Goal: Task Accomplishment & Management: Manage account settings

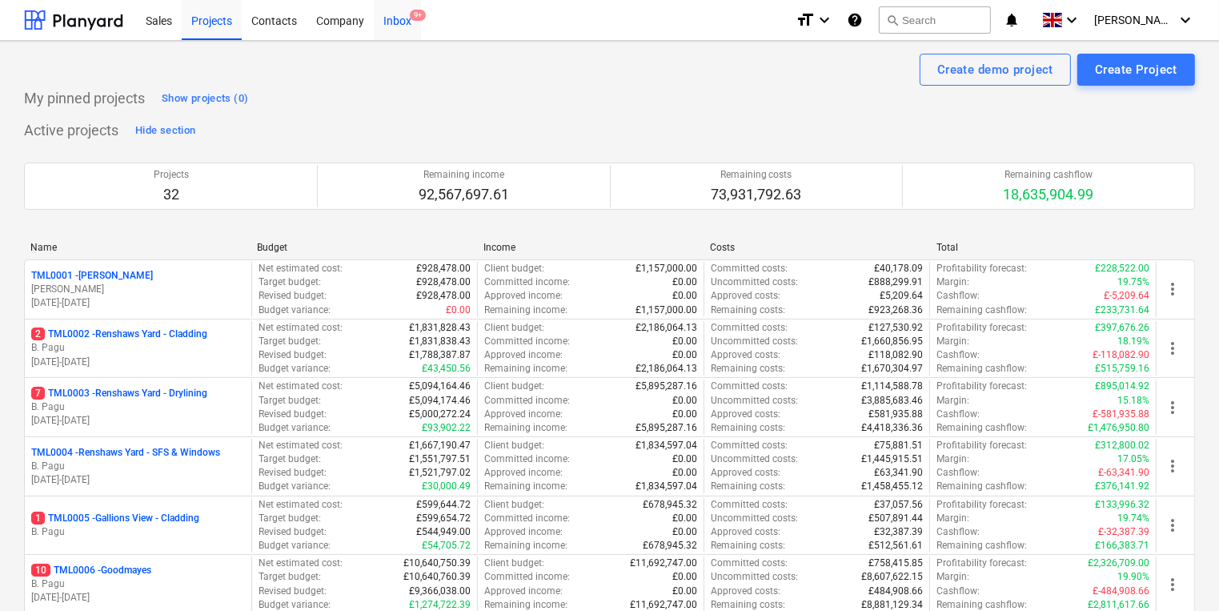
click at [390, 23] on div "Inbox 9+" at bounding box center [397, 19] width 47 height 41
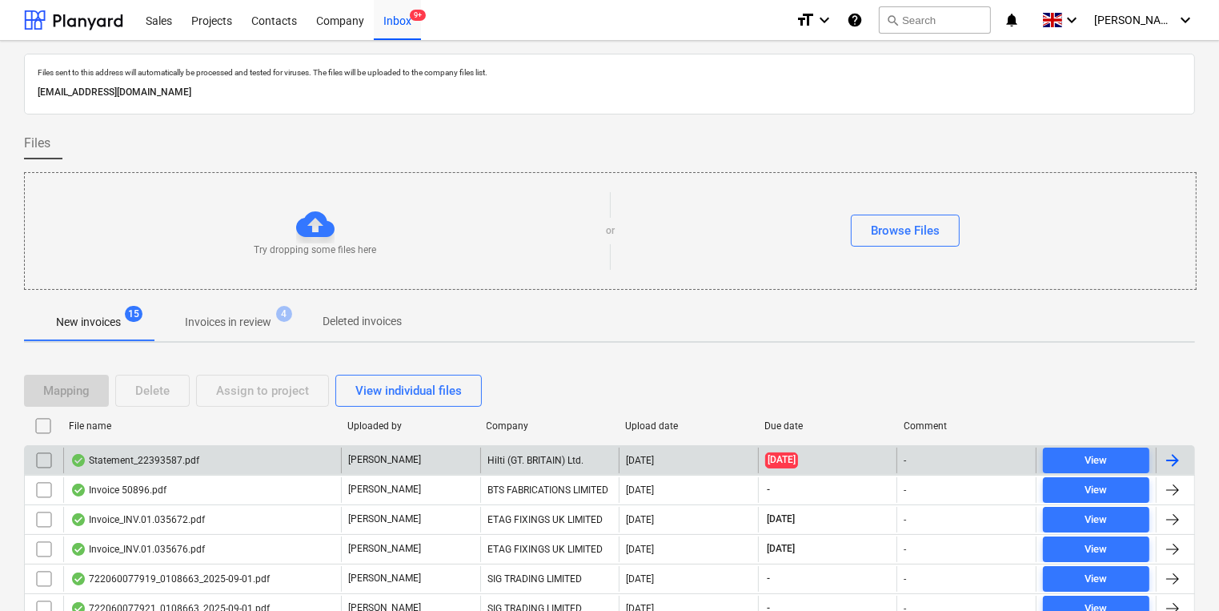
click at [38, 457] on input "checkbox" at bounding box center [44, 460] width 26 height 26
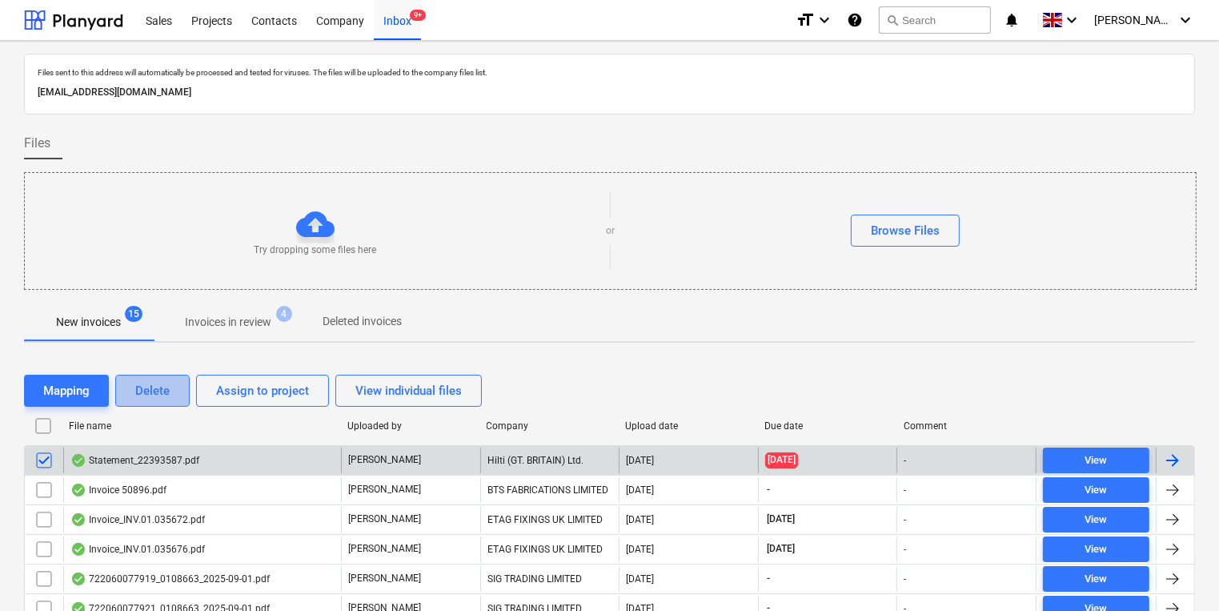
click at [175, 380] on button "Delete" at bounding box center [152, 391] width 74 height 32
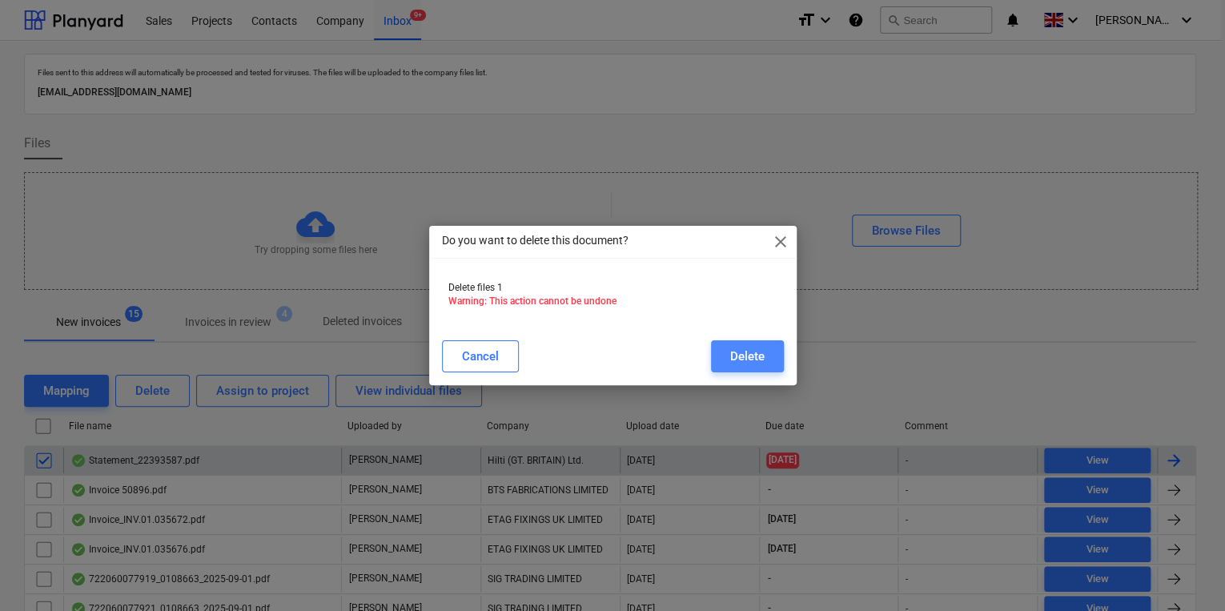
click at [746, 355] on div "Delete" at bounding box center [747, 356] width 34 height 21
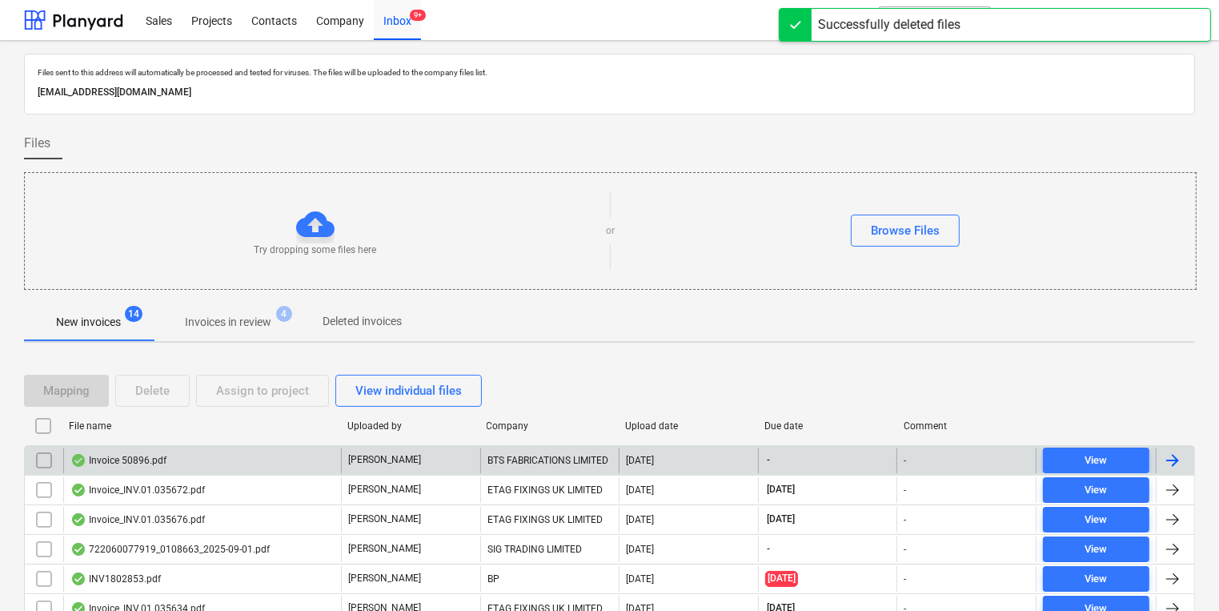
click at [183, 455] on div "Invoice 50896.pdf" at bounding box center [202, 460] width 278 height 26
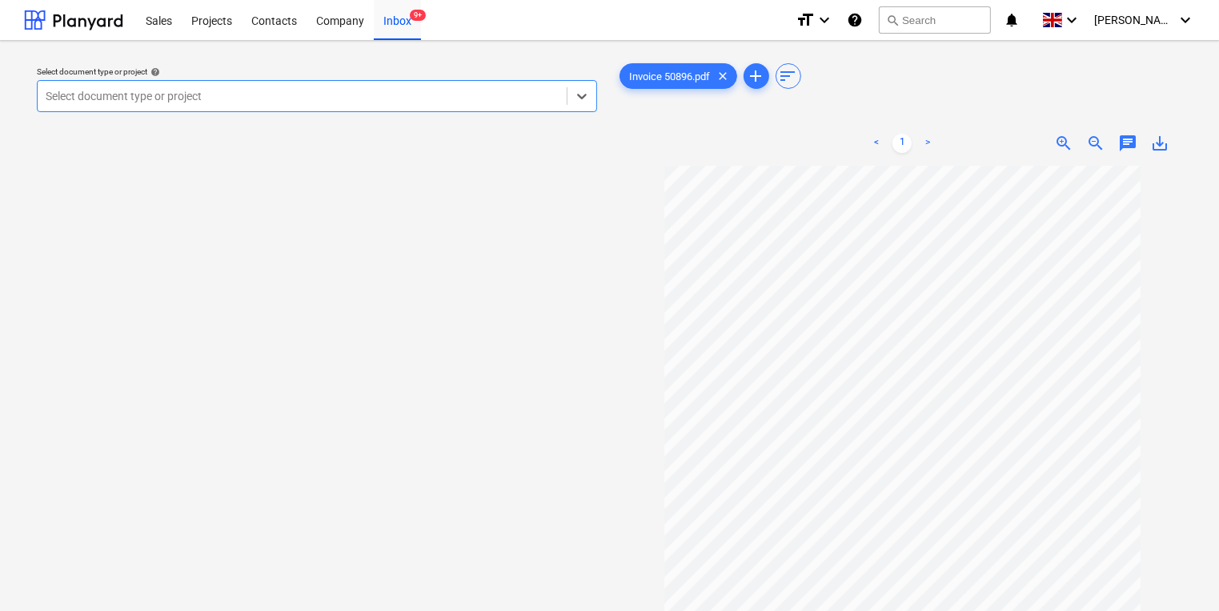
click at [413, 93] on div at bounding box center [302, 96] width 513 height 16
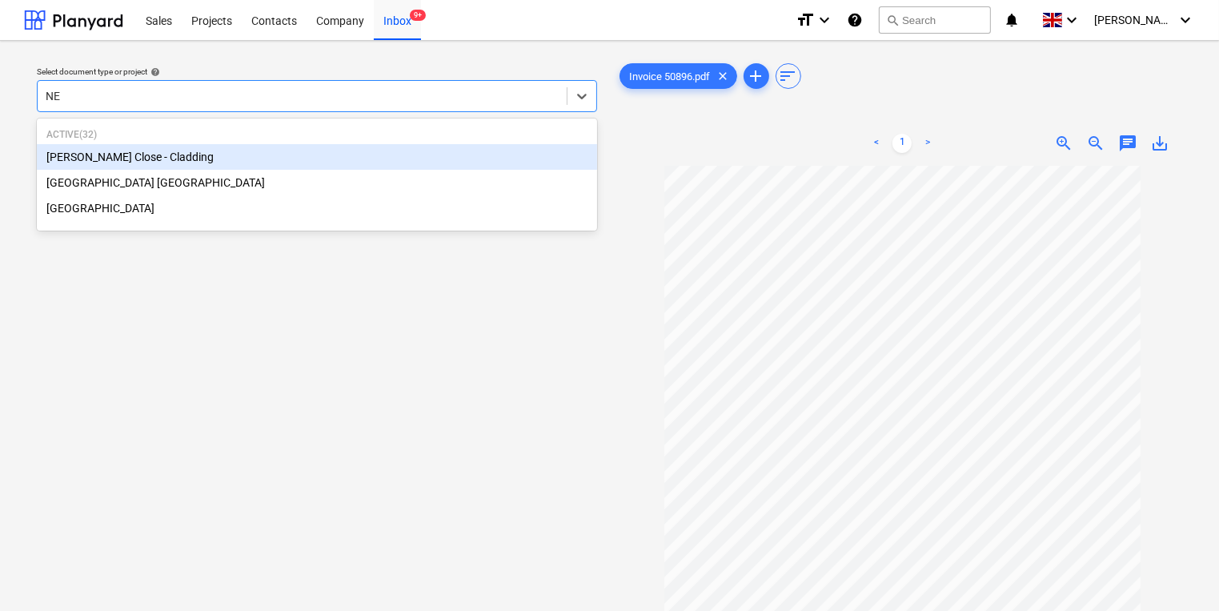
type input "NEW"
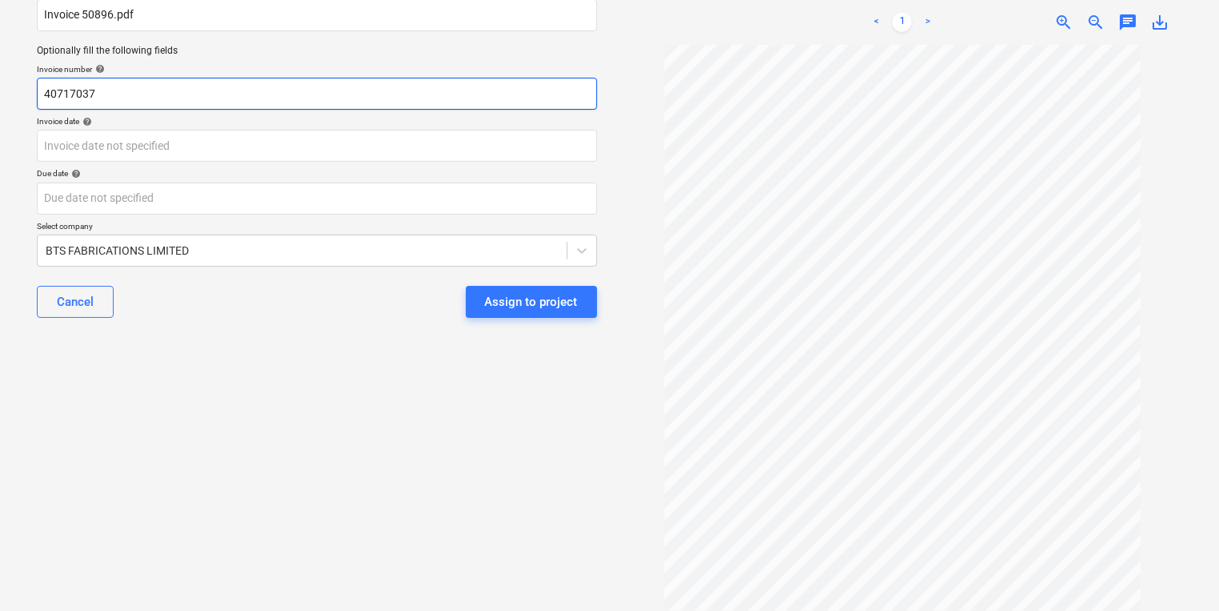
drag, startPoint x: 128, startPoint y: 93, endPoint x: 6, endPoint y: 86, distance: 122.7
click at [6, 86] on div "Select document type or project help [PERSON_NAME] Close - Cladding Main file n…" at bounding box center [609, 256] width 1219 height 710
type input "50896"
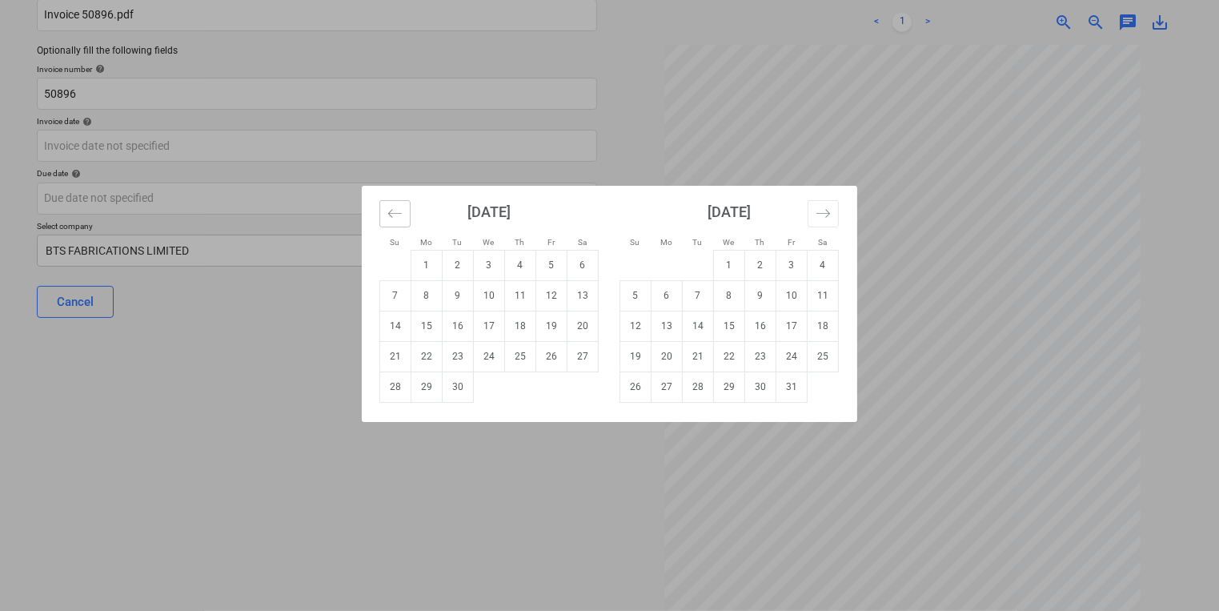
click at [389, 210] on icon "Move backward to switch to the previous month." at bounding box center [394, 213] width 15 height 15
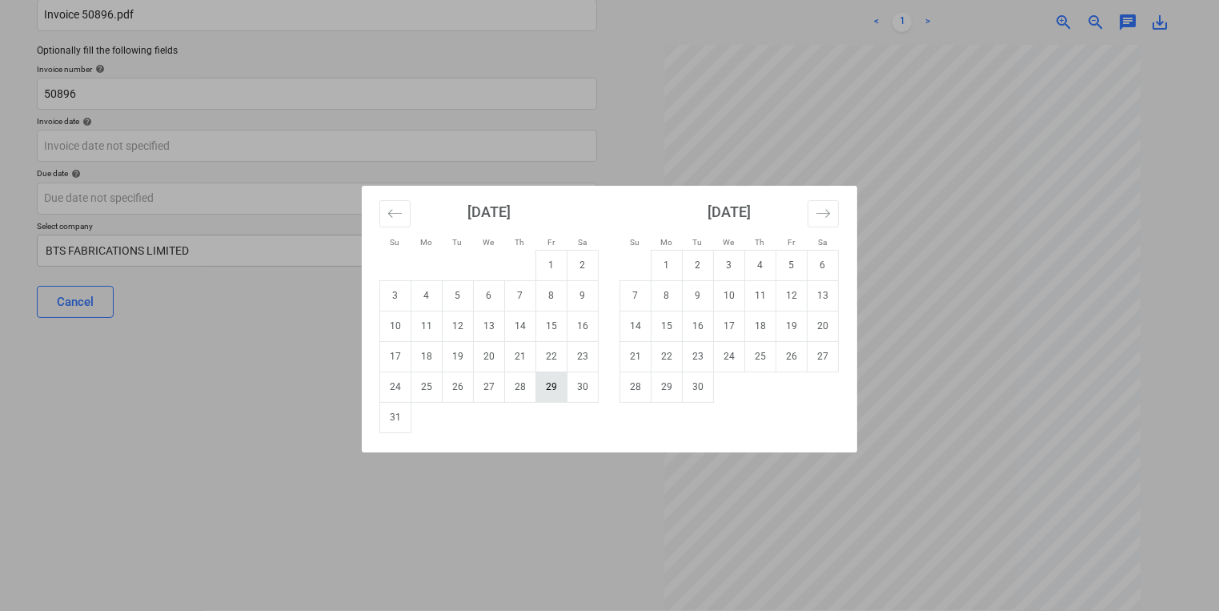
click at [554, 387] on td "29" at bounding box center [551, 386] width 31 height 30
type input "[DATE]"
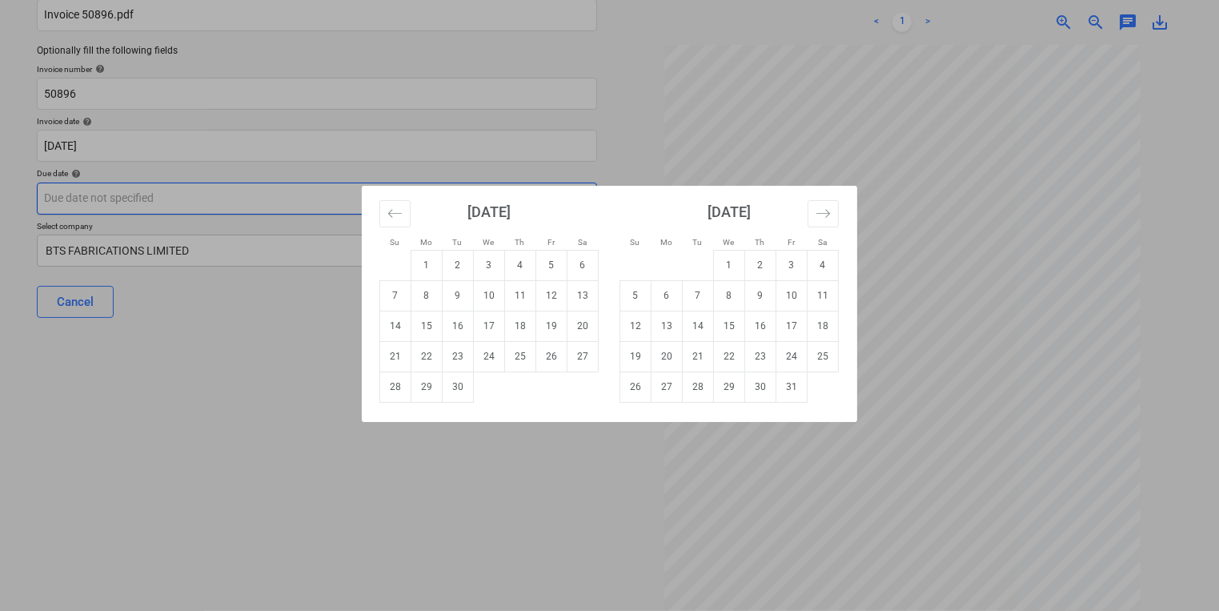
click at [330, 200] on body "Sales Projects Contacts Company Inbox 9+ format_size keyboard_arrow_down help s…" at bounding box center [609, 165] width 1219 height 611
click at [467, 383] on td "30" at bounding box center [458, 386] width 31 height 30
type input "[DATE]"
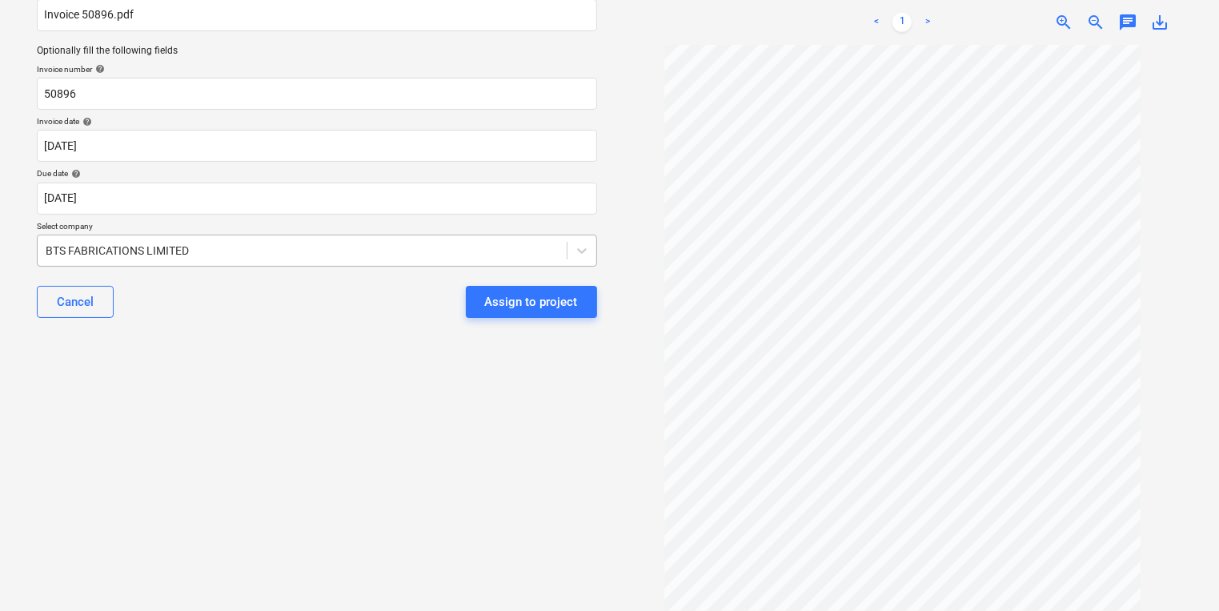
click at [470, 253] on div at bounding box center [302, 251] width 513 height 16
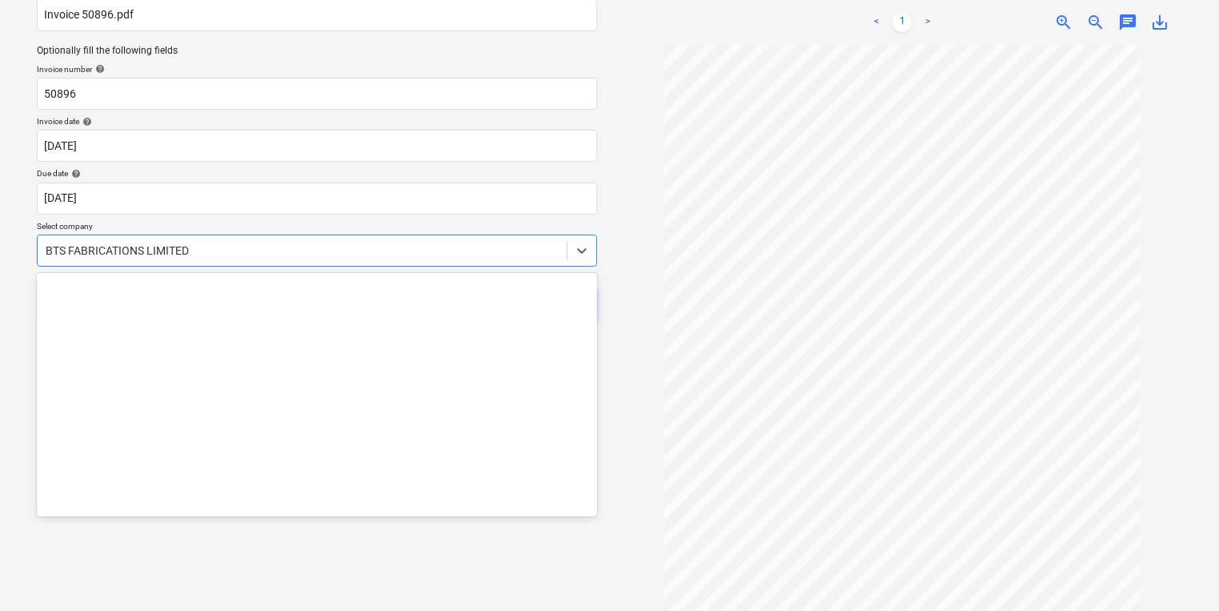
scroll to position [2017, 0]
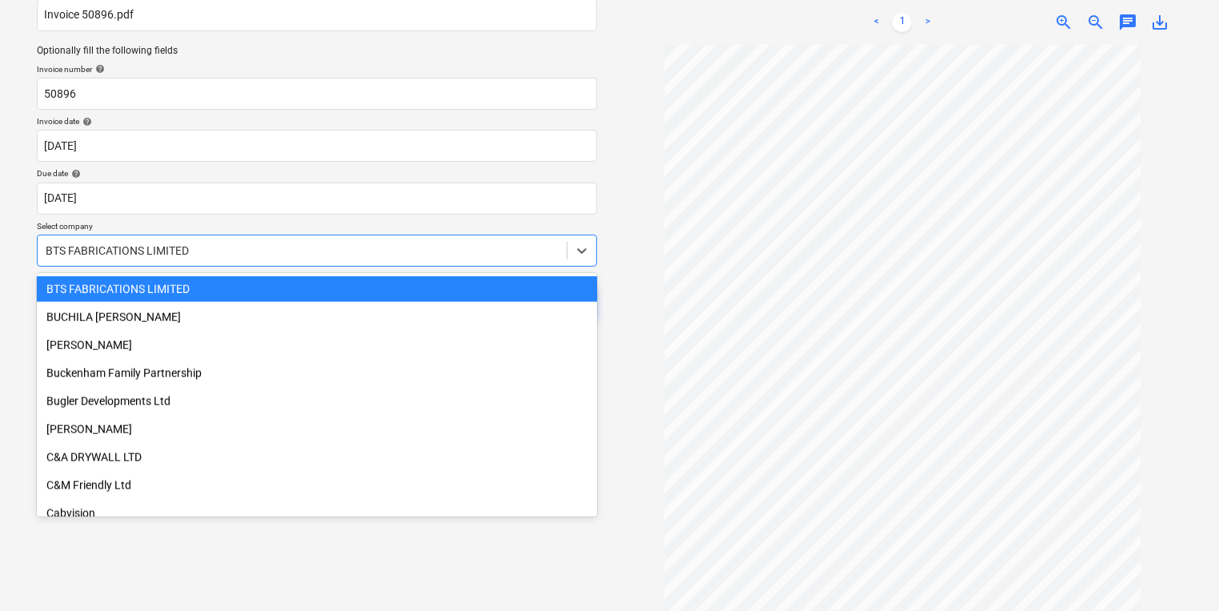
click at [470, 253] on div at bounding box center [302, 251] width 513 height 16
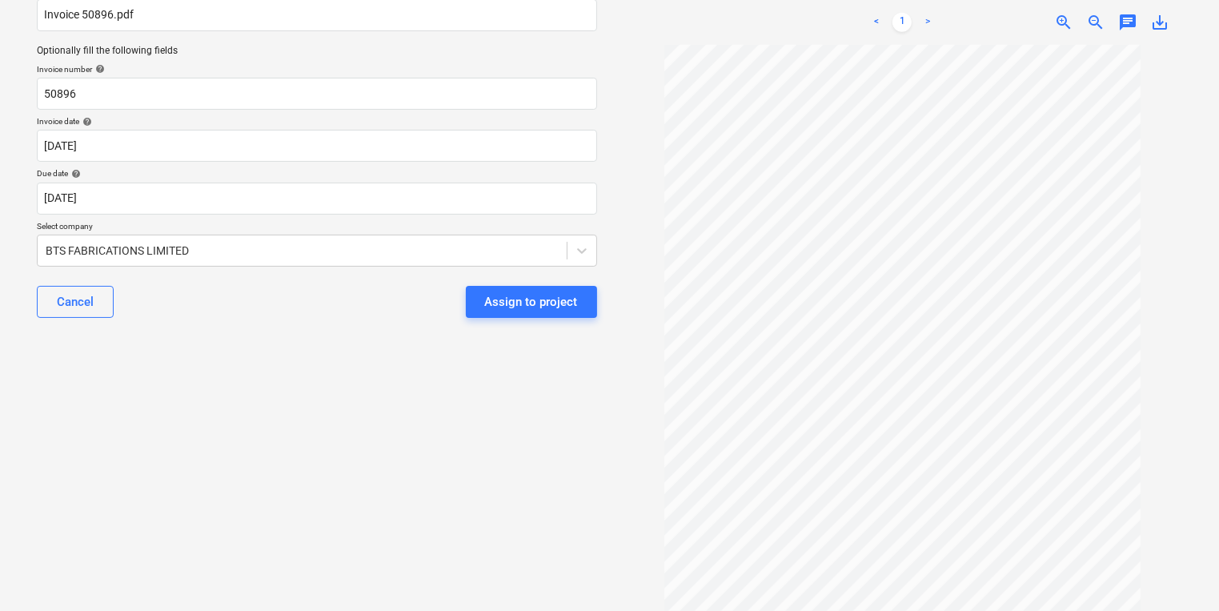
click at [403, 371] on div "Select document type or project help [PERSON_NAME] Close - Cladding Main file n…" at bounding box center [317, 256] width 586 height 684
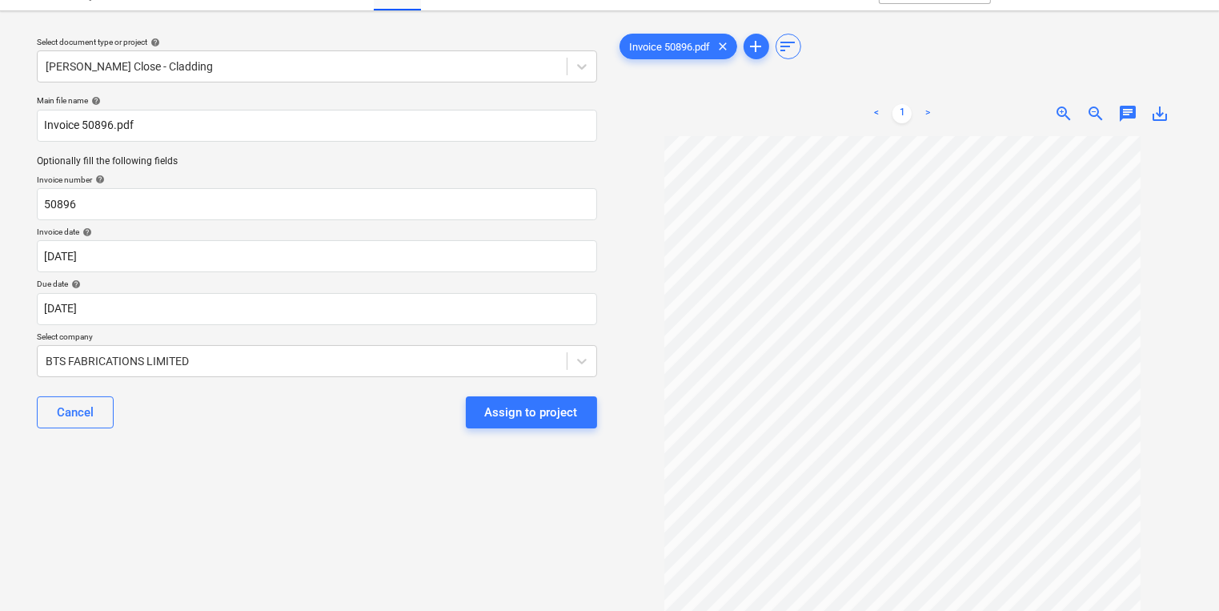
scroll to position [0, 0]
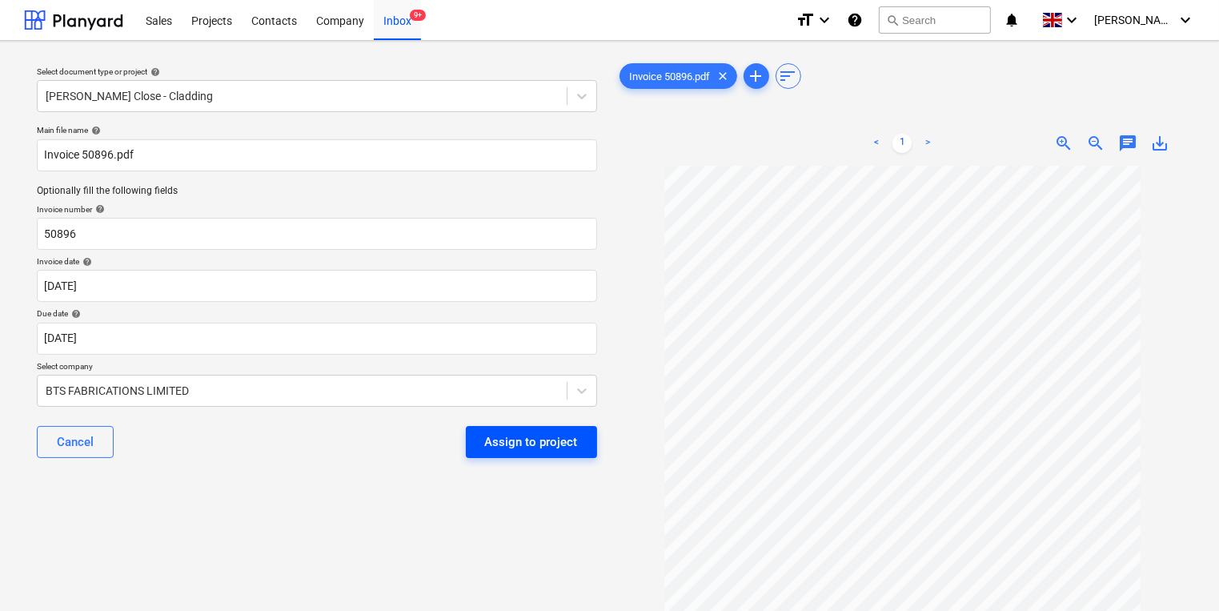
click at [576, 448] on div "Assign to project" at bounding box center [531, 441] width 93 height 21
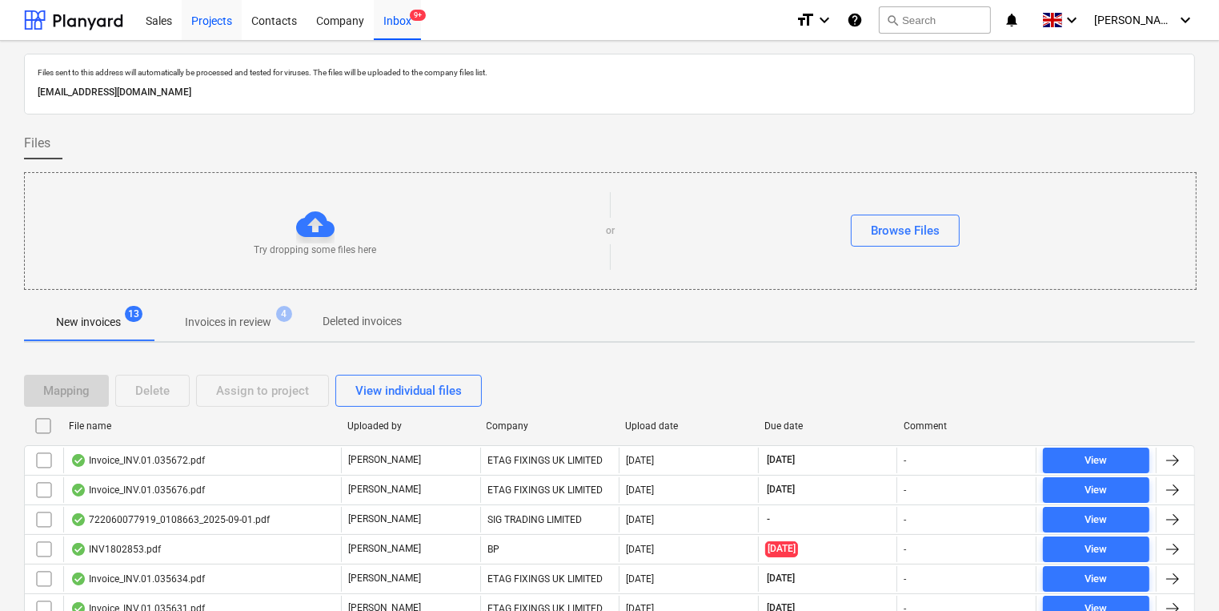
click at [208, 16] on div "Projects" at bounding box center [212, 19] width 60 height 41
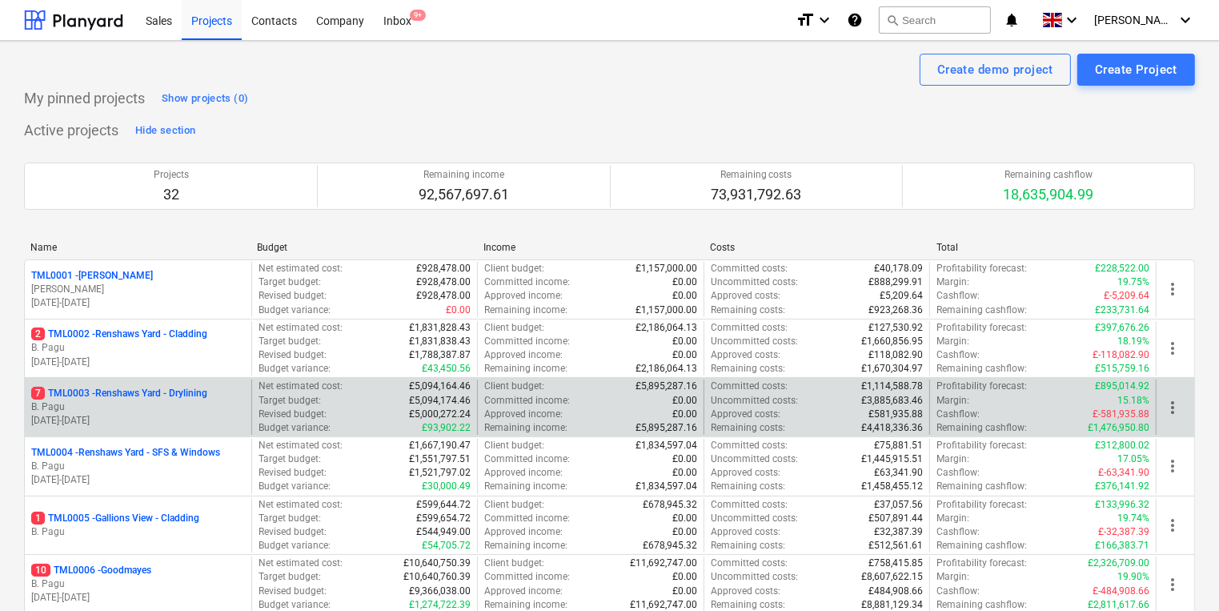
scroll to position [320, 0]
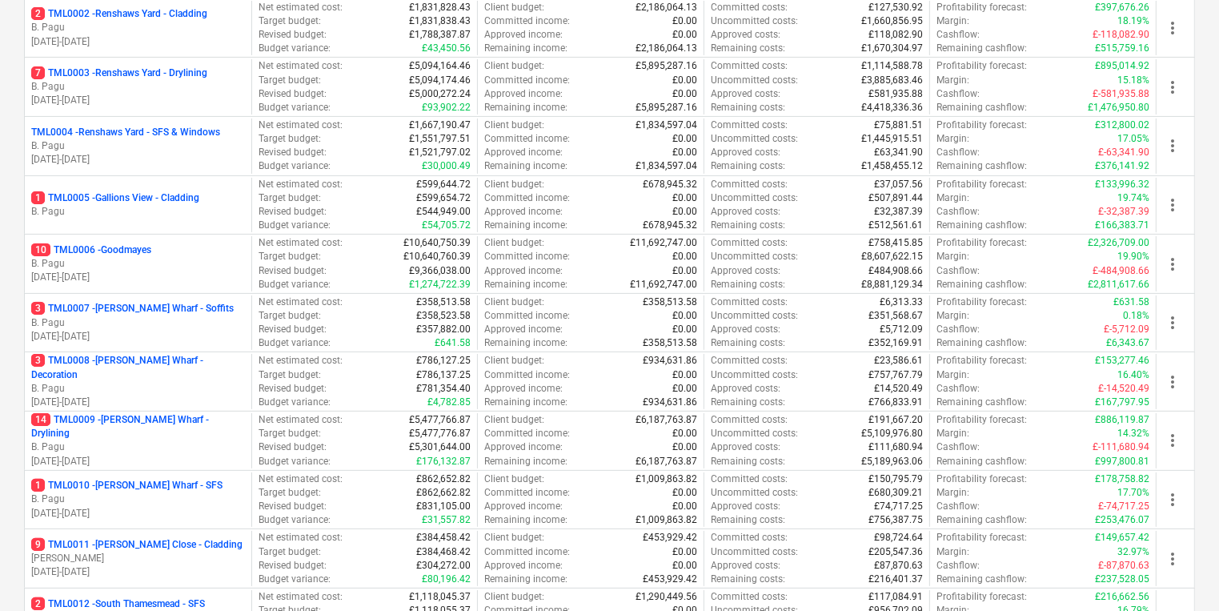
click at [170, 547] on p "9 TML0011 - [PERSON_NAME] Close - Cladding" at bounding box center [136, 545] width 211 height 14
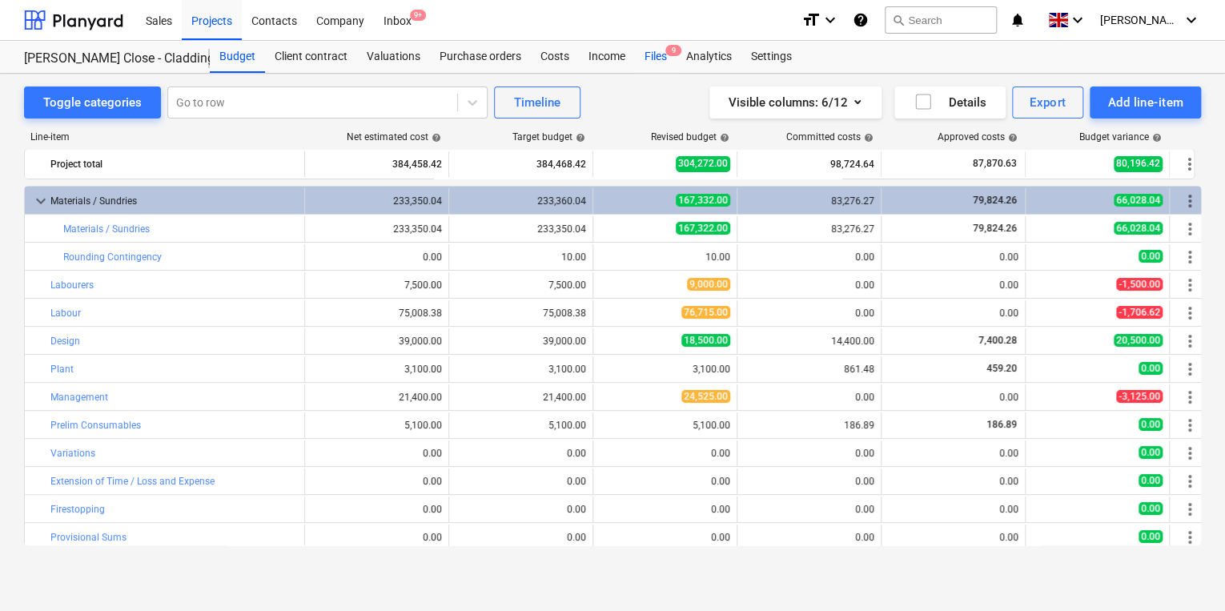
click at [656, 47] on div "Files 9" at bounding box center [656, 57] width 42 height 32
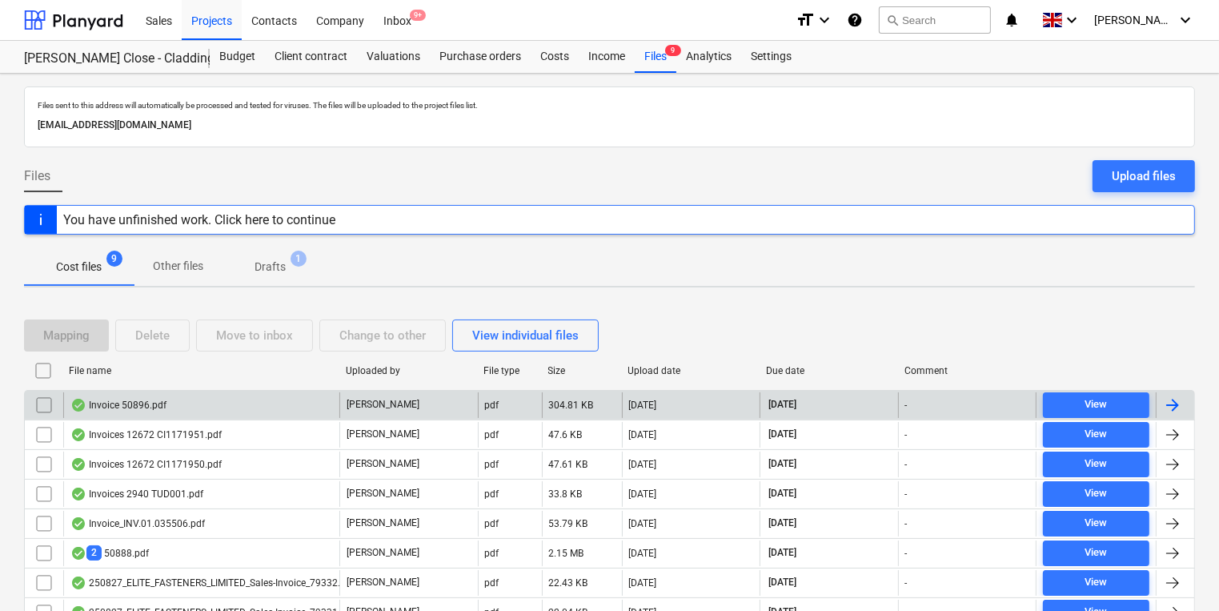
click at [1175, 402] on div at bounding box center [1172, 404] width 19 height 19
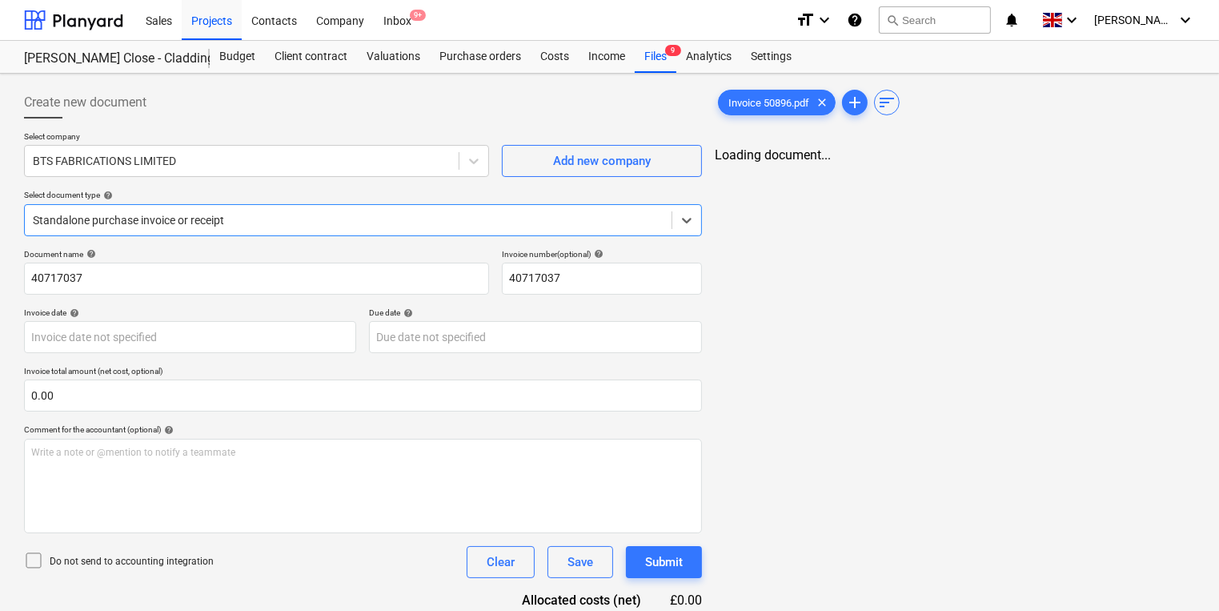
type input "[DATE]"
click at [397, 24] on div "Inbox 9+" at bounding box center [397, 19] width 47 height 41
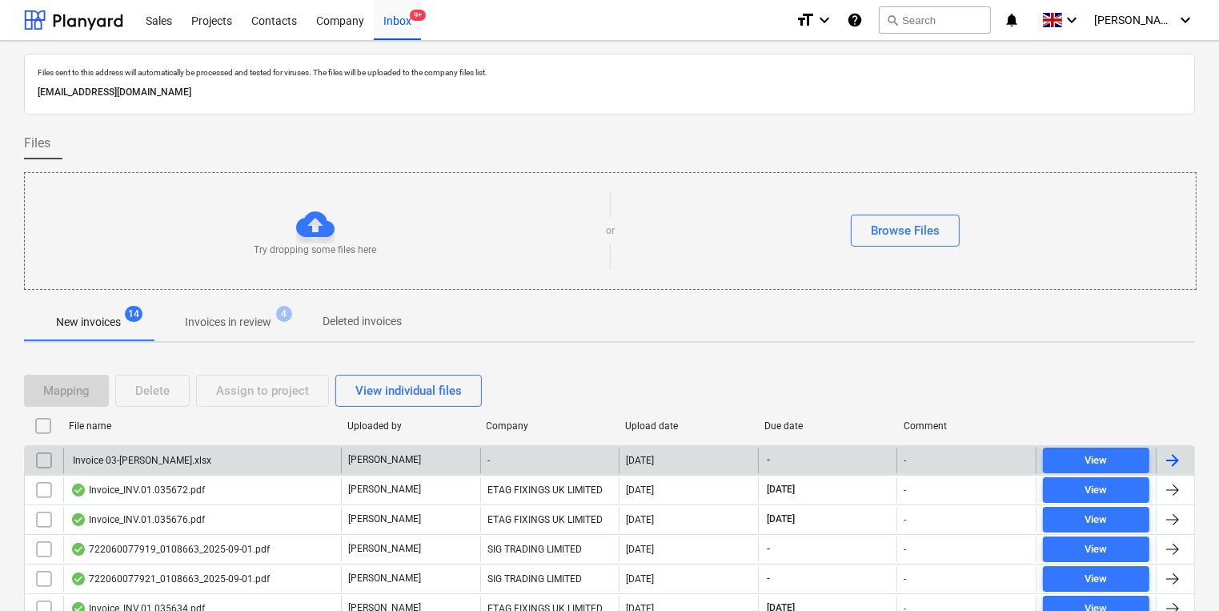
click at [237, 455] on div "Invoice 03-[PERSON_NAME].xlsx" at bounding box center [202, 460] width 278 height 26
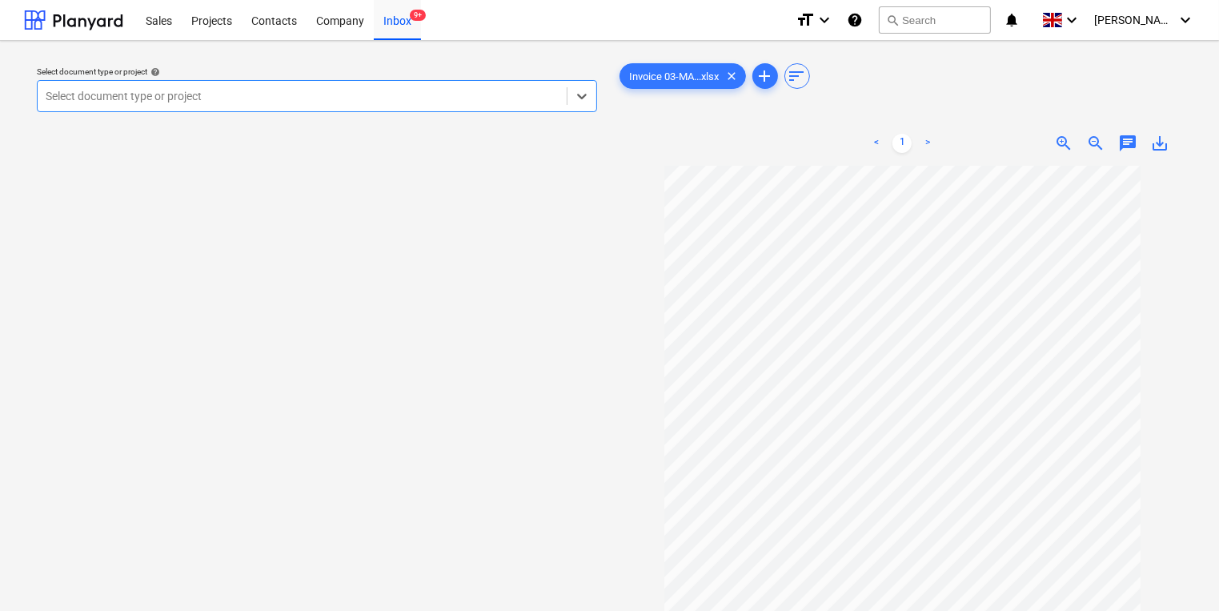
click at [336, 98] on div at bounding box center [302, 96] width 513 height 16
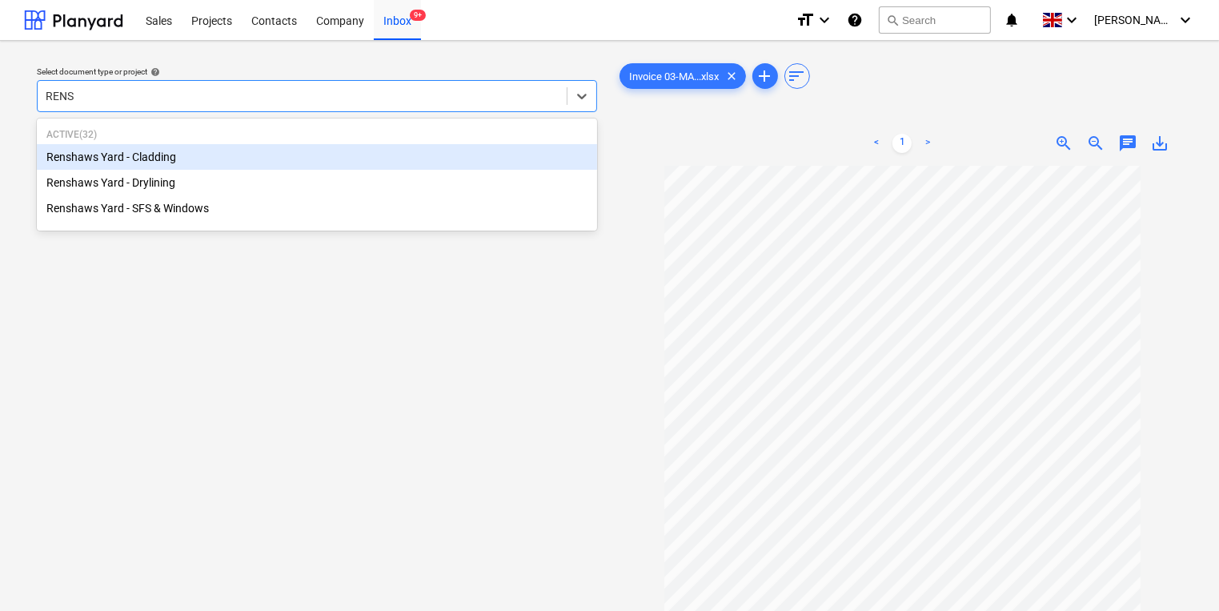
type input "RENSH"
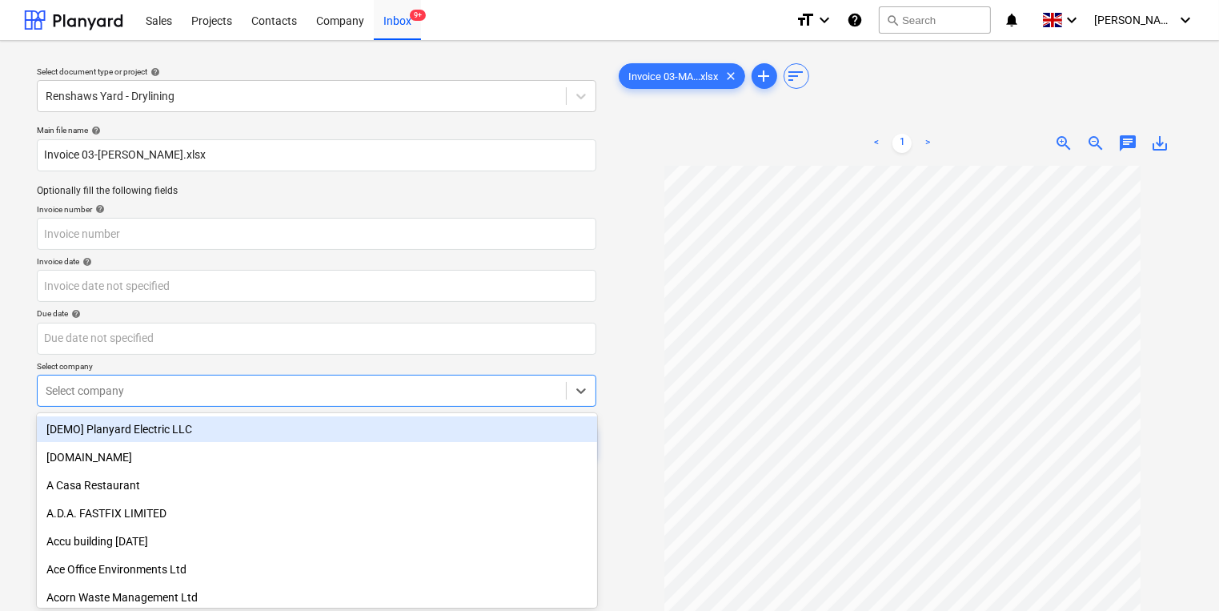
click at [176, 400] on body "Sales Projects Contacts Company Inbox 9+ format_size keyboard_arrow_down help s…" at bounding box center [609, 305] width 1219 height 611
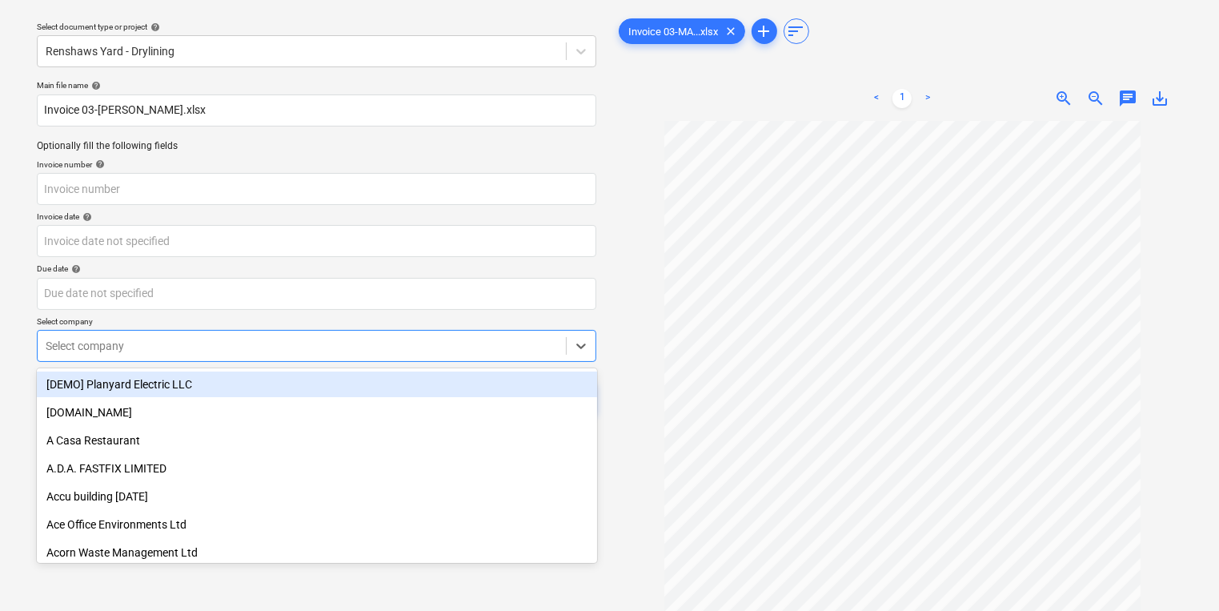
scroll to position [51, 0]
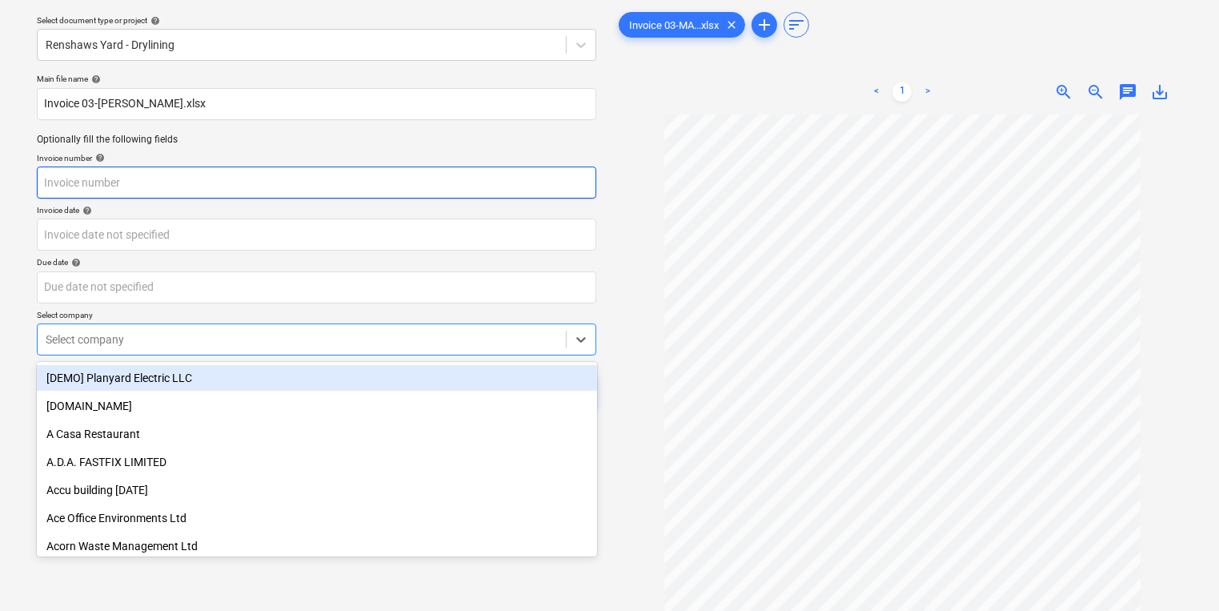
click at [435, 183] on input "text" at bounding box center [317, 182] width 560 height 32
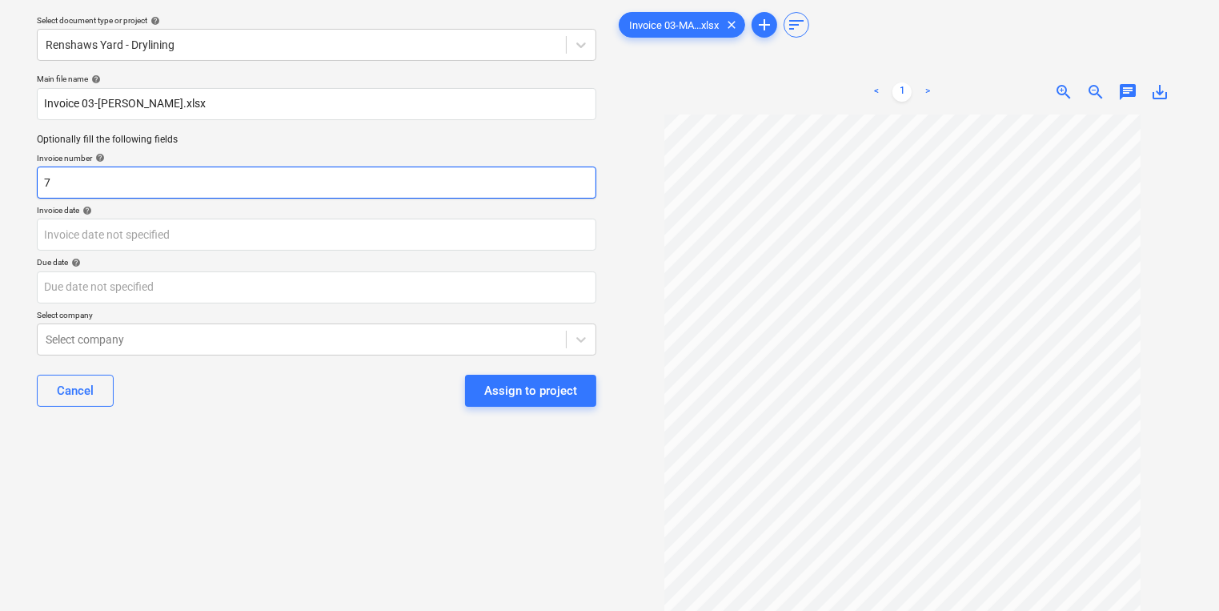
type input "7"
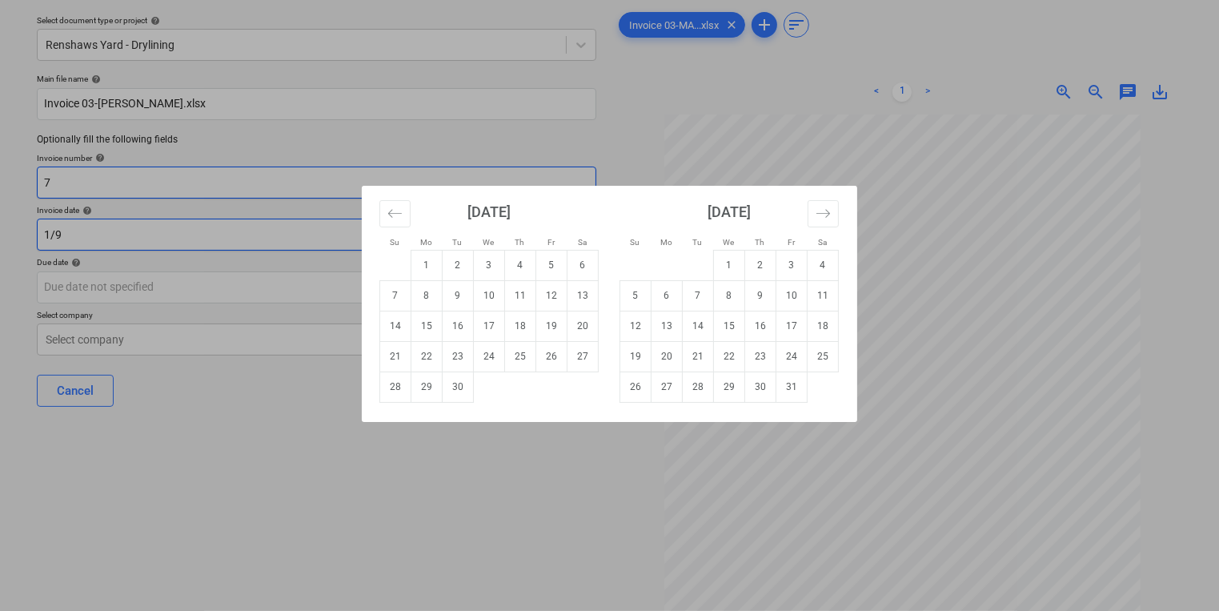
type input "1/9"
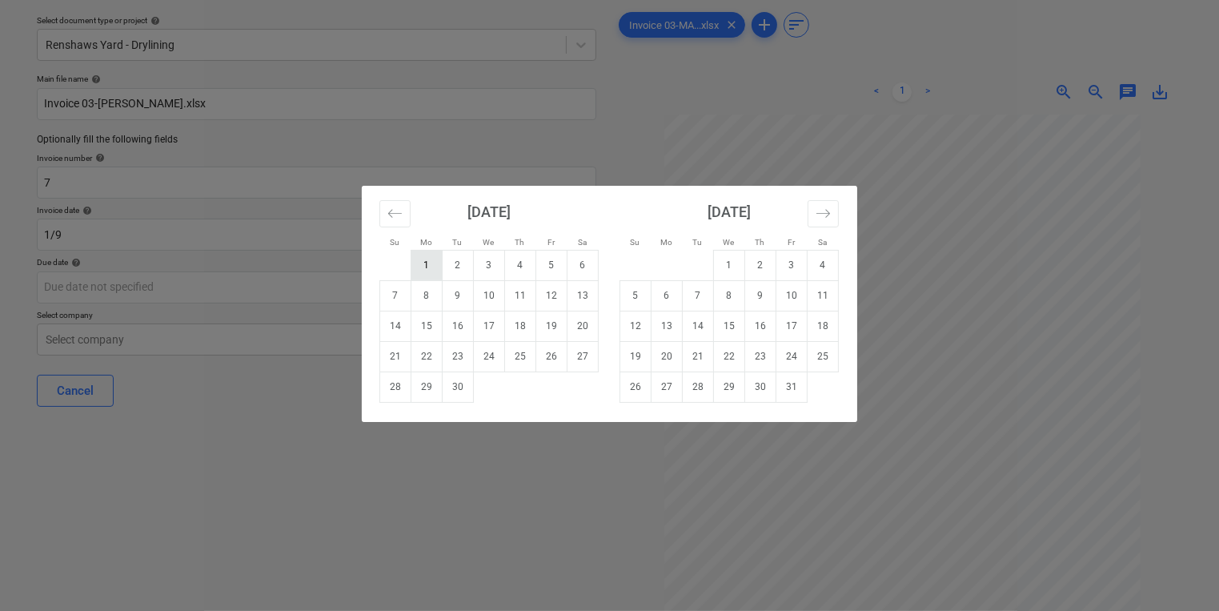
click at [432, 260] on td "1" at bounding box center [426, 265] width 31 height 30
type input "[DATE]"
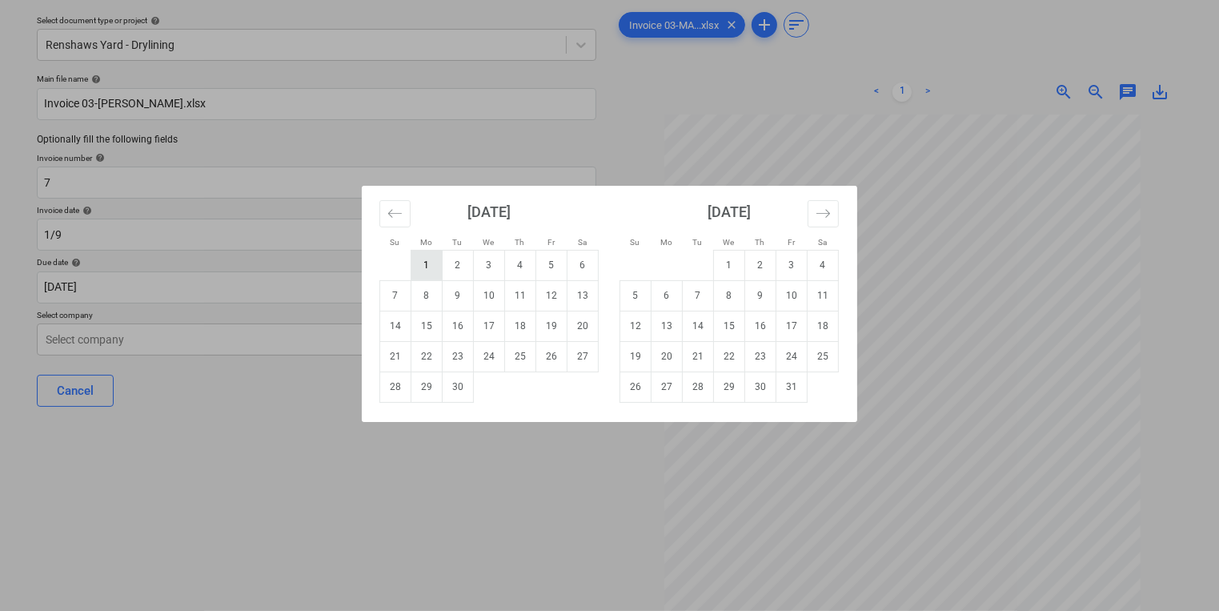
click at [423, 259] on td "1" at bounding box center [426, 265] width 31 height 30
type input "[DATE]"
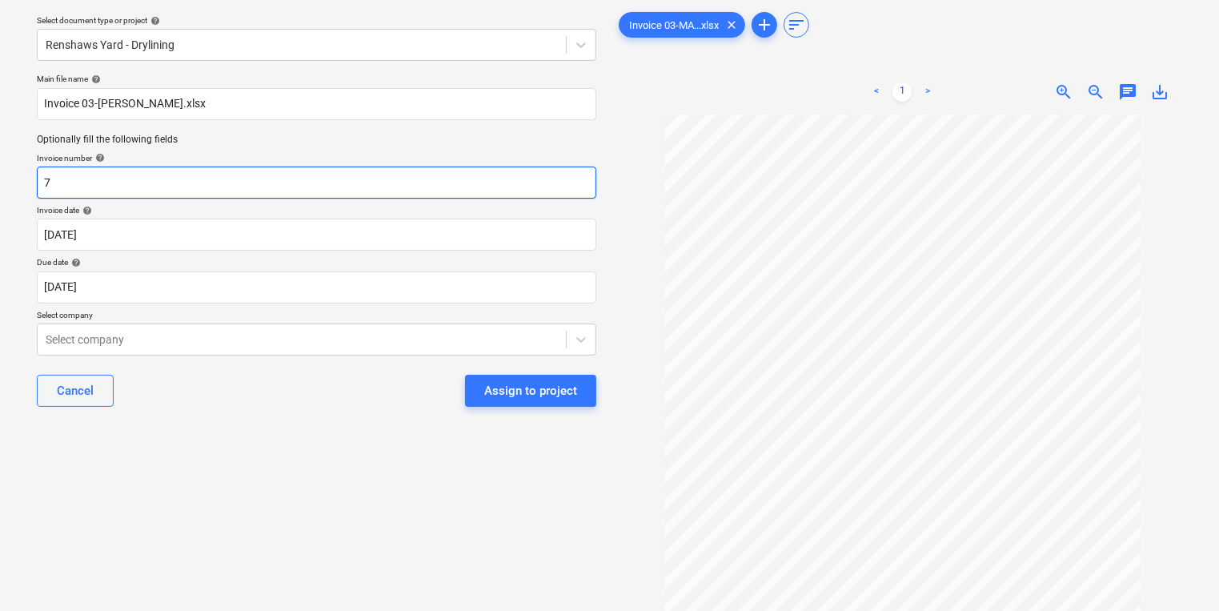
click at [134, 183] on input "7" at bounding box center [317, 182] width 560 height 32
type input "3"
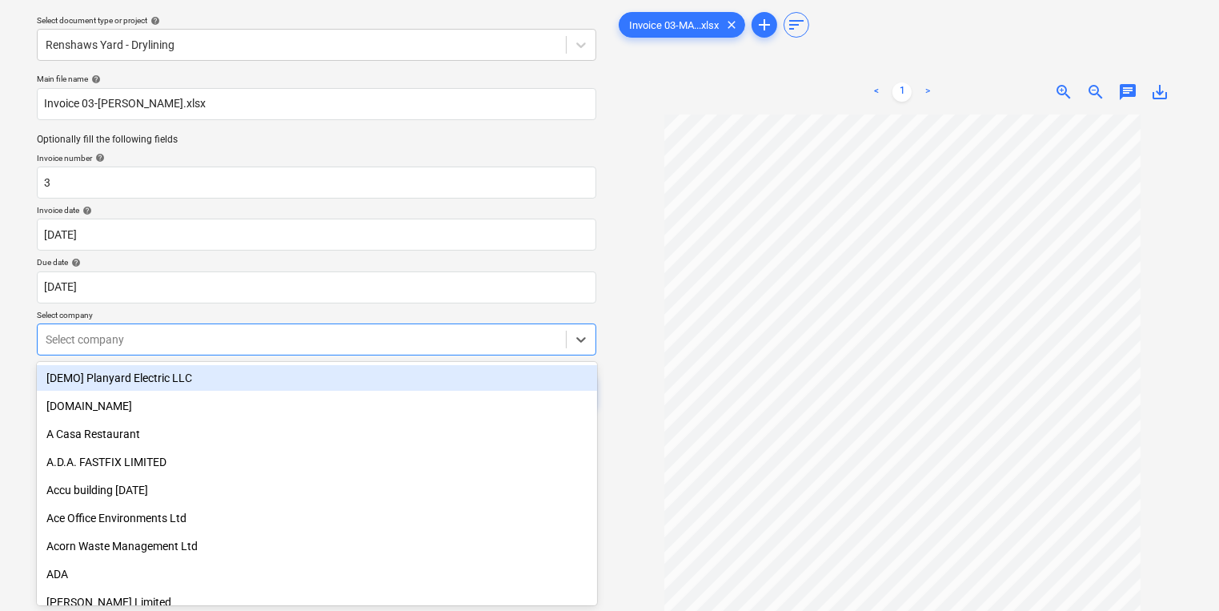
click at [236, 336] on div at bounding box center [302, 339] width 512 height 16
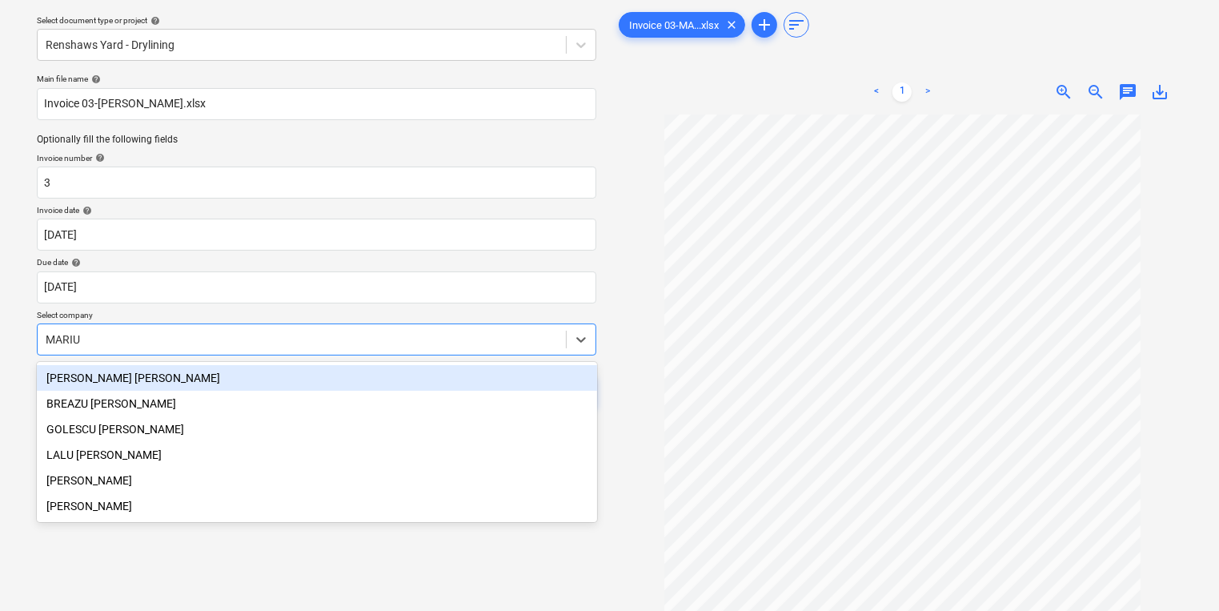
type input "[PERSON_NAME]"
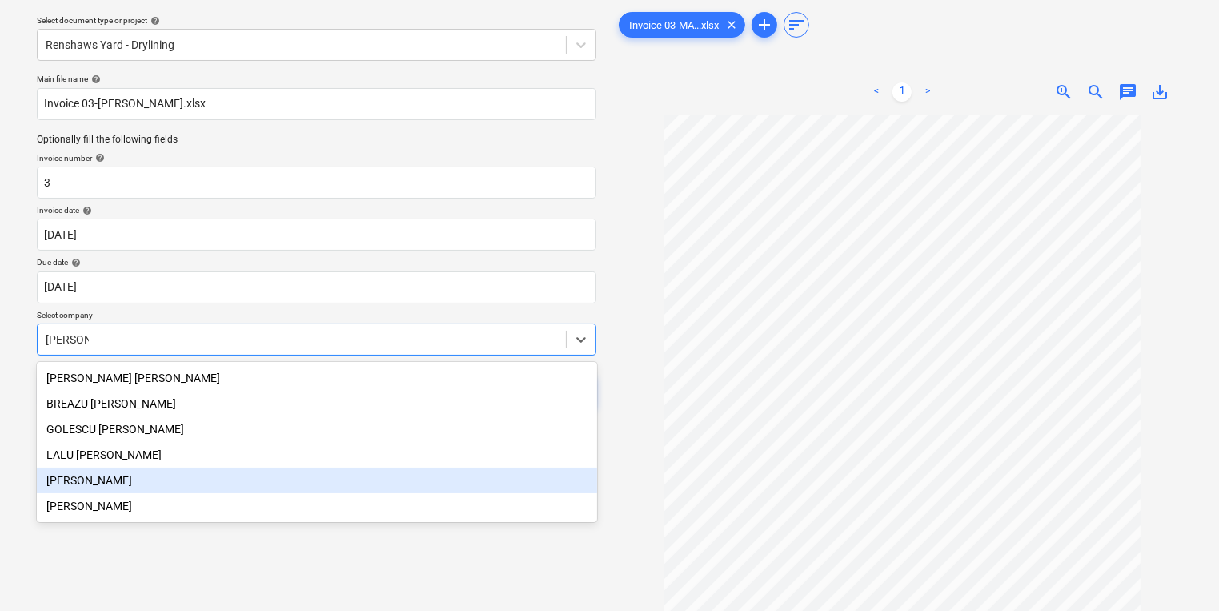
click at [134, 471] on div "[PERSON_NAME]" at bounding box center [317, 480] width 560 height 26
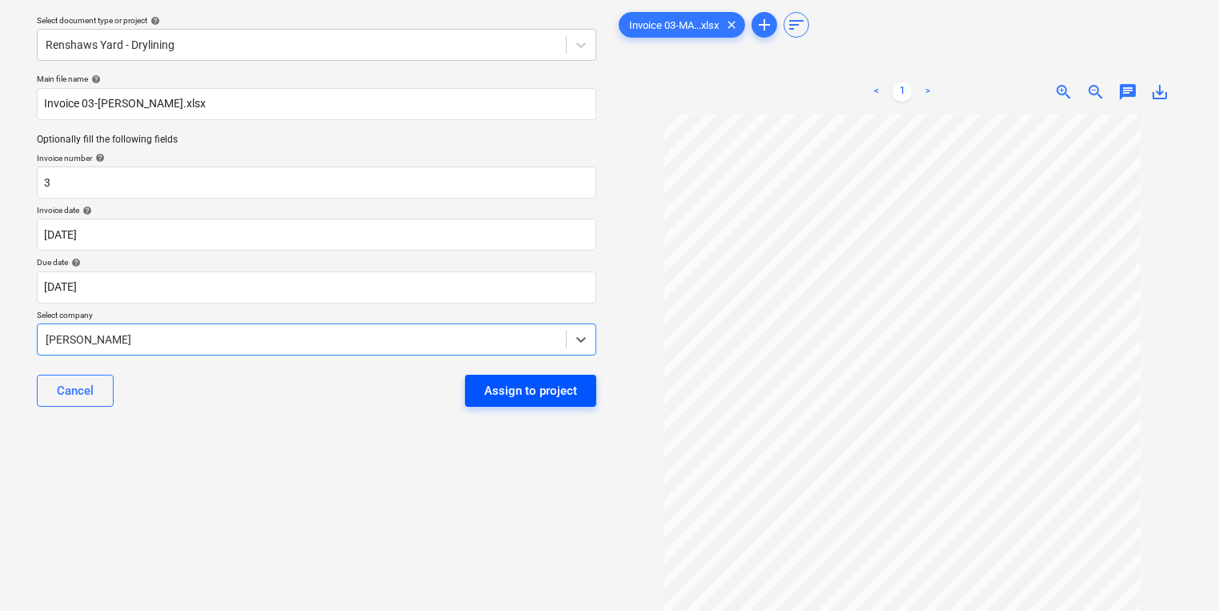
click at [505, 391] on div "Assign to project" at bounding box center [530, 390] width 93 height 21
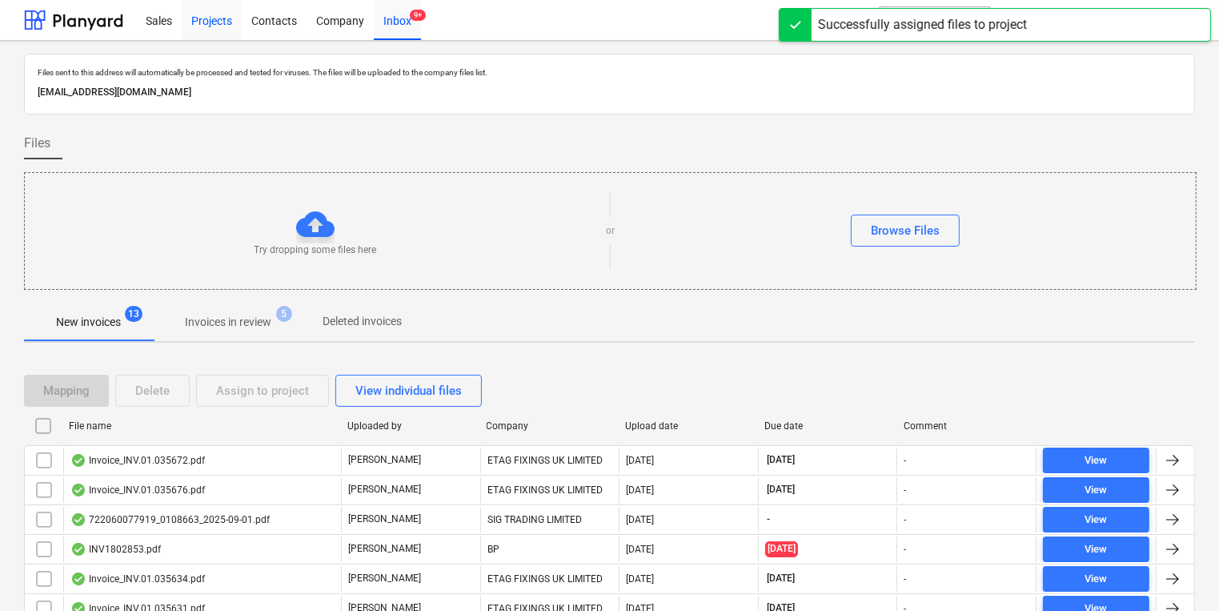
click at [195, 19] on div "Projects" at bounding box center [212, 19] width 60 height 41
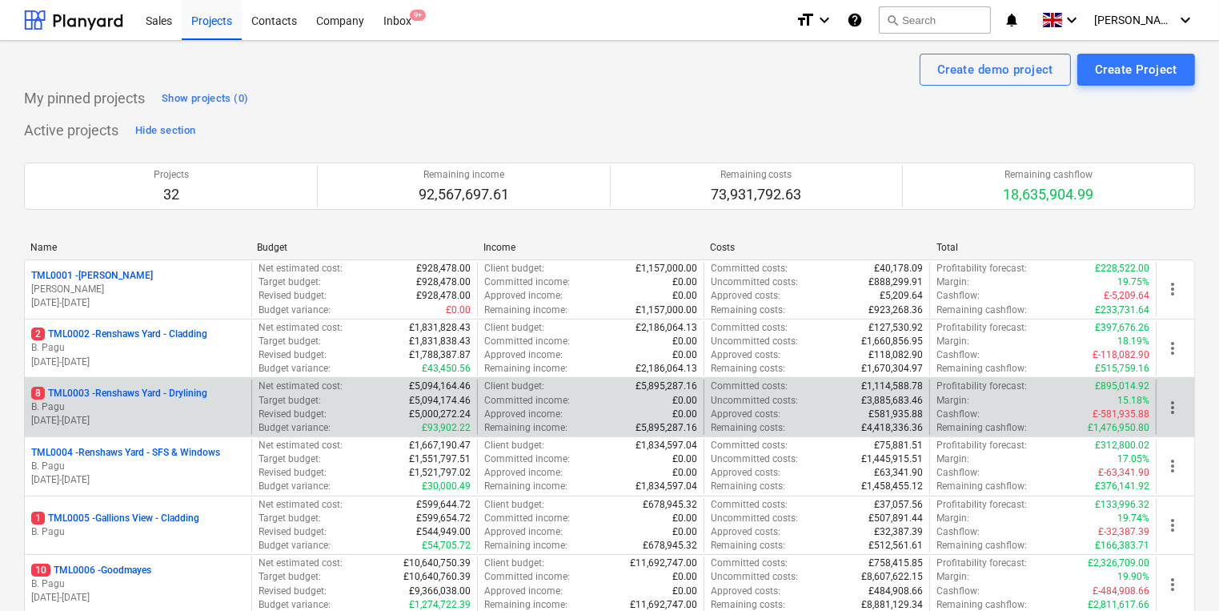
click at [122, 396] on p "8 TML0003 - Renshaws Yard - Drylining" at bounding box center [119, 394] width 176 height 14
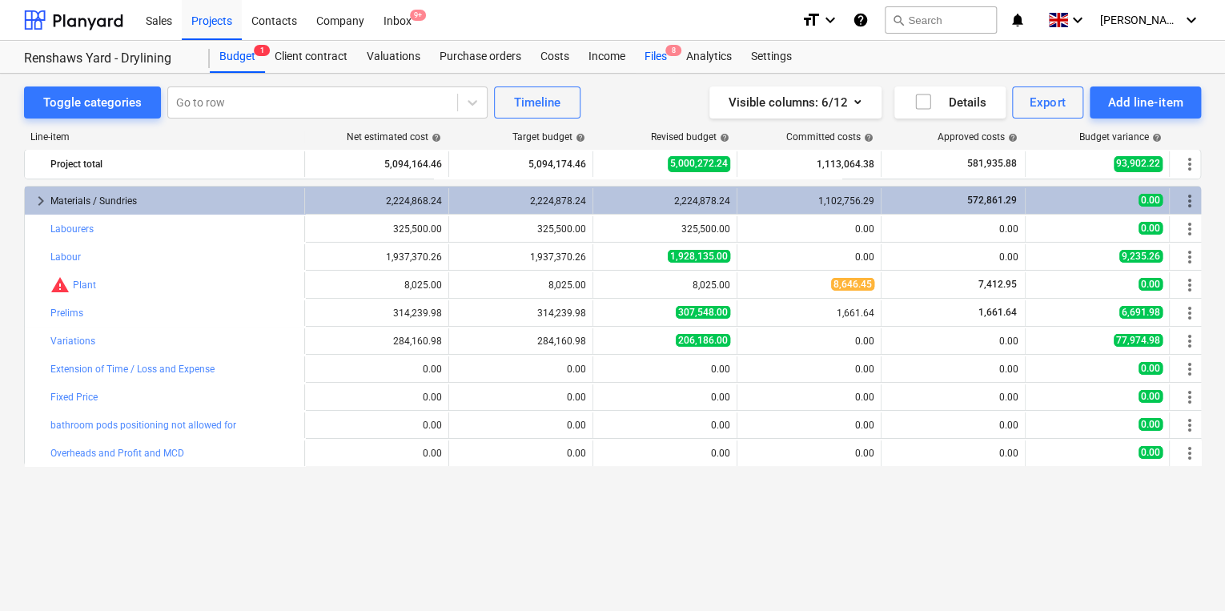
click at [657, 51] on div "Files 8" at bounding box center [656, 57] width 42 height 32
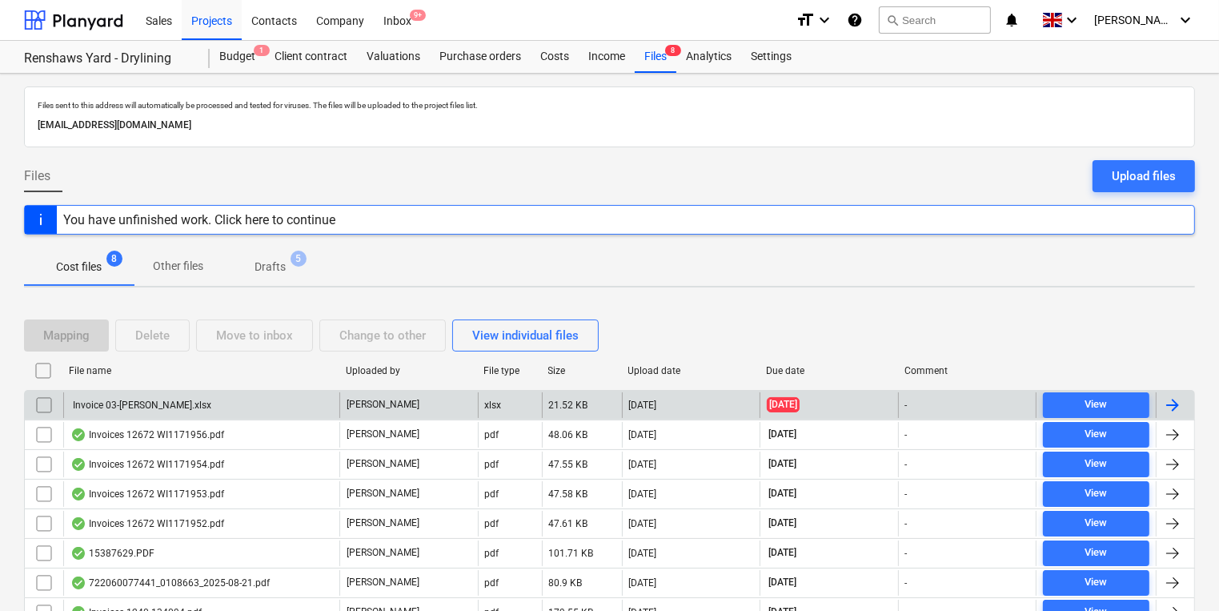
click at [207, 403] on div "Invoice 03-[PERSON_NAME].xlsx" at bounding box center [201, 405] width 276 height 26
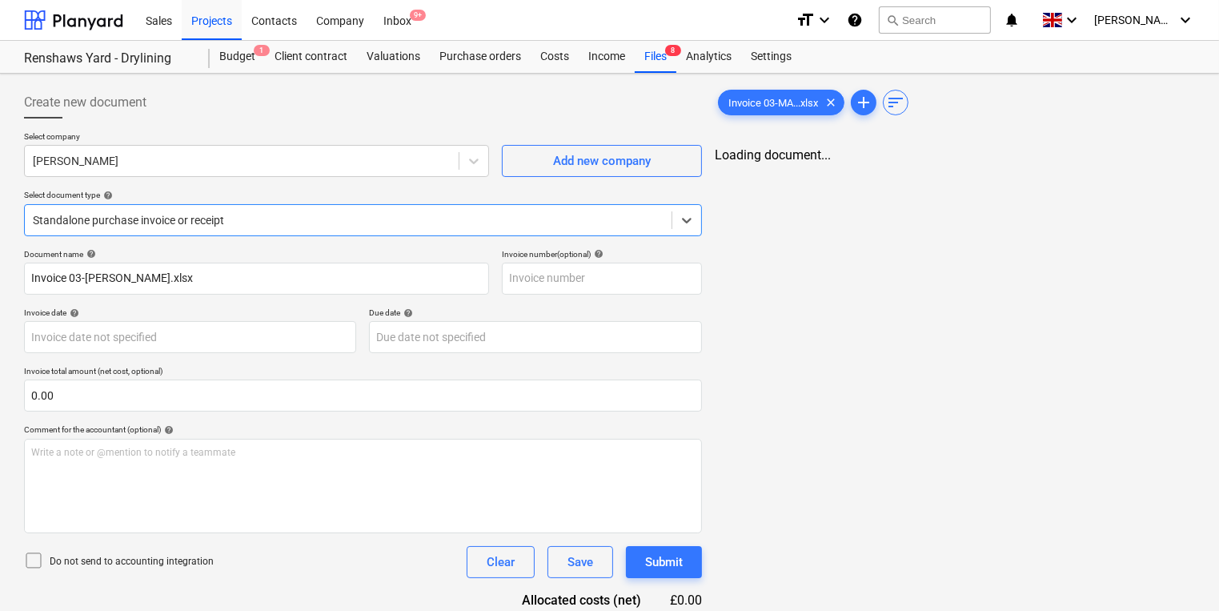
type input "3"
type input "[DATE]"
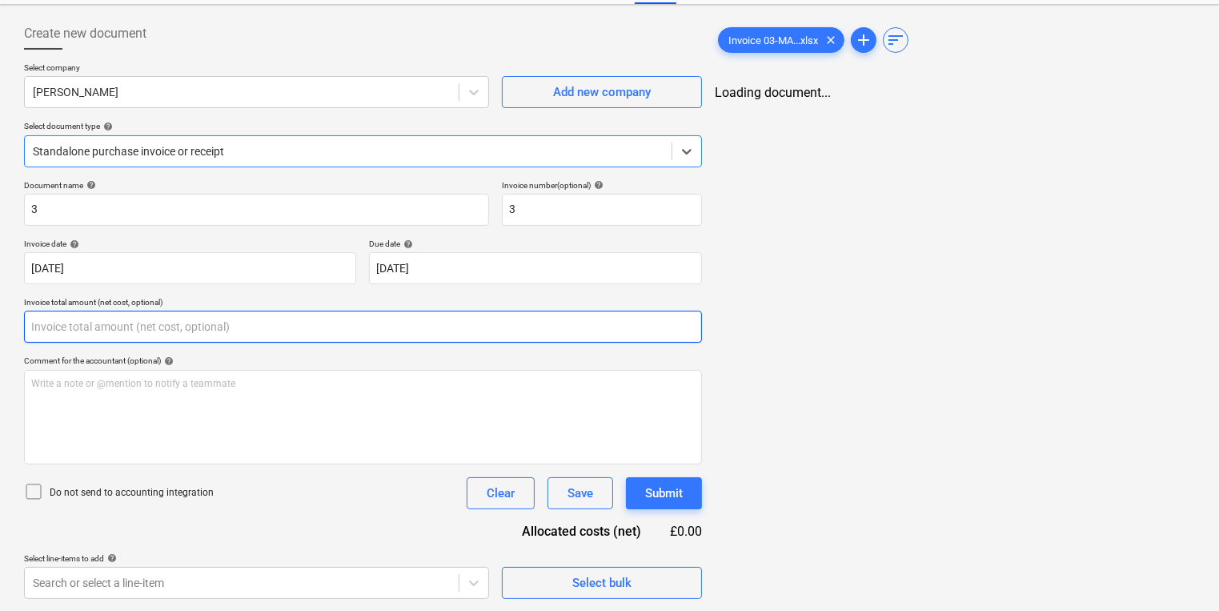
click at [219, 333] on input "text" at bounding box center [363, 327] width 678 height 32
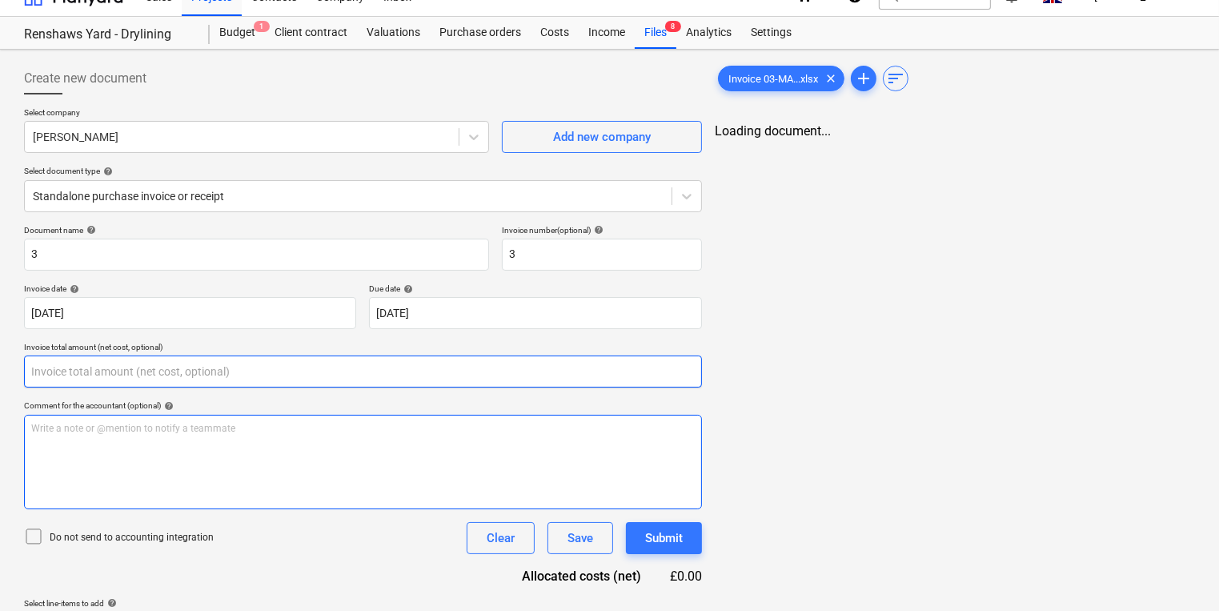
scroll to position [0, 0]
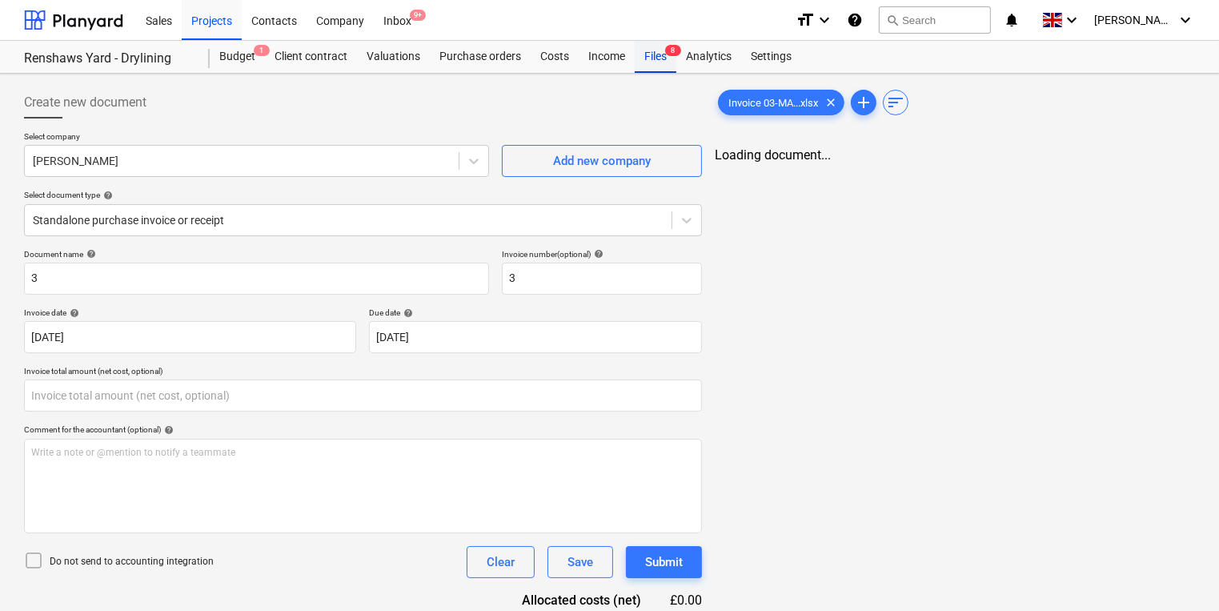
type input "0.00"
click at [660, 54] on div "Files 8" at bounding box center [656, 57] width 42 height 32
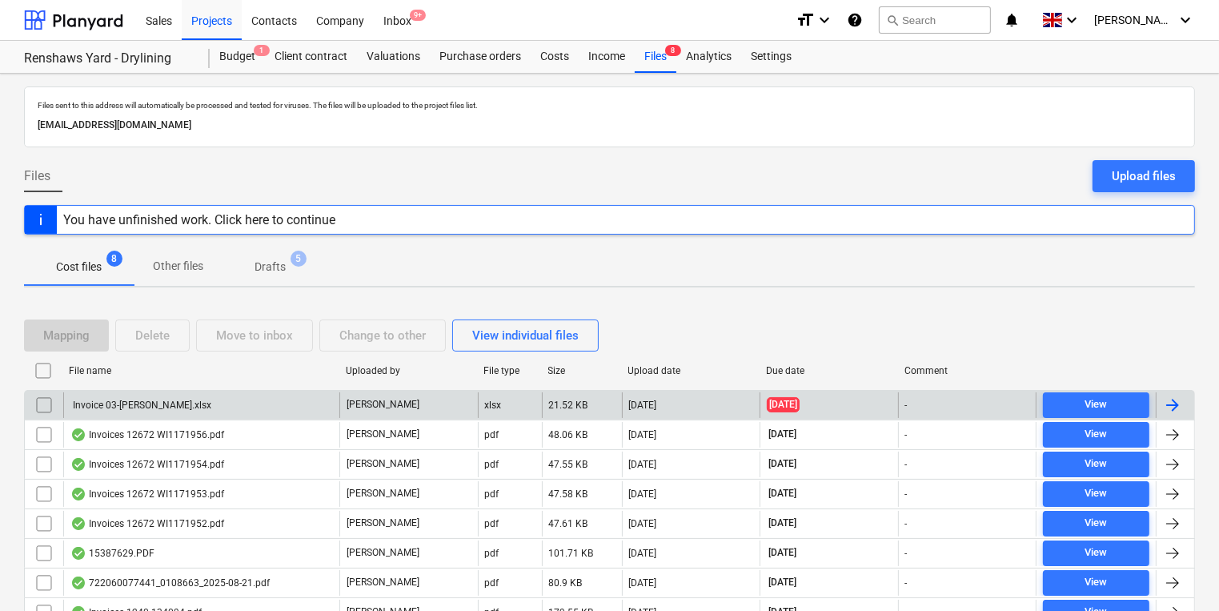
click at [232, 403] on div "Invoice 03-[PERSON_NAME].xlsx" at bounding box center [201, 405] width 276 height 26
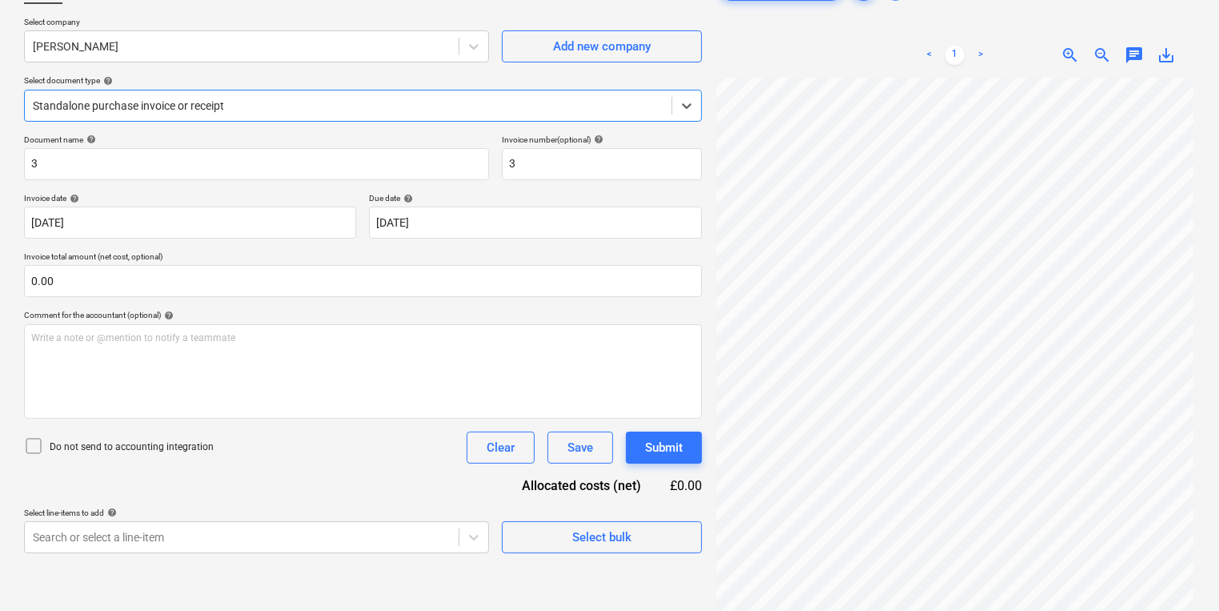
scroll to position [160, 0]
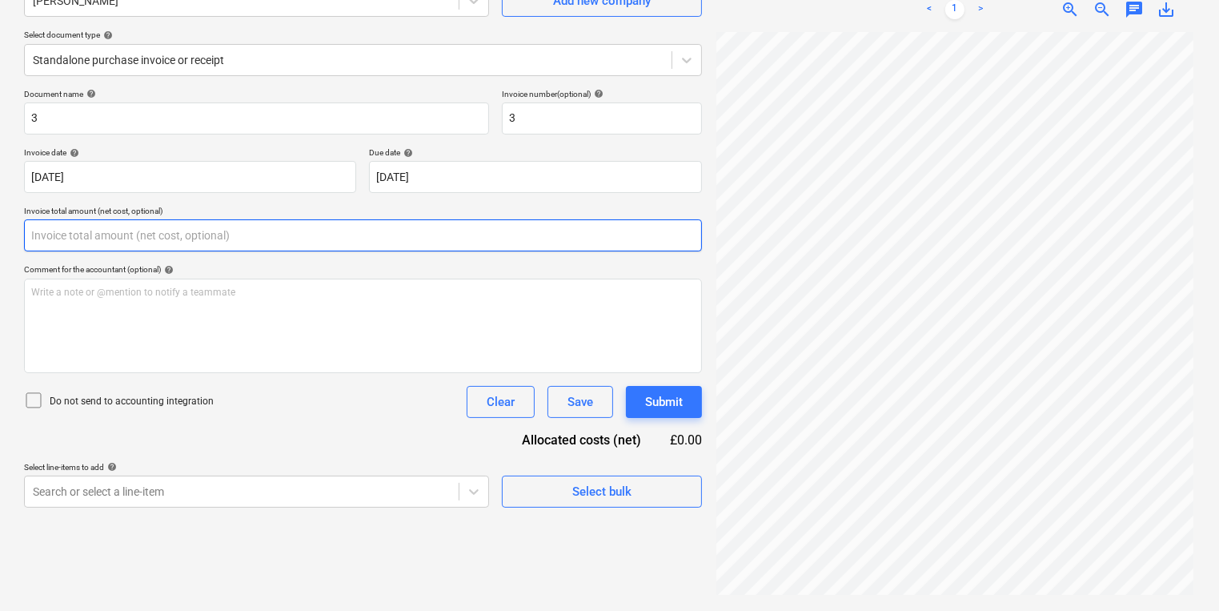
click at [179, 231] on input "text" at bounding box center [363, 235] width 678 height 32
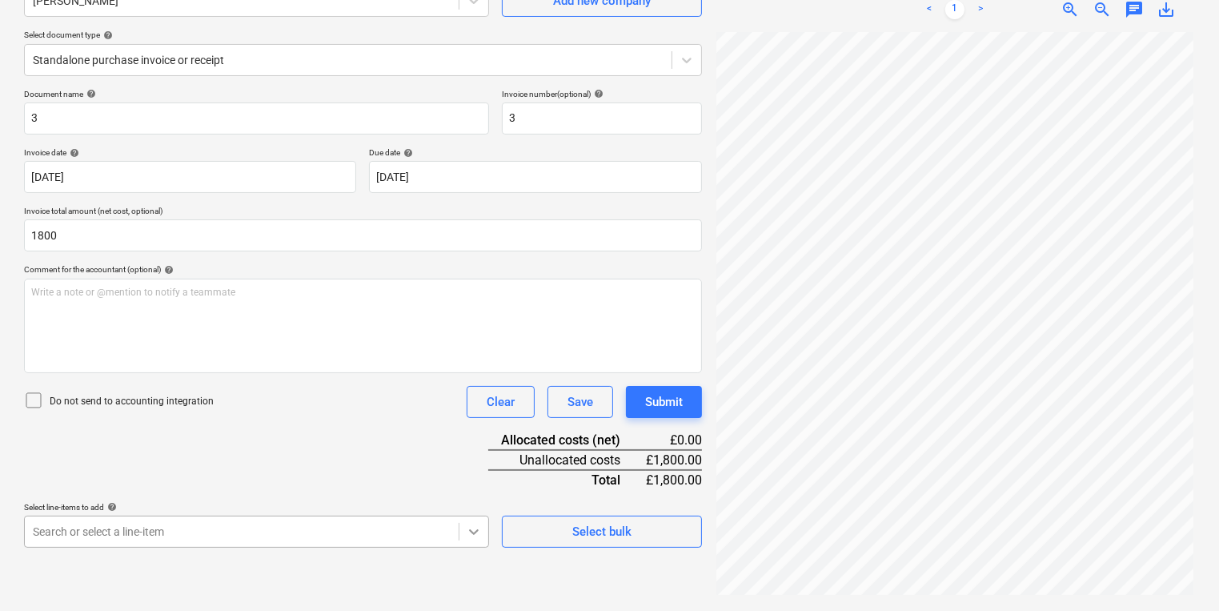
type input "1,800.00"
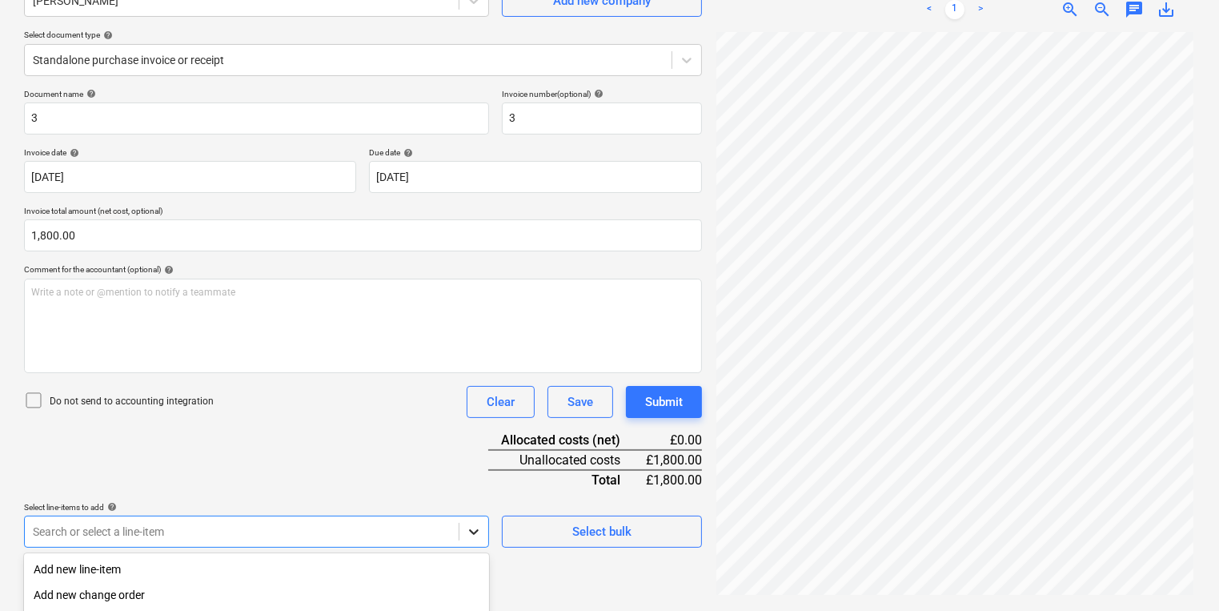
click at [474, 451] on body "Sales Projects Contacts Company Inbox 9+ format_size keyboard_arrow_down help s…" at bounding box center [609, 145] width 1219 height 611
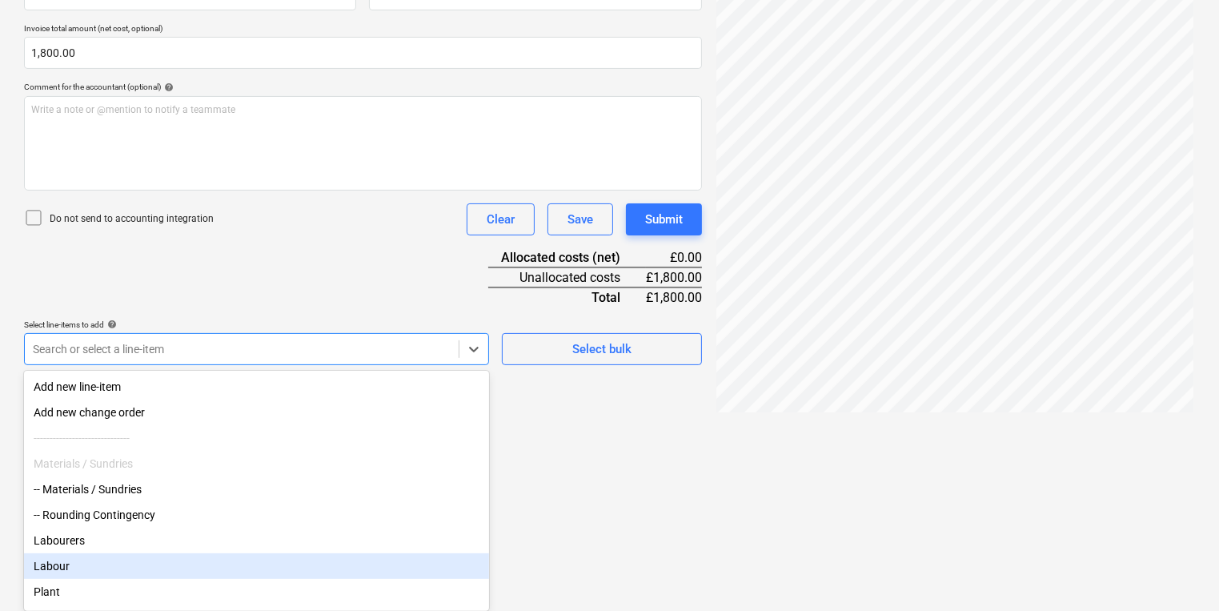
click at [52, 568] on div "Labour" at bounding box center [256, 566] width 465 height 26
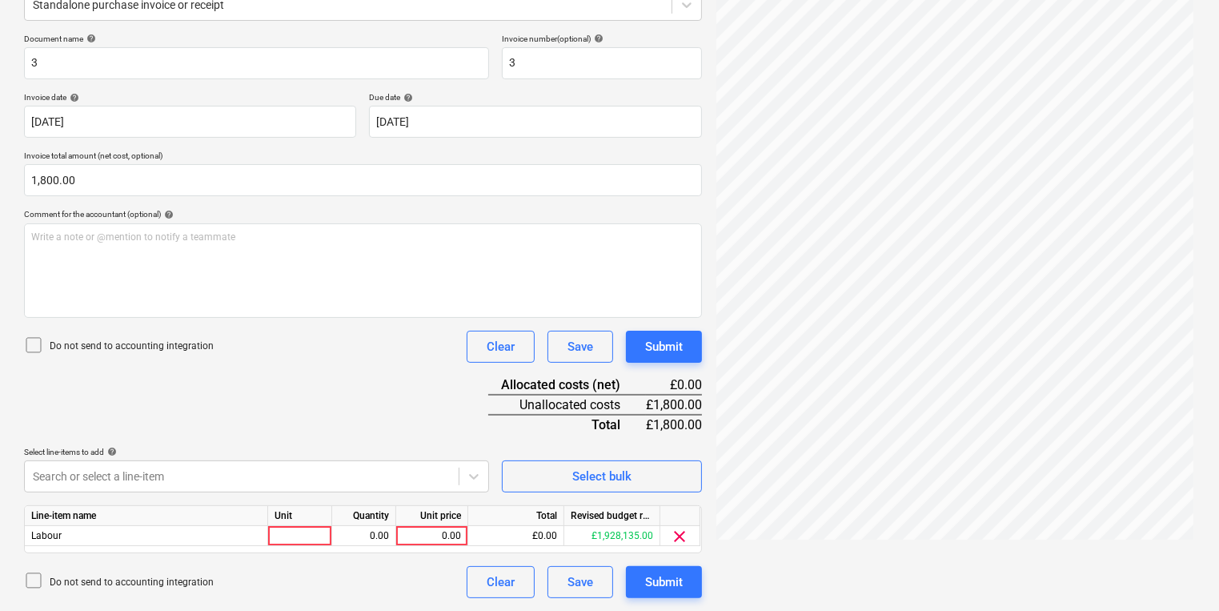
scroll to position [215, 0]
click at [548, 396] on html "Sales Projects Contacts Company Inbox 9+ format_size keyboard_arrow_down help s…" at bounding box center [609, 90] width 1219 height 611
click at [321, 534] on div at bounding box center [300, 537] width 64 height 20
type input "p"
type input "l"
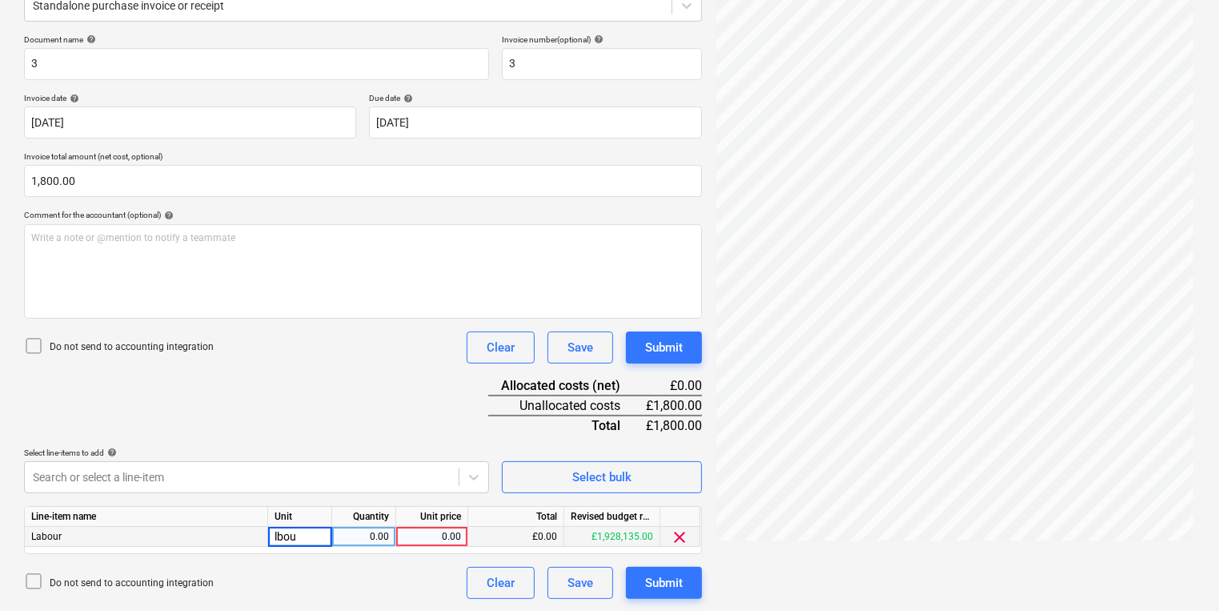
type input "lbour"
type input "1800"
click at [525, 533] on div "£1,800.00" at bounding box center [516, 537] width 96 height 20
drag, startPoint x: 527, startPoint y: 530, endPoint x: 556, endPoint y: 531, distance: 29.7
click at [556, 531] on div "£1,800.00" at bounding box center [516, 537] width 96 height 20
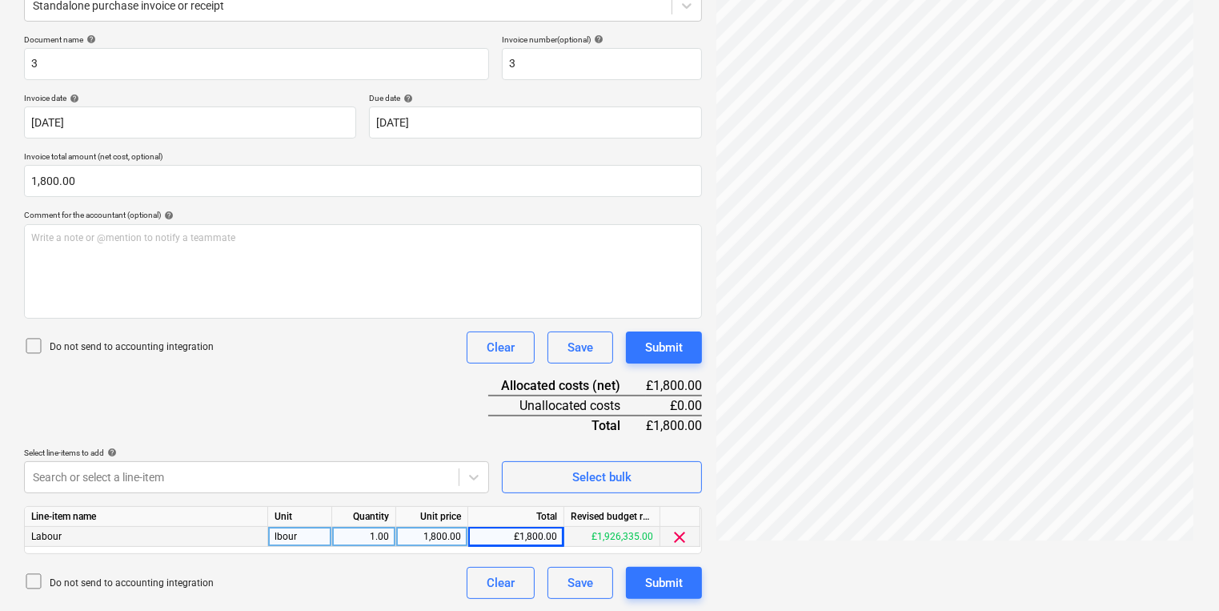
click at [419, 538] on div "1,800.00" at bounding box center [432, 537] width 58 height 20
type input "1710"
type input "1800"
drag, startPoint x: 82, startPoint y: 183, endPoint x: 0, endPoint y: 171, distance: 82.4
click at [0, 171] on html "Sales Projects Contacts Company Inbox 9+ format_size keyboard_arrow_down help s…" at bounding box center [609, 90] width 1219 height 611
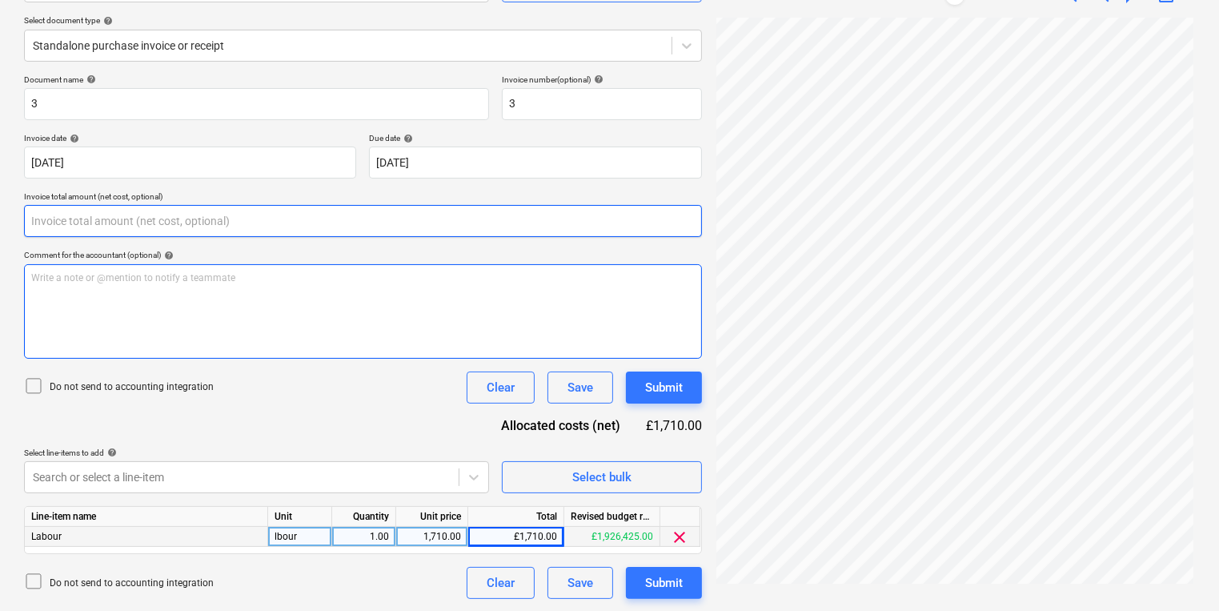
scroll to position [118, 0]
type input "0.00"
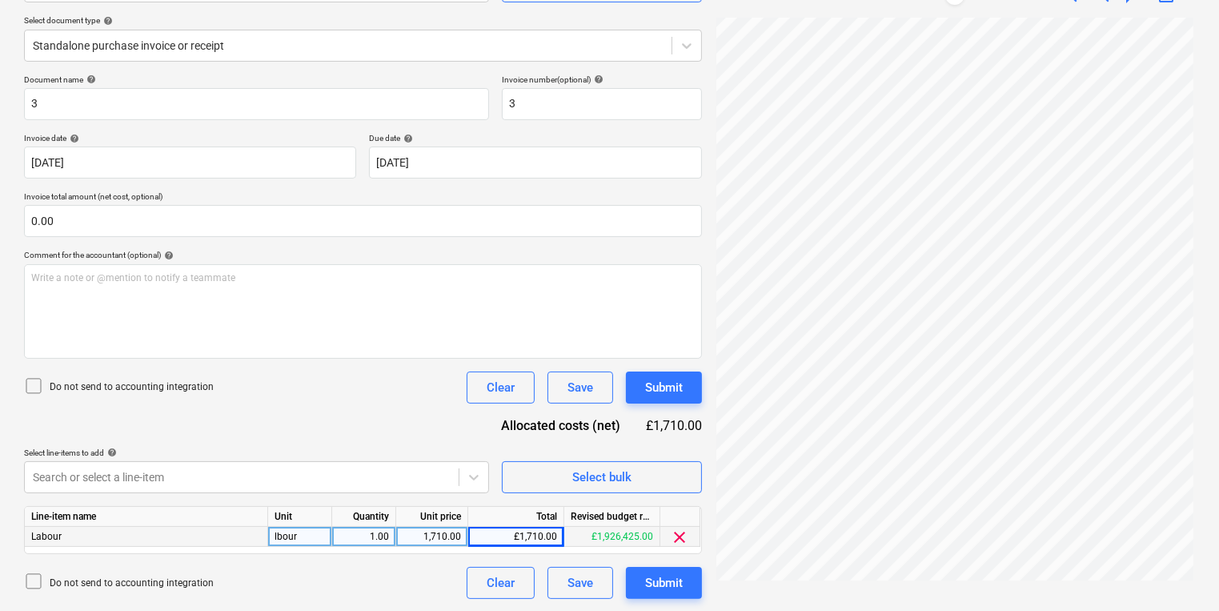
click at [331, 592] on div "Create new document Select company [PERSON_NAME] Add new company Select documen…" at bounding box center [363, 256] width 691 height 700
click at [250, 401] on div "Do not send to accounting integration Clear Save Submit" at bounding box center [363, 387] width 678 height 32
click at [234, 435] on body "Sales Projects Contacts Company Inbox 4 format_size keyboard_arrow_down help se…" at bounding box center [609, 130] width 1219 height 611
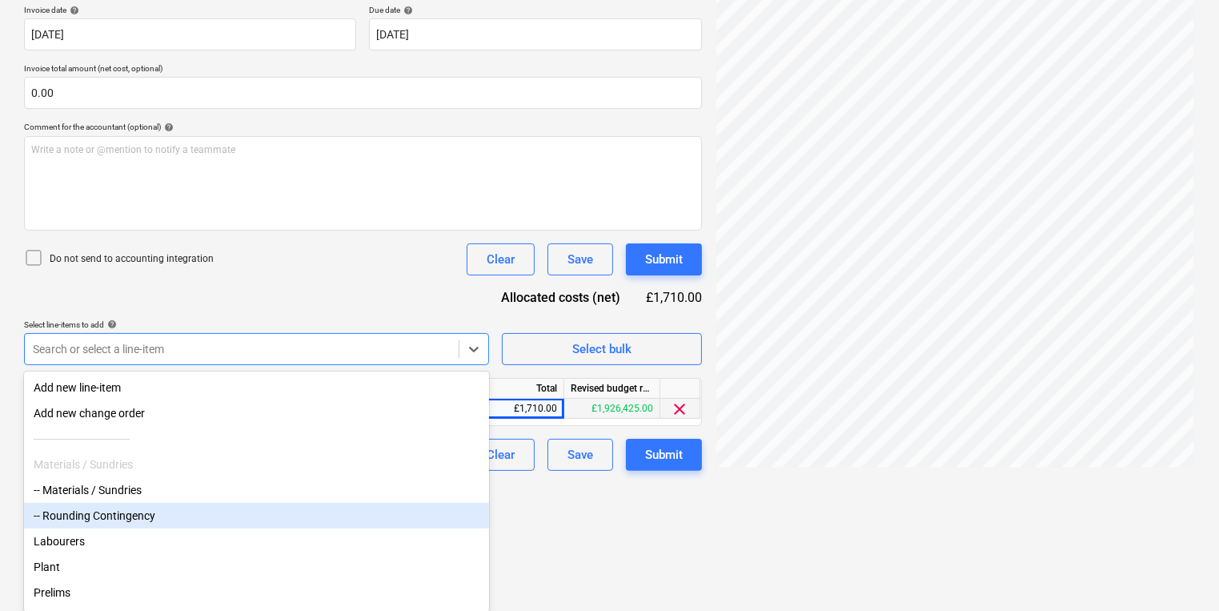
scroll to position [134, 0]
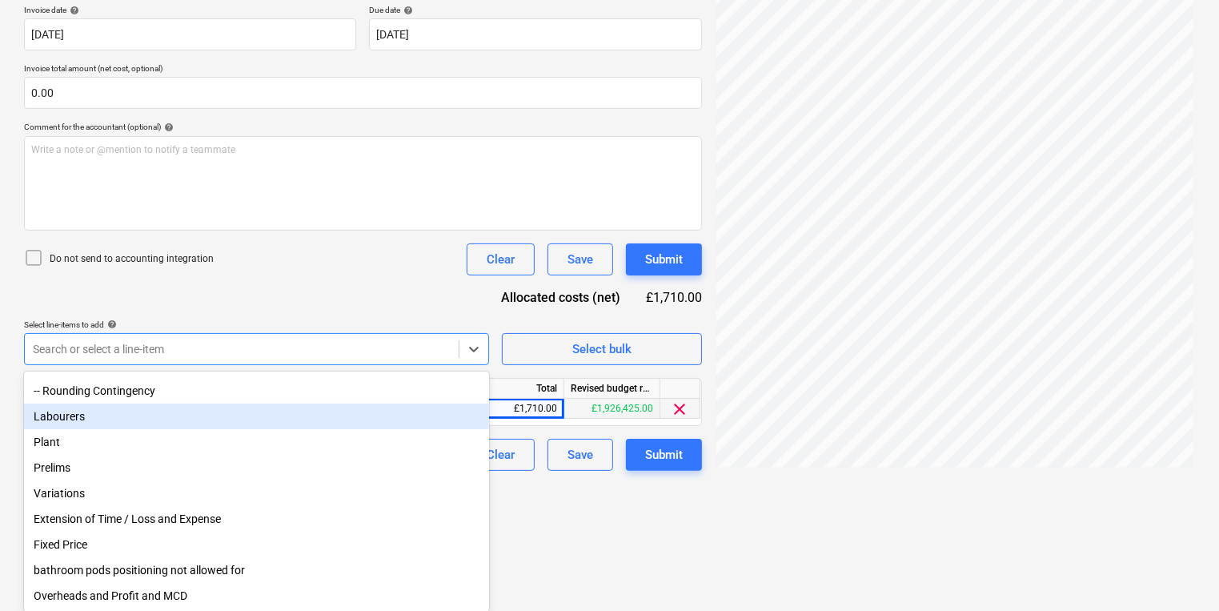
click at [90, 410] on div "Labourers" at bounding box center [256, 416] width 465 height 26
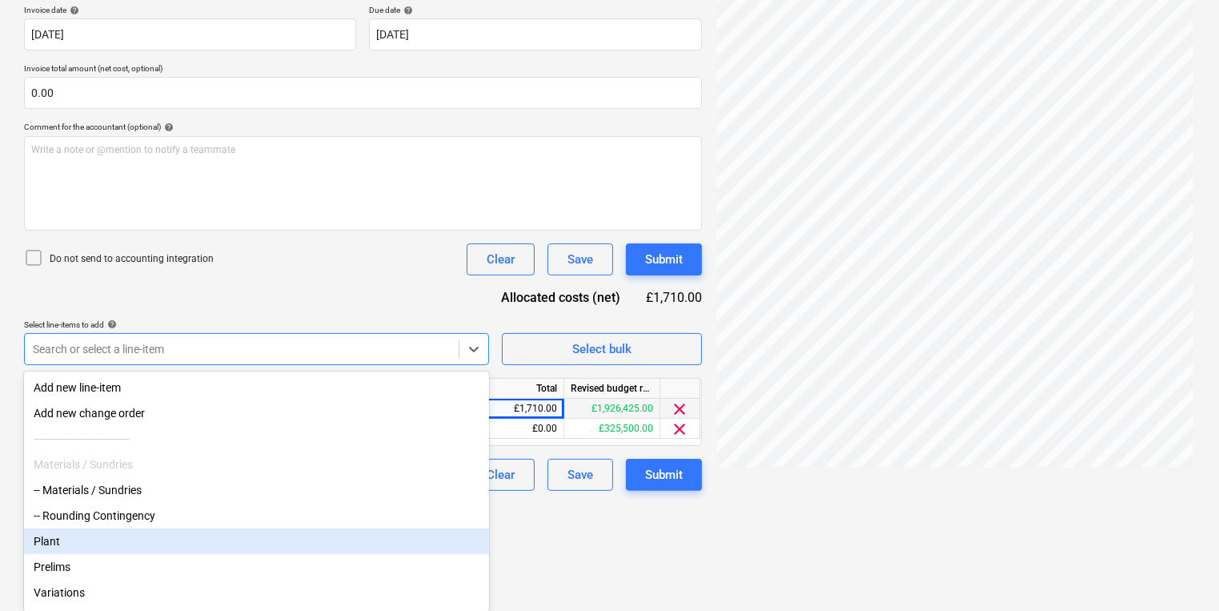
scroll to position [107, 0]
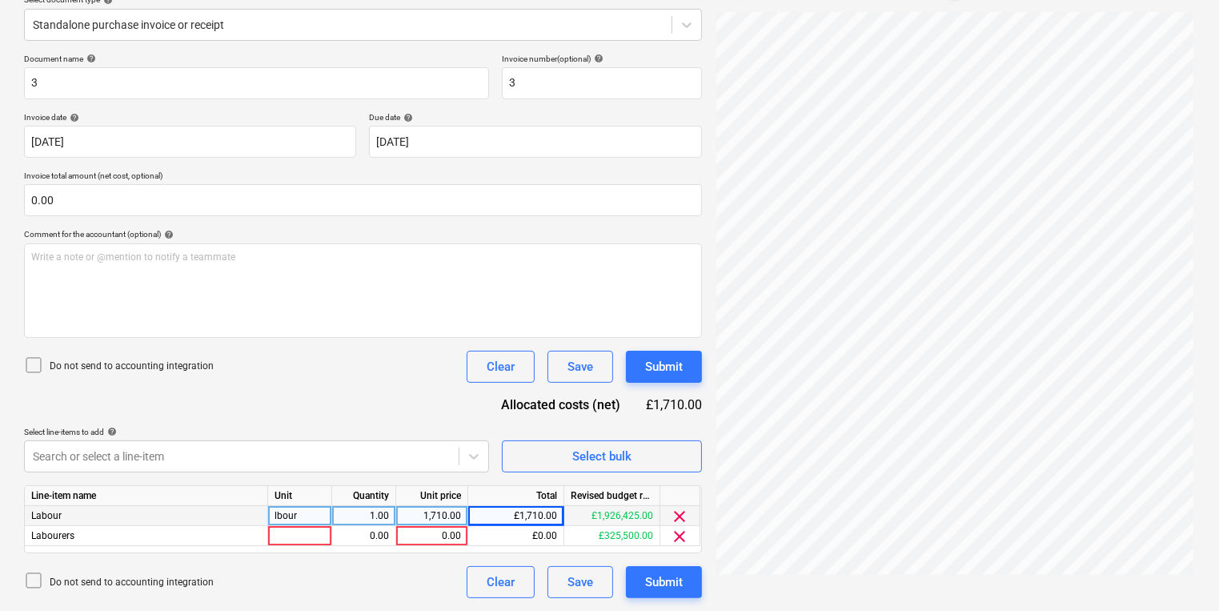
click at [579, 415] on html "Sales Projects Contacts Company Inbox 4 format_size keyboard_arrow_down help se…" at bounding box center [609, 110] width 1219 height 611
drag, startPoint x: 316, startPoint y: 518, endPoint x: 266, endPoint y: 517, distance: 50.4
click at [0, 0] on div "Labour lbour 1.00 1,710.00 £1,710.00 £1,926,425.00 clear" at bounding box center [0, 0] width 0 height 0
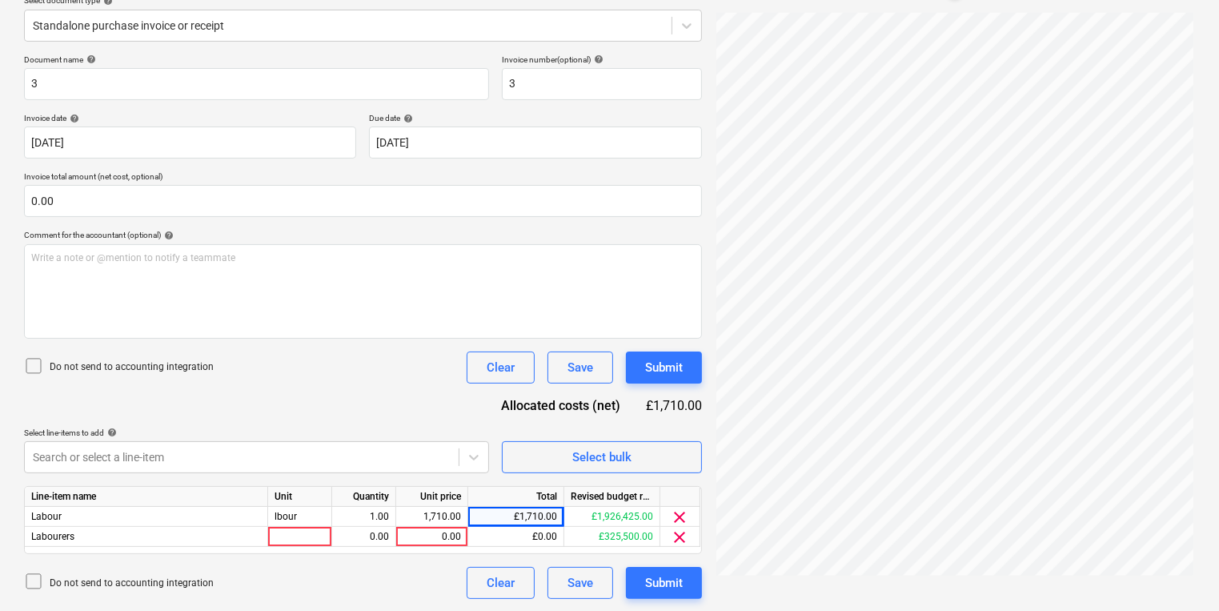
drag, startPoint x: 266, startPoint y: 517, endPoint x: 343, endPoint y: 367, distance: 169.0
click at [343, 367] on div "Do not send to accounting integration Clear Save Submit" at bounding box center [363, 367] width 678 height 32
drag, startPoint x: 323, startPoint y: 512, endPoint x: 263, endPoint y: 509, distance: 60.1
click at [0, 0] on div "Labour lbour 1.00 1,710.00 £1,710.00 £1,926,425.00 clear" at bounding box center [0, 0] width 0 height 0
click at [511, 579] on div "Clear" at bounding box center [501, 582] width 28 height 21
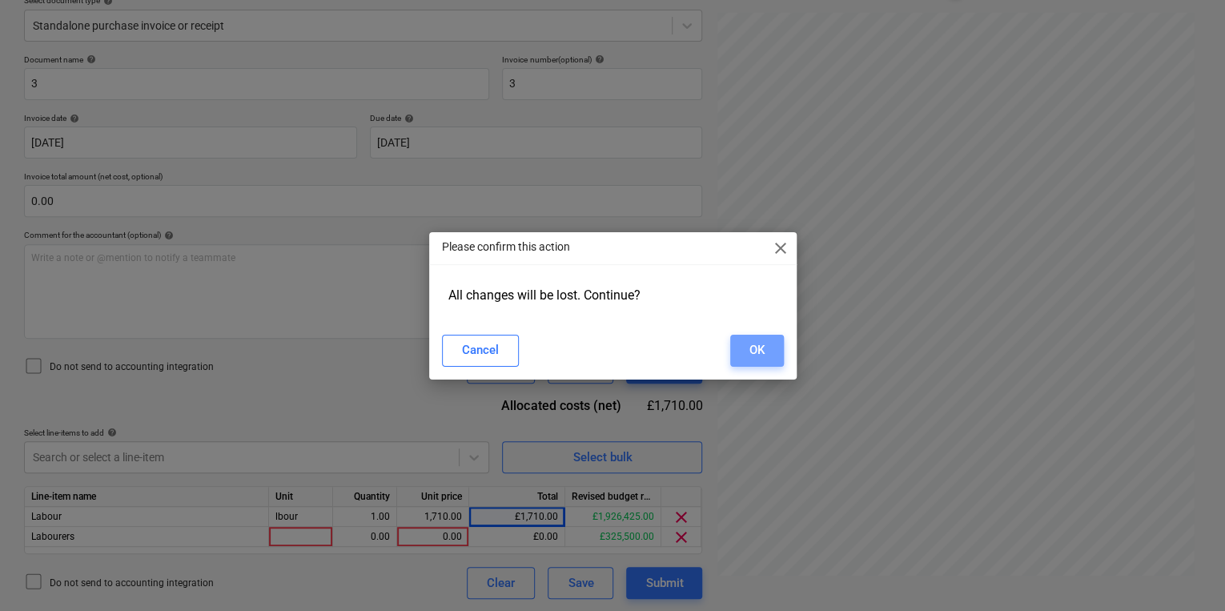
drag, startPoint x: 749, startPoint y: 350, endPoint x: 721, endPoint y: 347, distance: 28.2
click at [750, 350] on div "OK" at bounding box center [756, 349] width 15 height 21
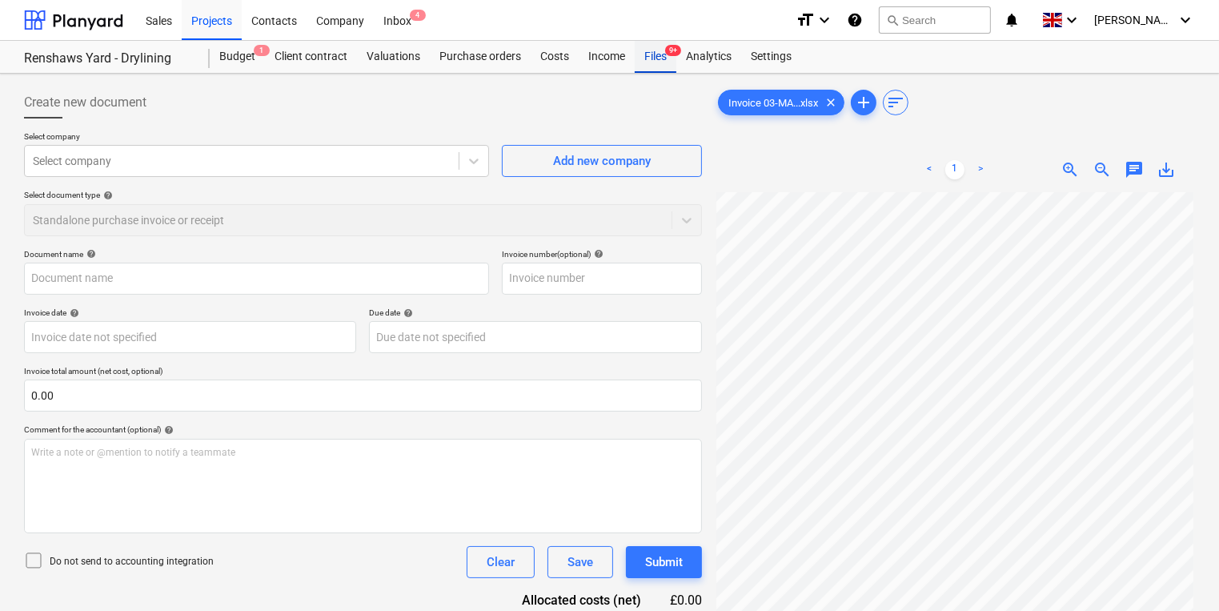
click at [654, 51] on div "Files 9+" at bounding box center [656, 57] width 42 height 32
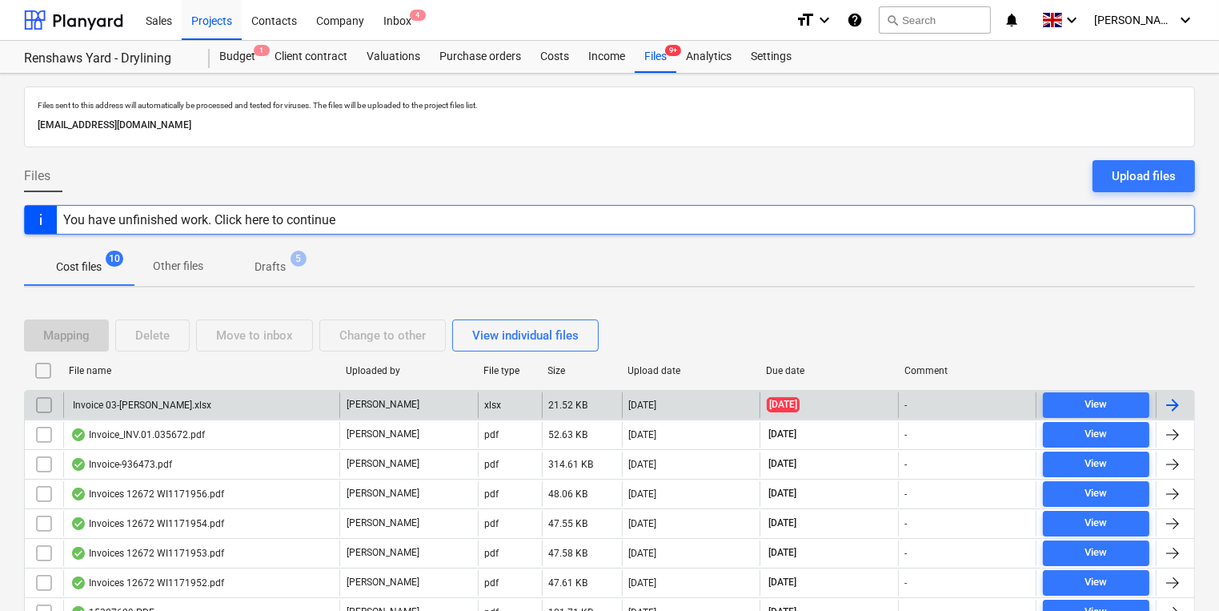
click at [44, 396] on input "checkbox" at bounding box center [44, 405] width 26 height 26
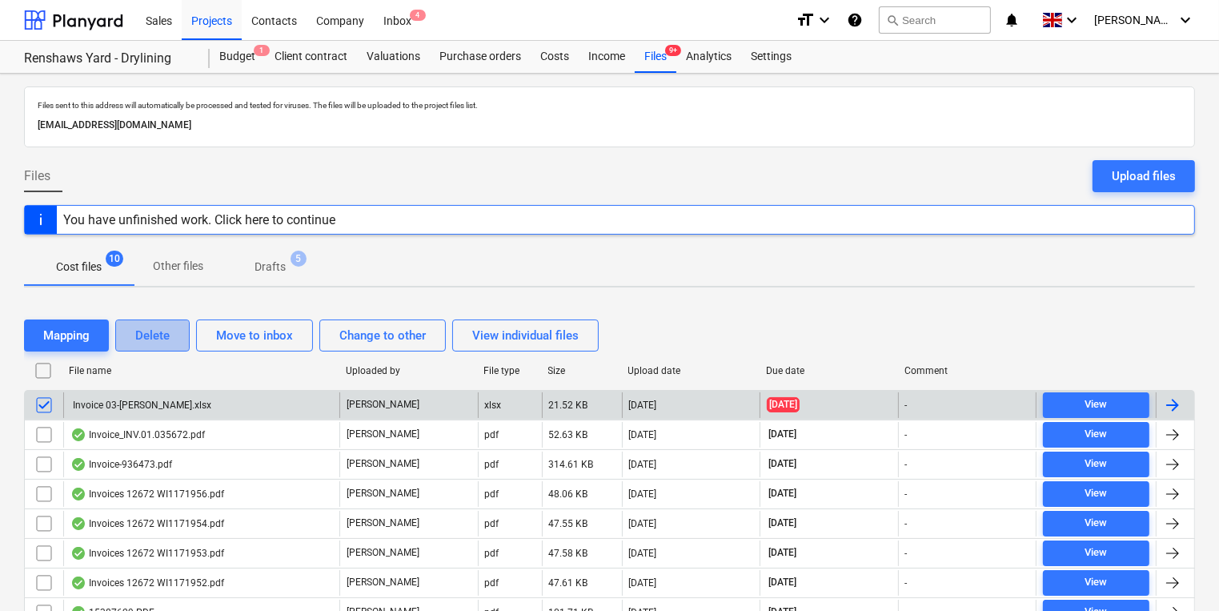
click at [152, 326] on div "Delete" at bounding box center [152, 335] width 34 height 21
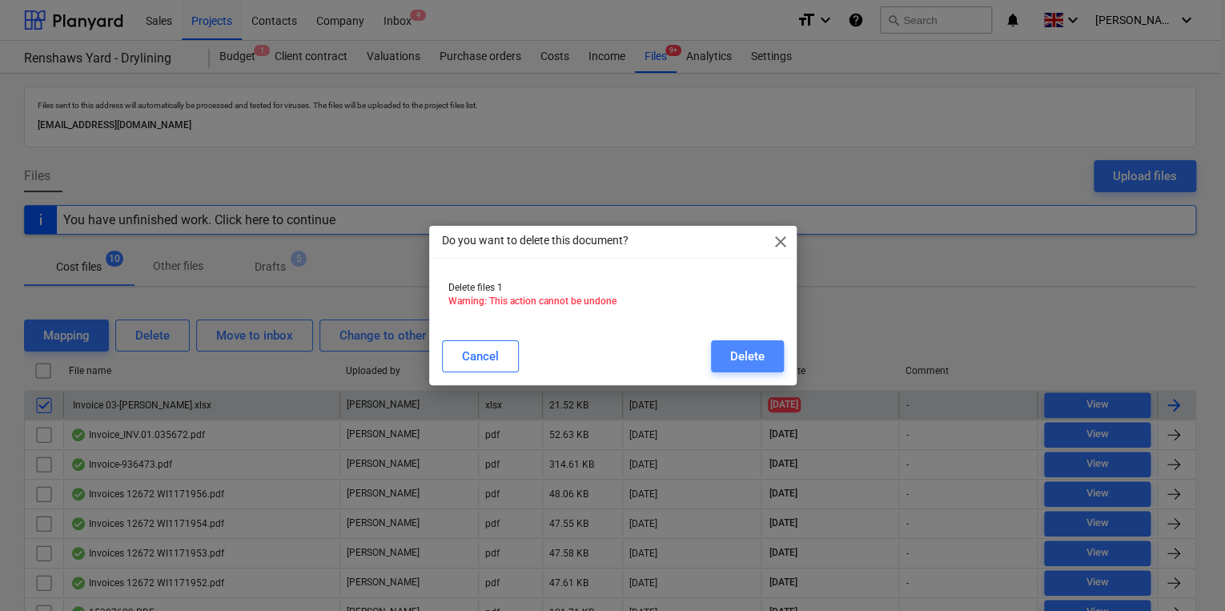
click at [731, 355] on div "Delete" at bounding box center [747, 356] width 34 height 21
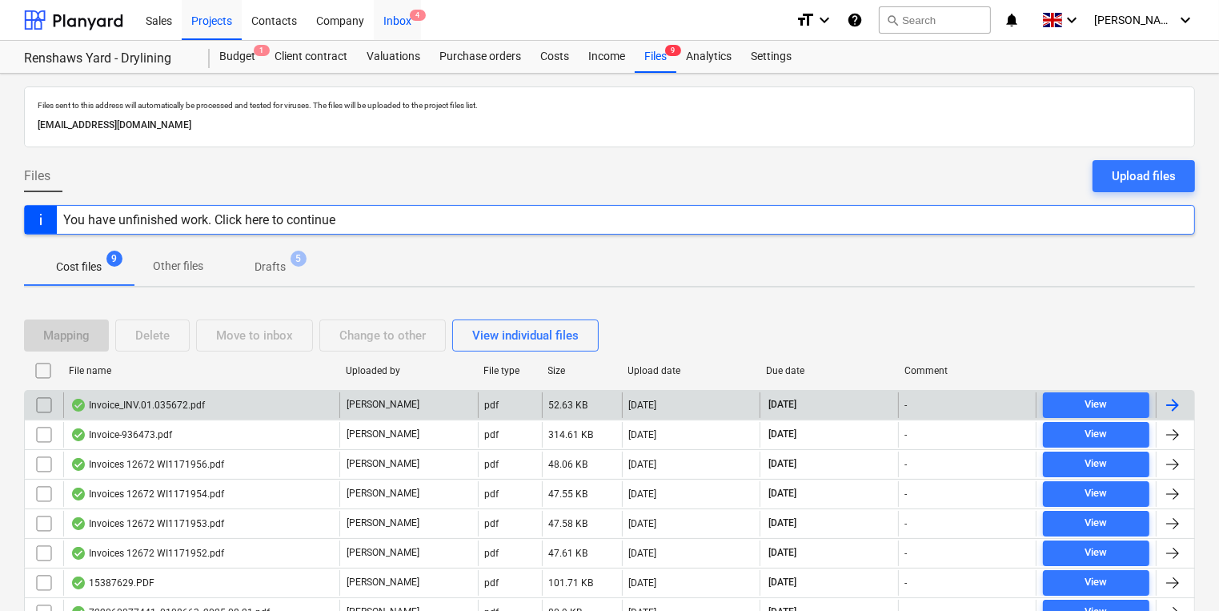
click at [397, 17] on div "Inbox 4" at bounding box center [397, 19] width 47 height 41
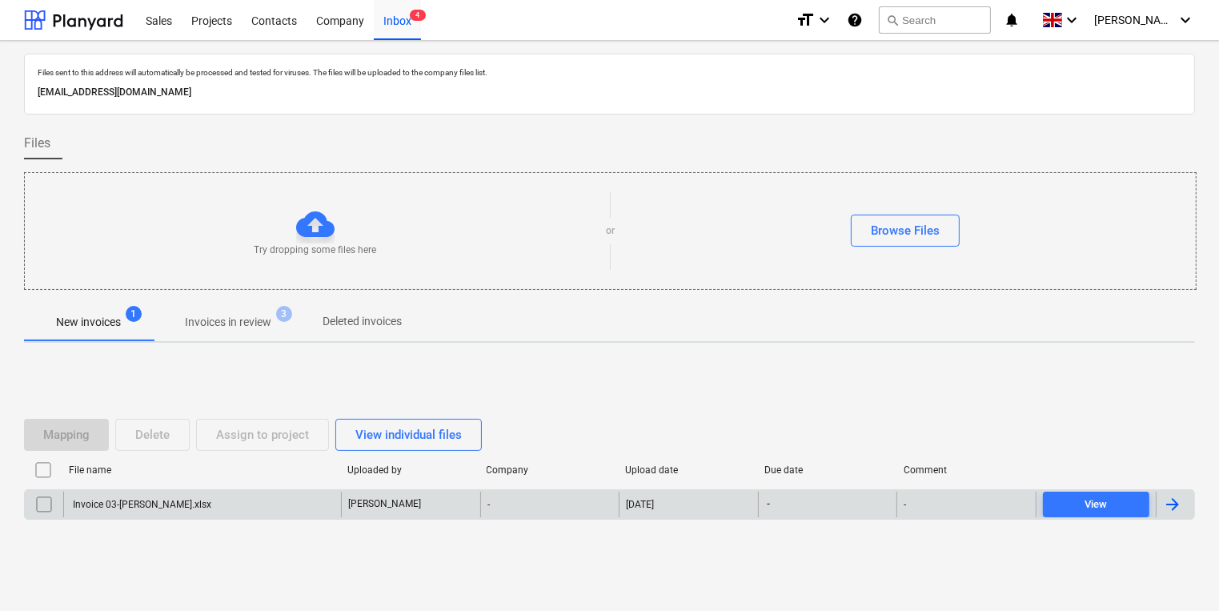
click at [255, 503] on div "Invoice 03-[PERSON_NAME].xlsx" at bounding box center [202, 504] width 278 height 26
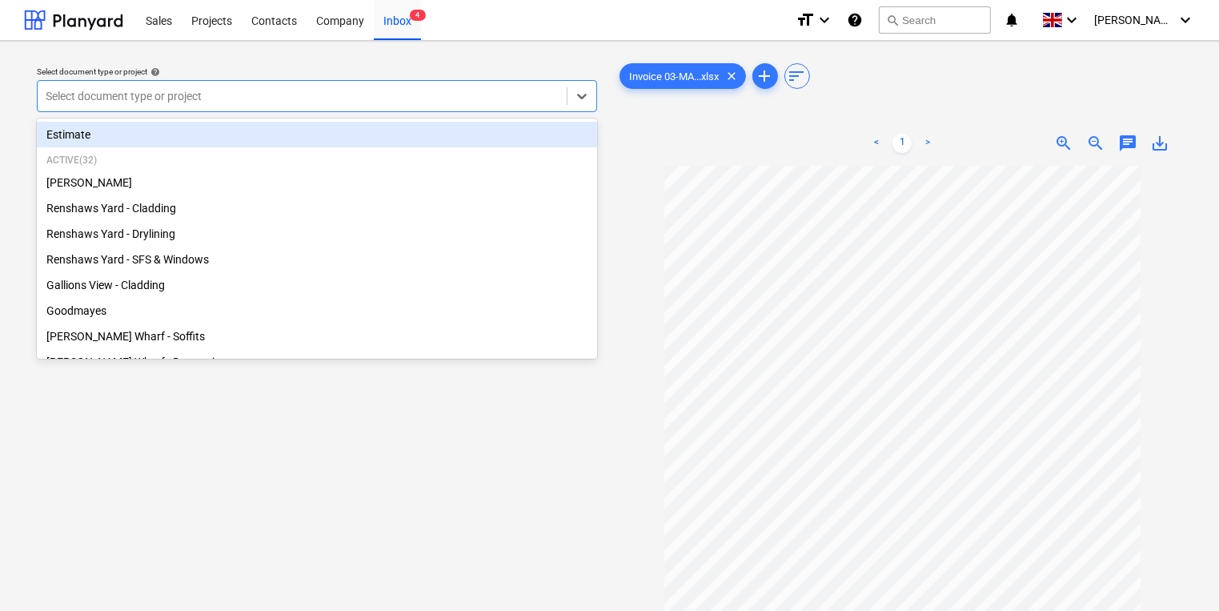
click at [298, 93] on div at bounding box center [302, 96] width 513 height 16
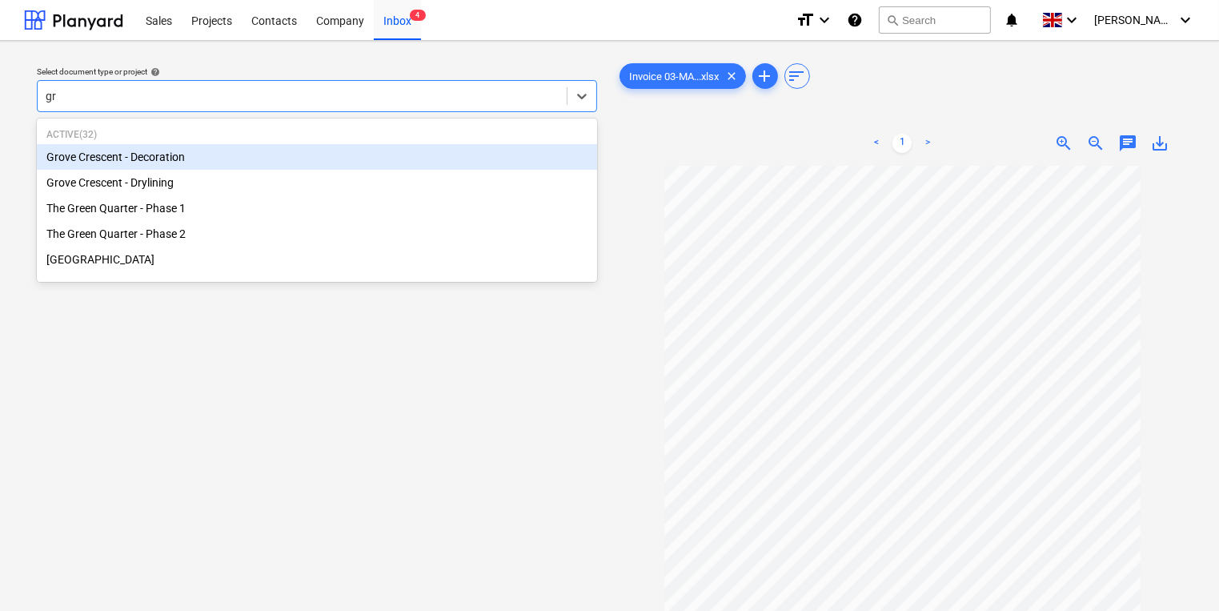
type input "gre"
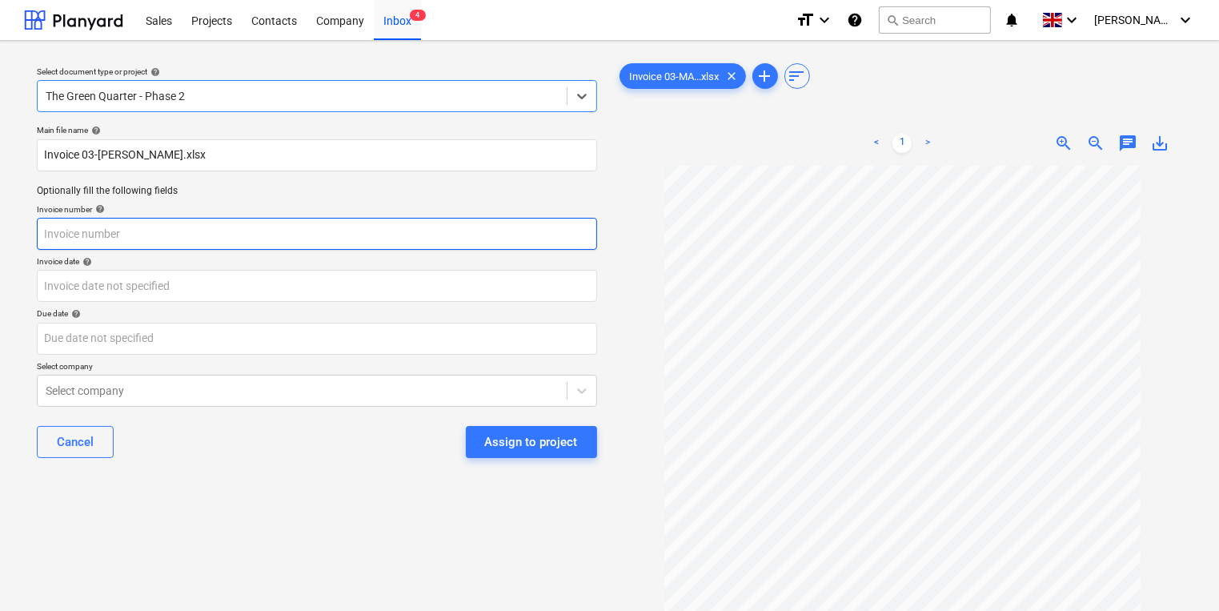
click at [512, 236] on input "text" at bounding box center [317, 234] width 560 height 32
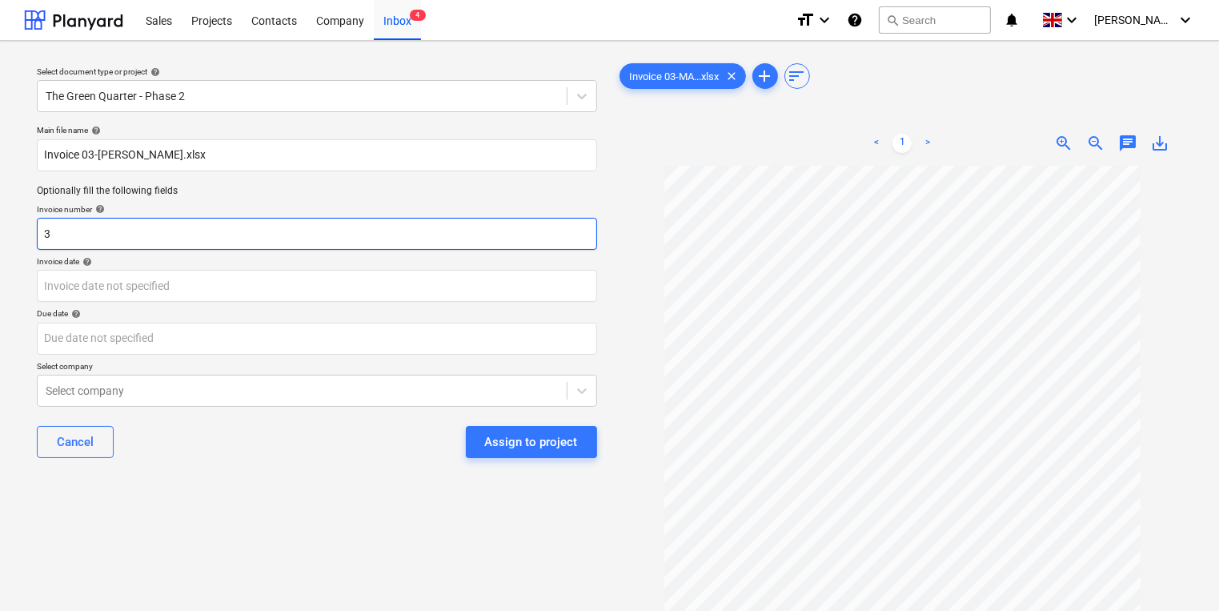
type input "3"
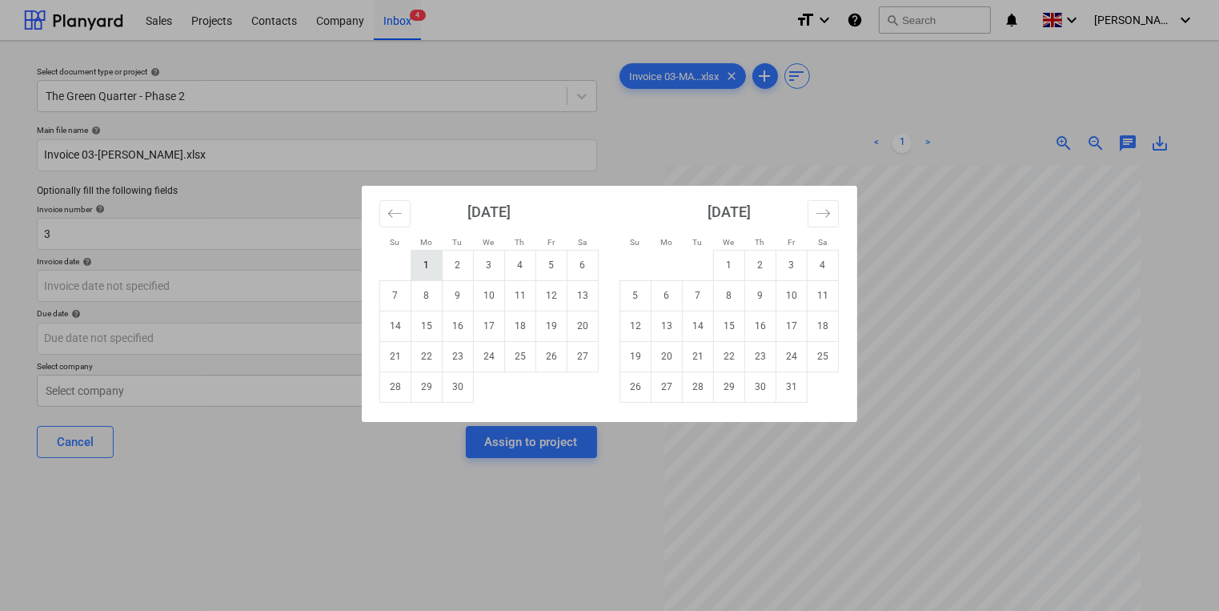
click at [432, 262] on td "1" at bounding box center [426, 265] width 31 height 30
type input "[DATE]"
click at [366, 343] on body "Sales Projects Contacts Company Inbox 4 format_size keyboard_arrow_down help se…" at bounding box center [609, 305] width 1219 height 611
drag, startPoint x: 546, startPoint y: 267, endPoint x: 491, endPoint y: 311, distance: 70.0
click at [548, 266] on td "5" at bounding box center [551, 265] width 31 height 30
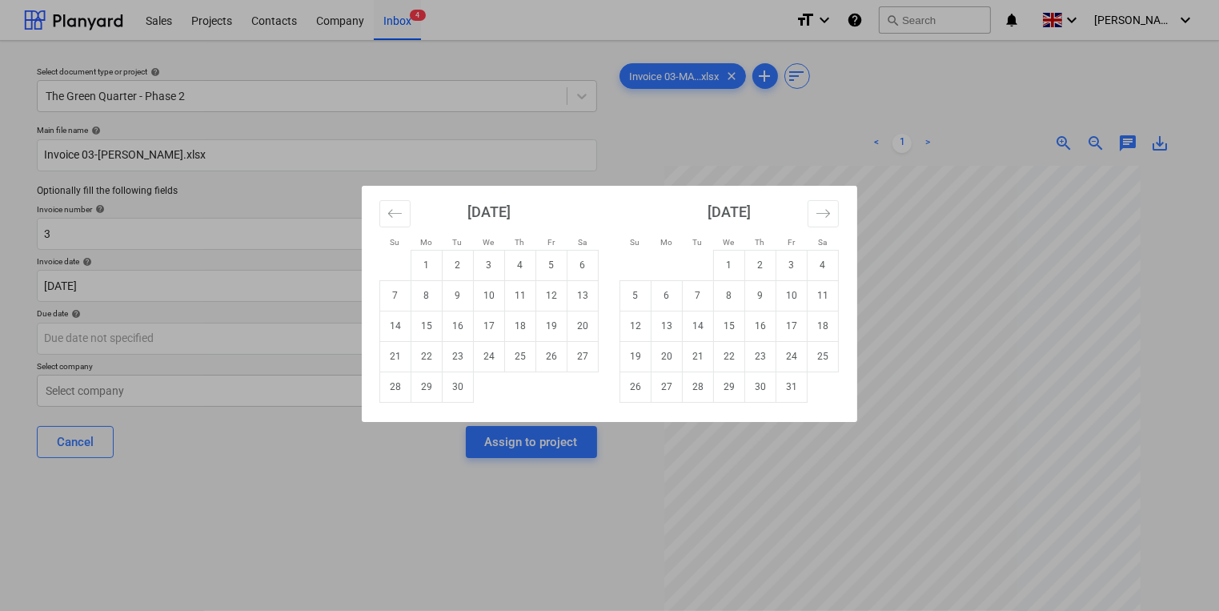
type input "[DATE]"
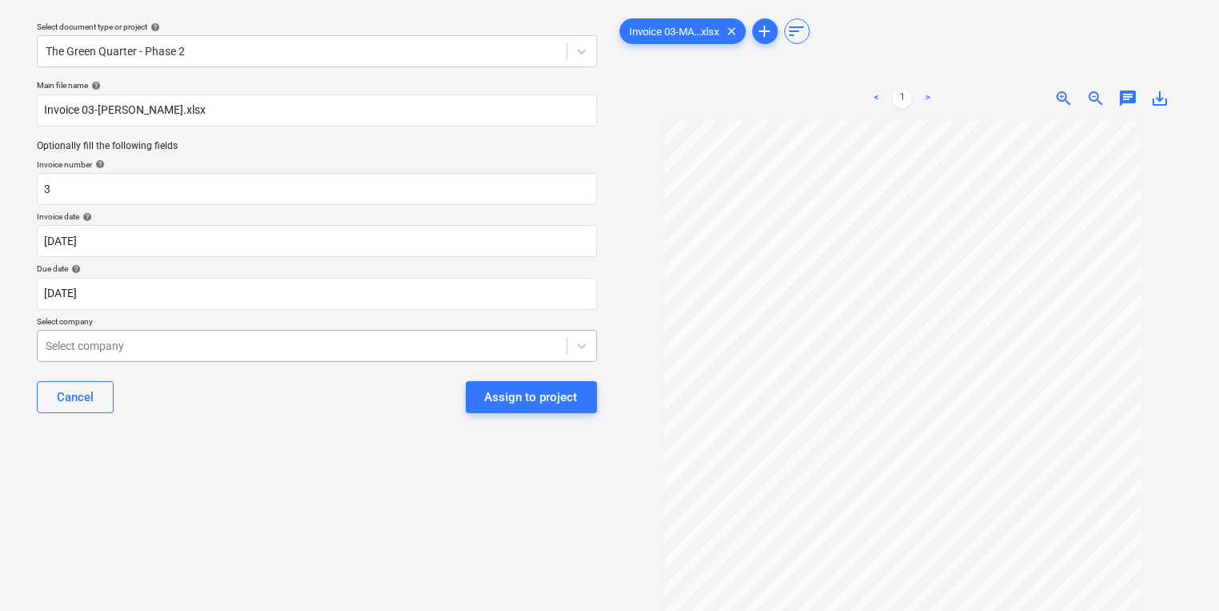
click at [375, 387] on body "Sales Projects Contacts Company Inbox 4 format_size keyboard_arrow_down help se…" at bounding box center [609, 260] width 1219 height 611
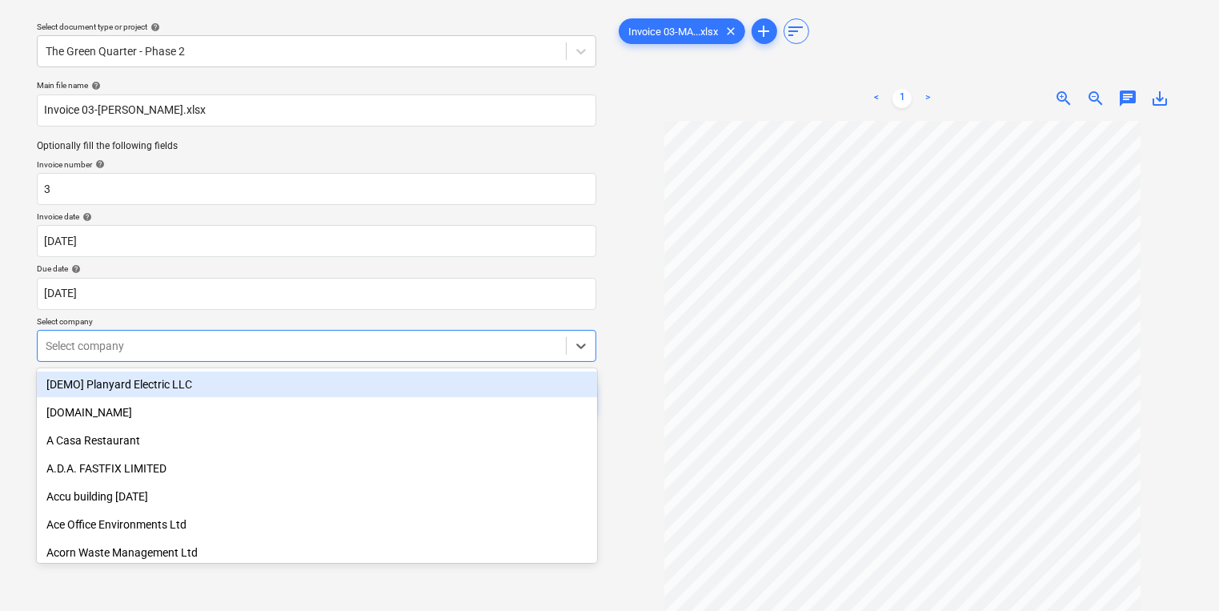
scroll to position [51, 0]
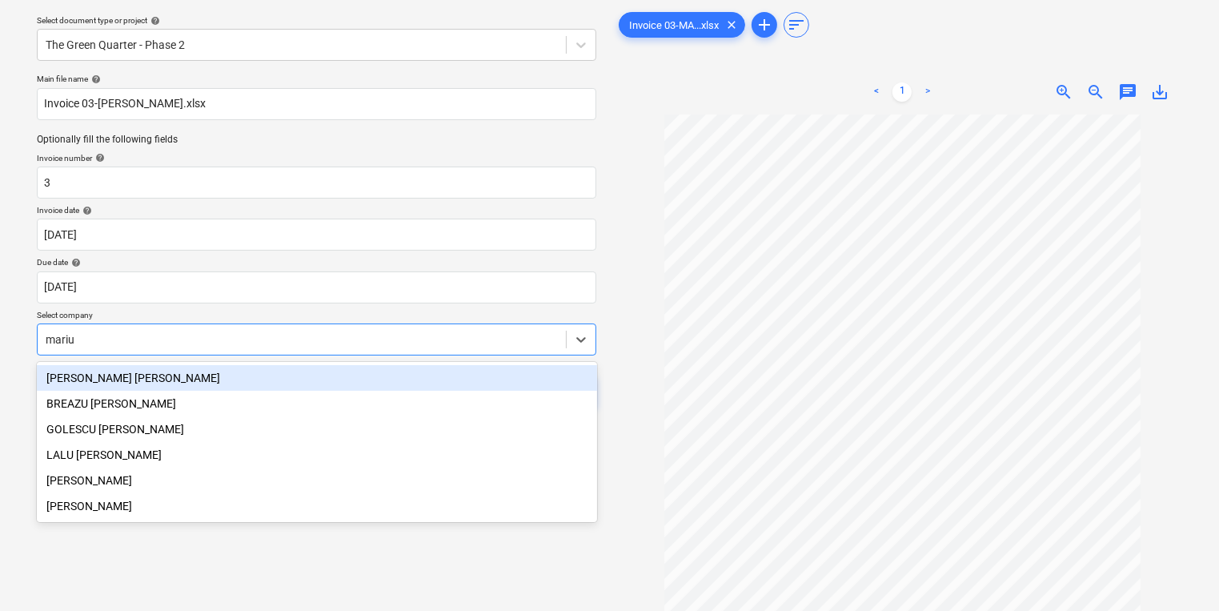
type input "[PERSON_NAME]"
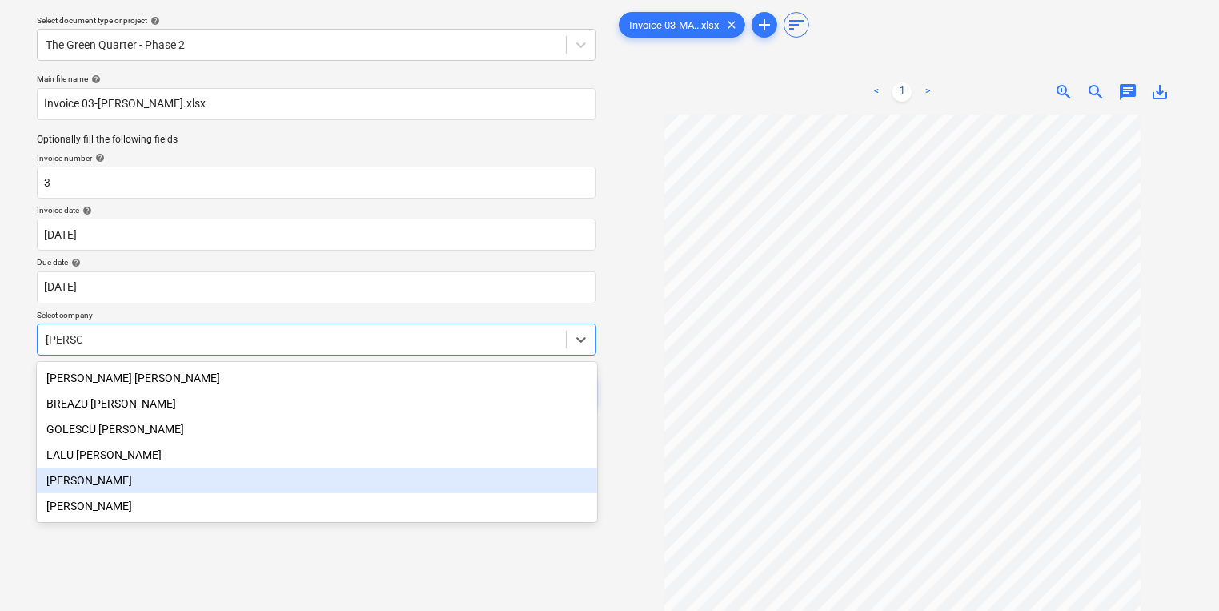
click at [150, 482] on div "[PERSON_NAME]" at bounding box center [317, 480] width 560 height 26
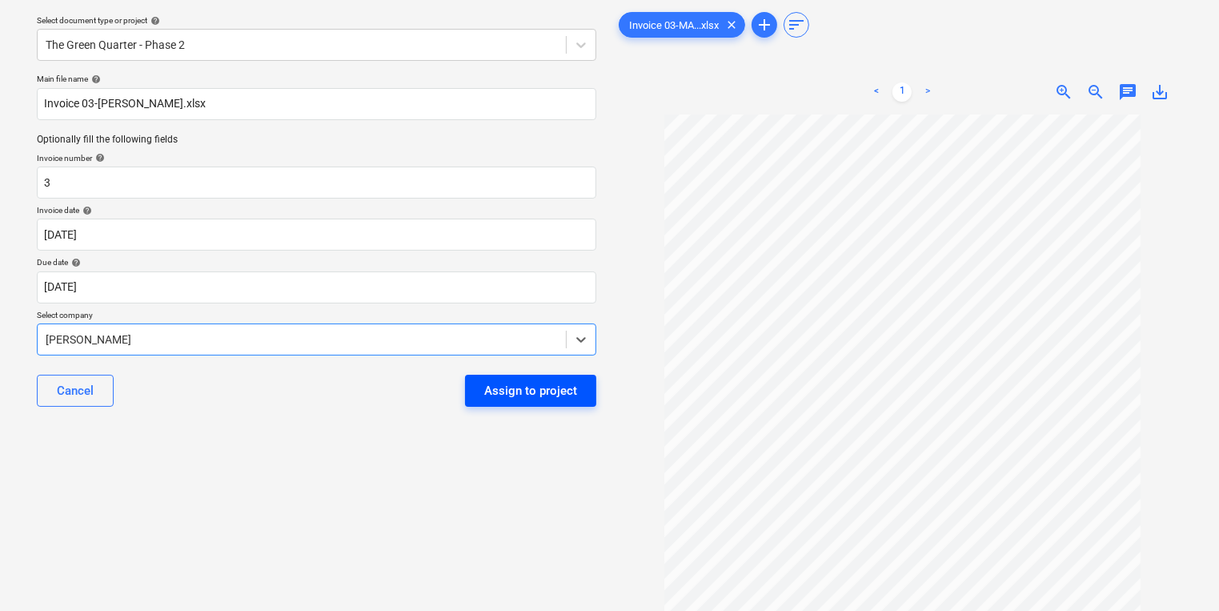
click at [553, 396] on div "Assign to project" at bounding box center [530, 390] width 93 height 21
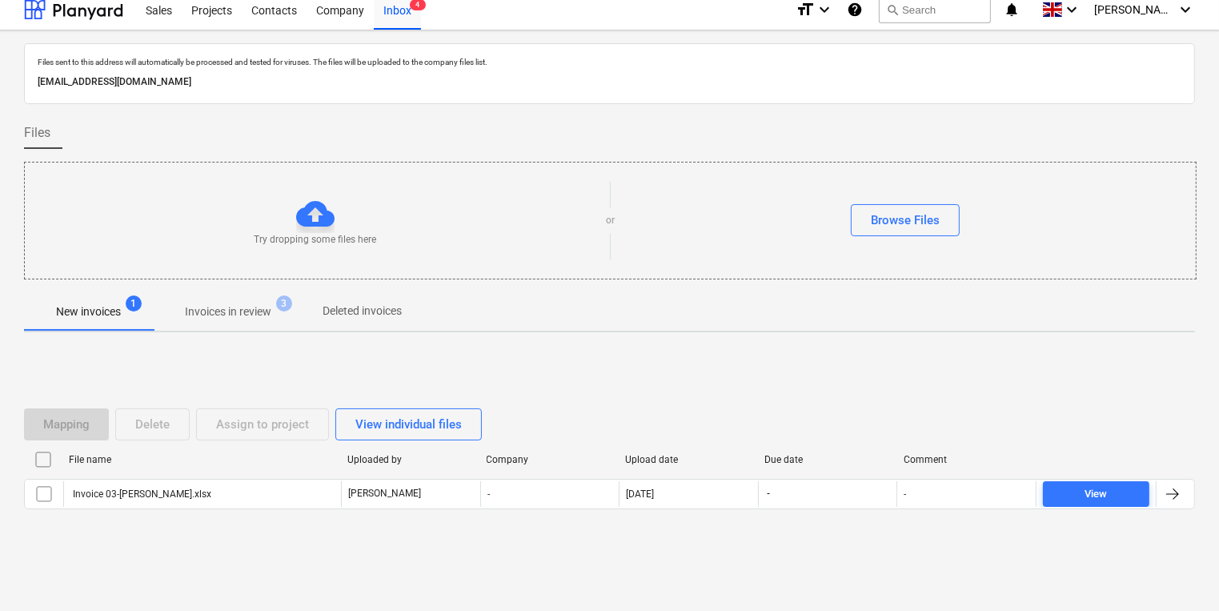
scroll to position [9, 0]
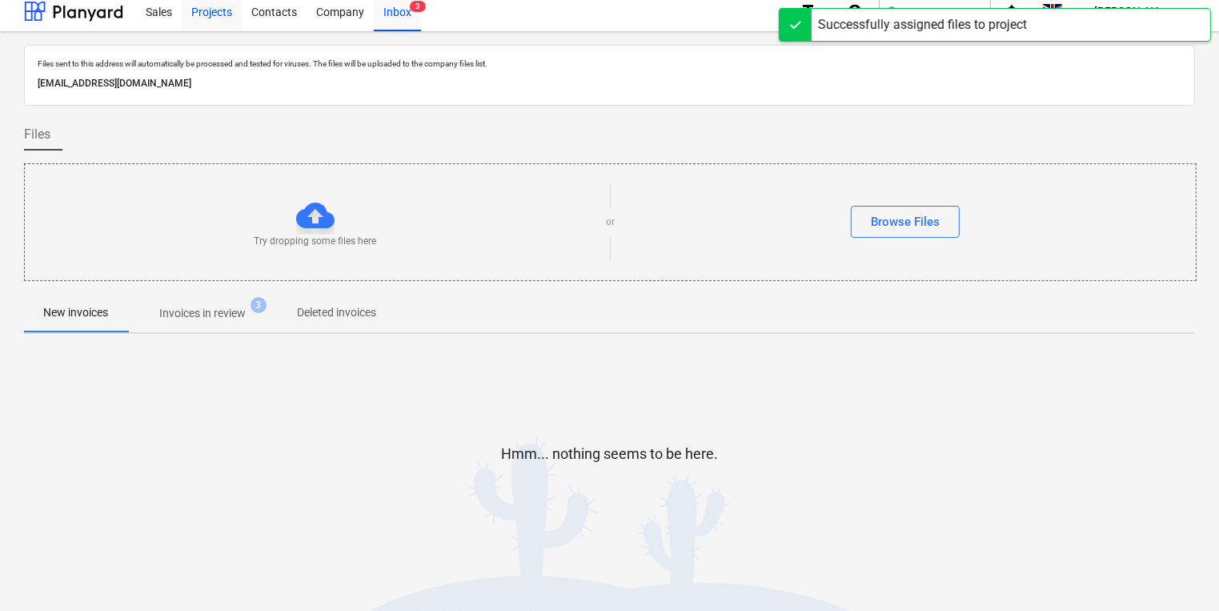
click at [218, 10] on div "Projects" at bounding box center [212, 10] width 60 height 41
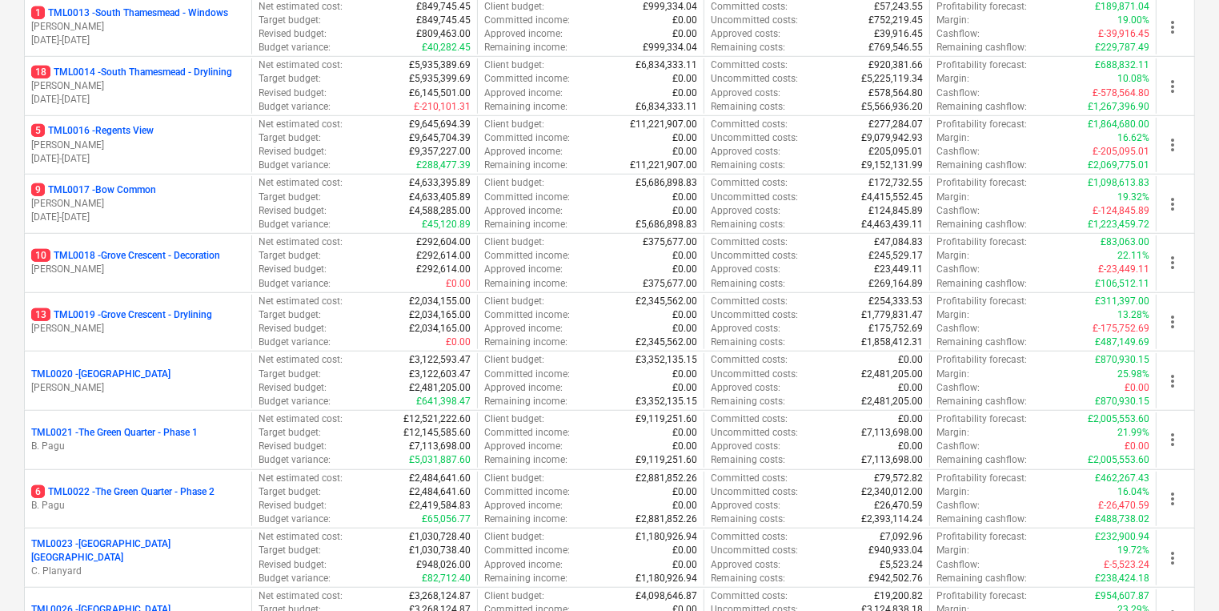
scroll to position [1290, 0]
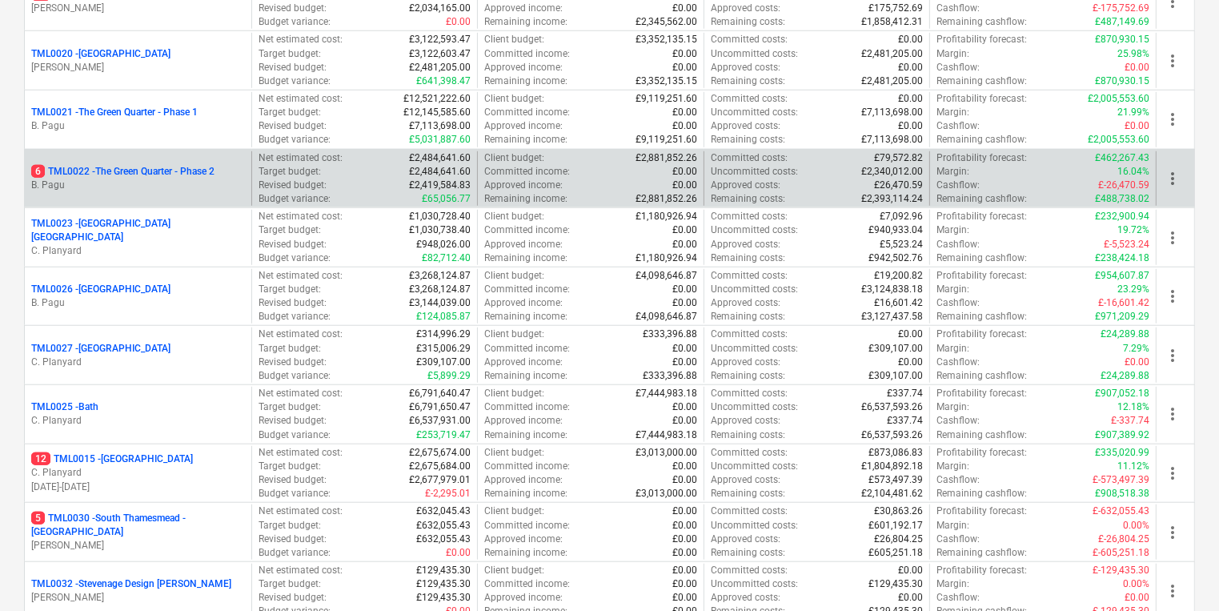
click at [147, 179] on p "B. Pagu" at bounding box center [138, 186] width 214 height 14
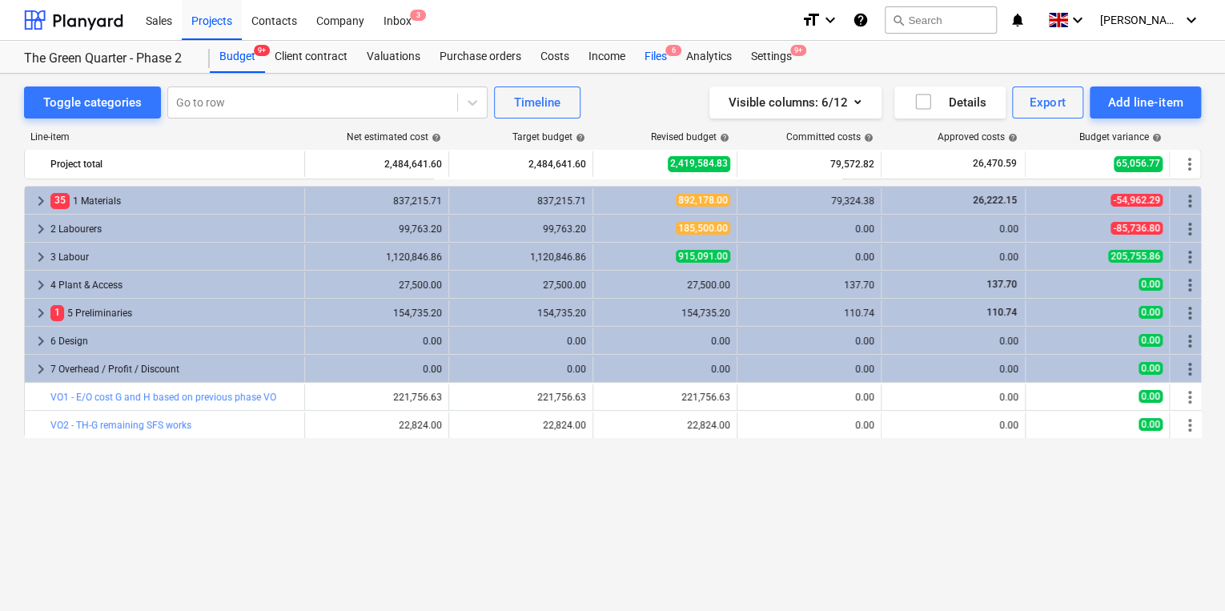
click at [656, 55] on div "Files 6" at bounding box center [656, 57] width 42 height 32
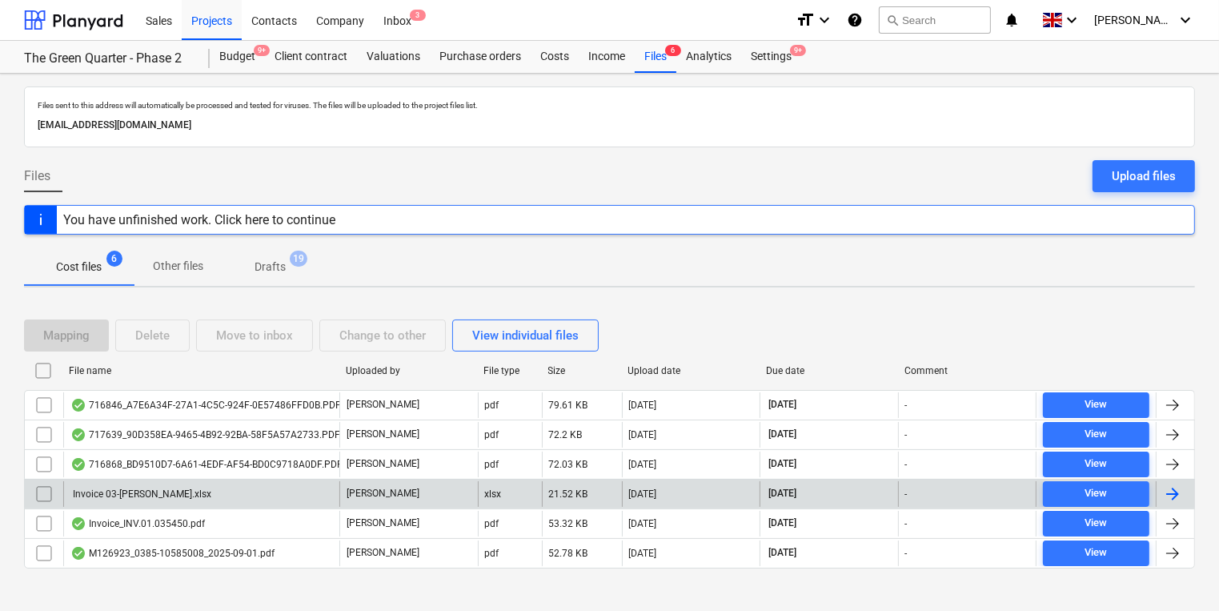
click at [1181, 491] on div at bounding box center [1172, 493] width 19 height 19
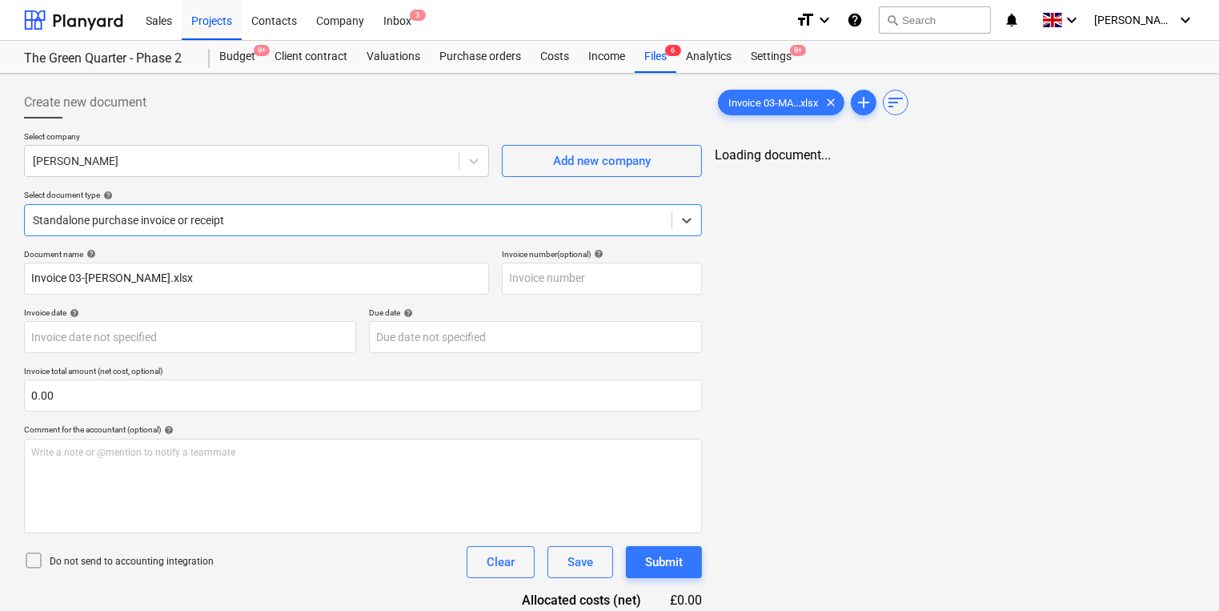
type input "3"
type input "[DATE]"
click at [646, 57] on div "Files 6" at bounding box center [656, 57] width 42 height 32
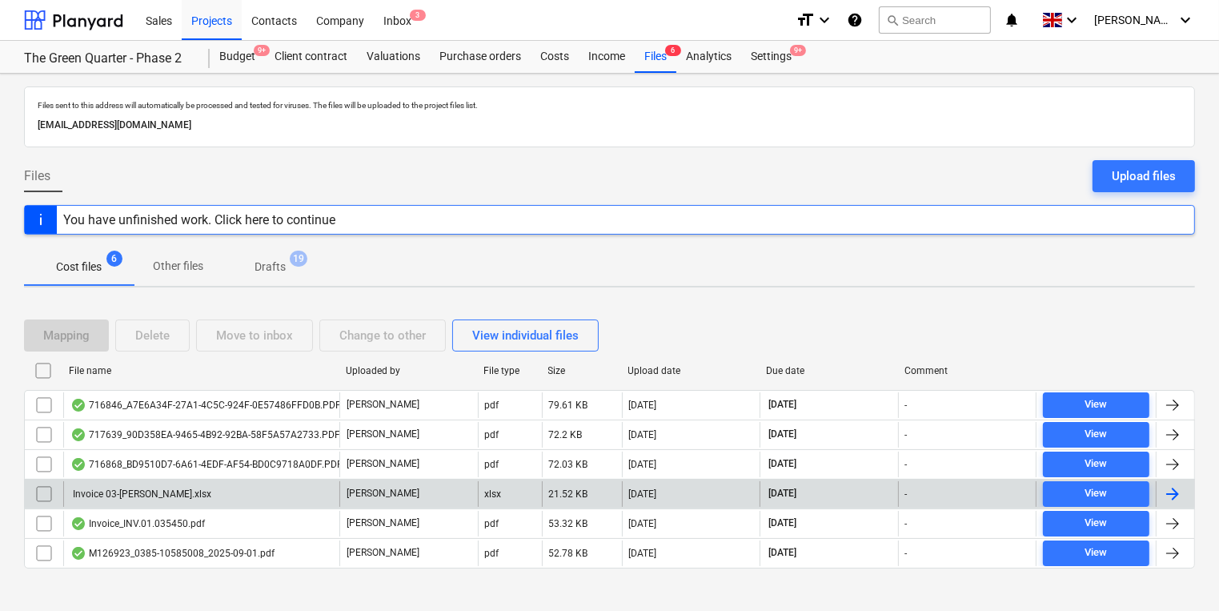
click at [247, 486] on div "Invoice 03-[PERSON_NAME].xlsx" at bounding box center [201, 494] width 276 height 26
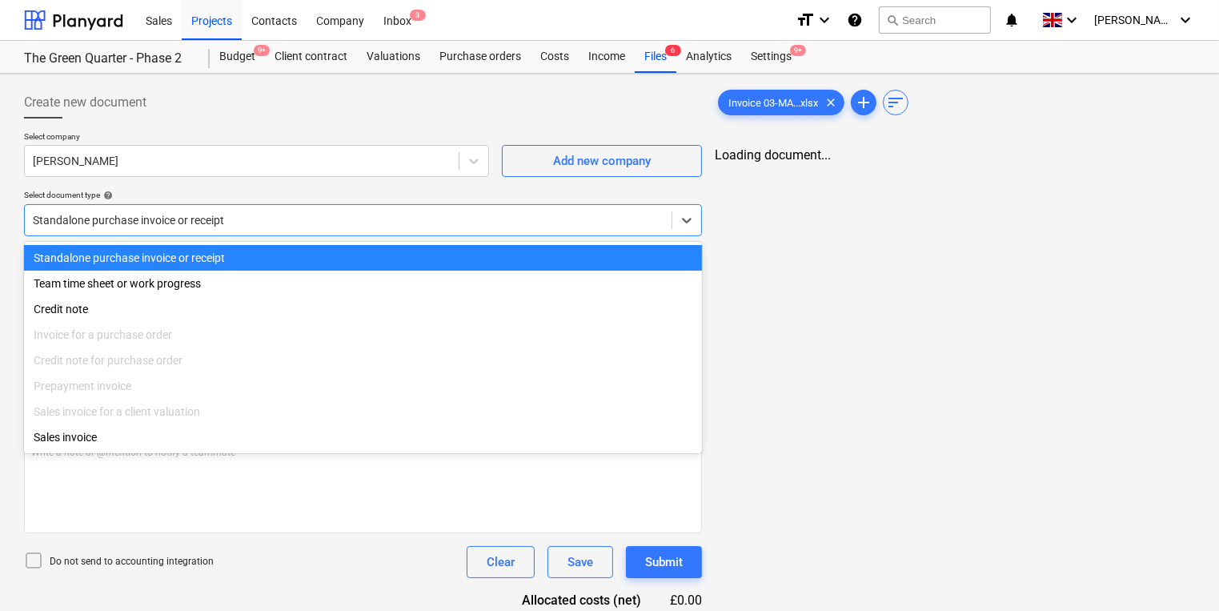
click at [386, 215] on div at bounding box center [348, 220] width 631 height 16
click at [224, 261] on div "Standalone purchase invoice or receipt" at bounding box center [363, 258] width 678 height 26
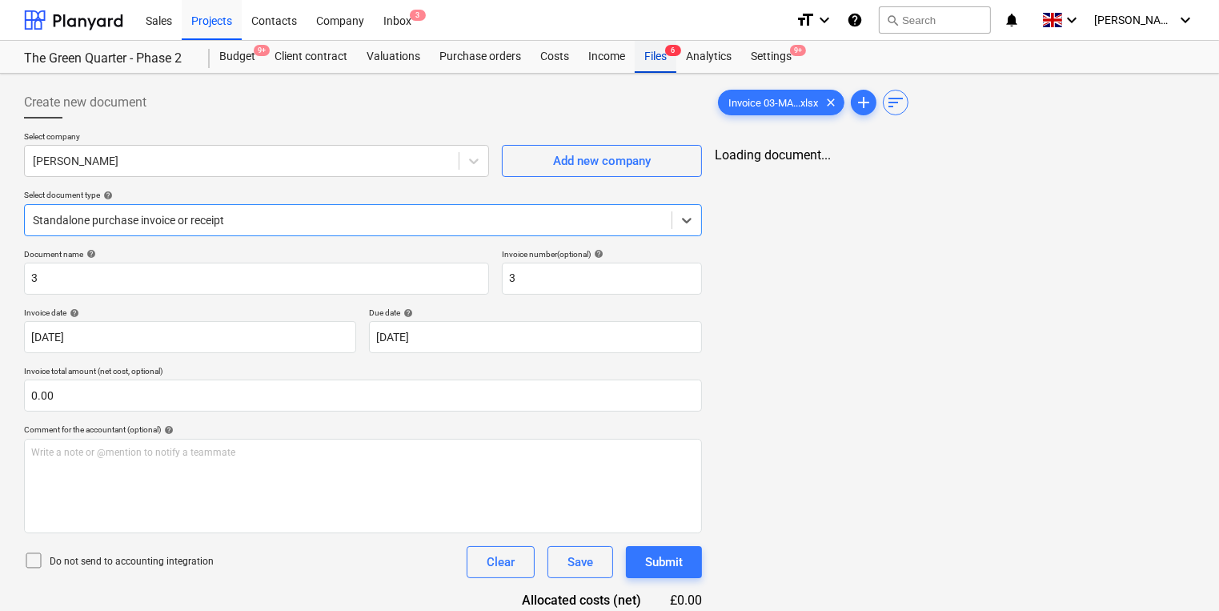
click at [664, 54] on div "Files 6" at bounding box center [656, 57] width 42 height 32
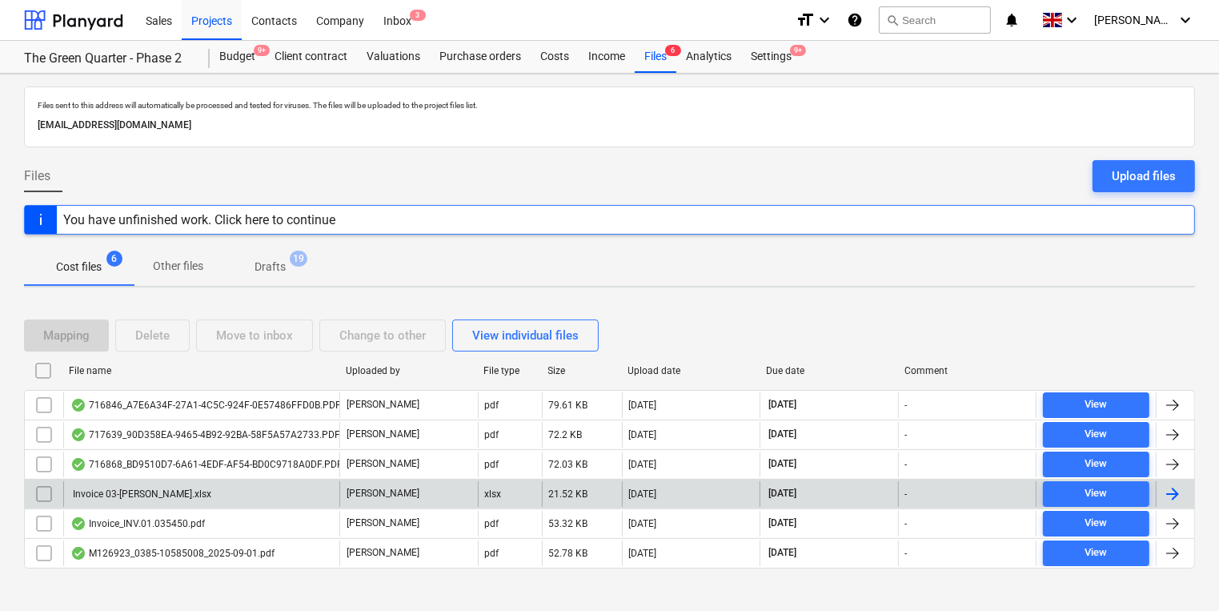
click at [1185, 485] on div at bounding box center [1175, 494] width 38 height 26
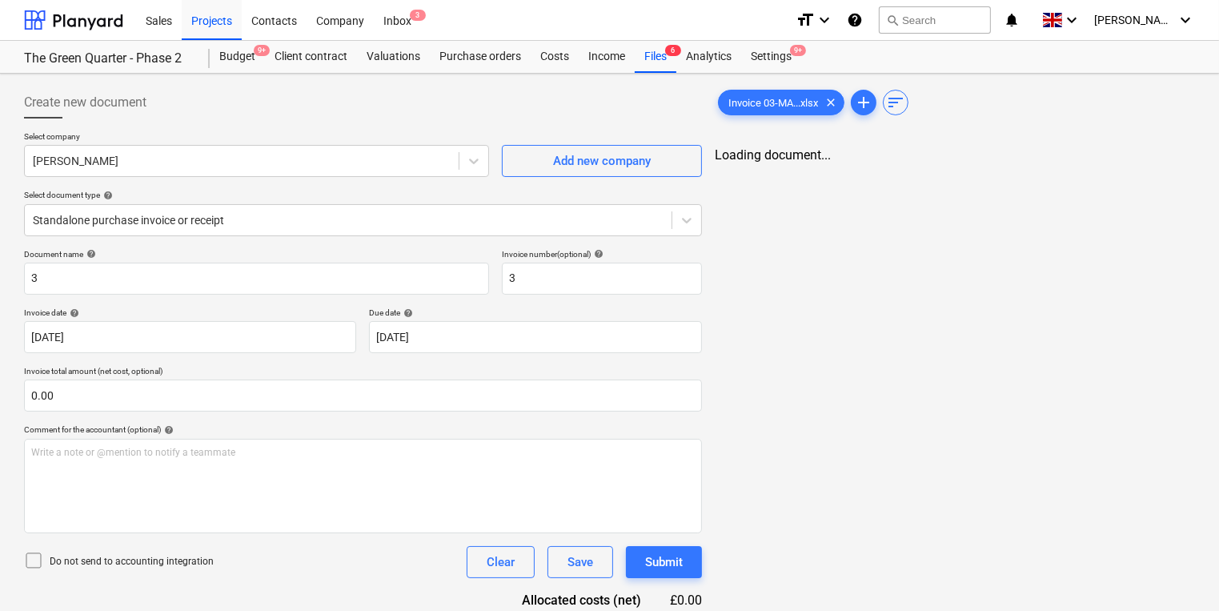
click at [267, 559] on div "Do not send to accounting integration Clear Save Submit" at bounding box center [363, 562] width 678 height 32
click at [262, 552] on div "Do not send to accounting integration Clear Save Submit" at bounding box center [363, 562] width 678 height 32
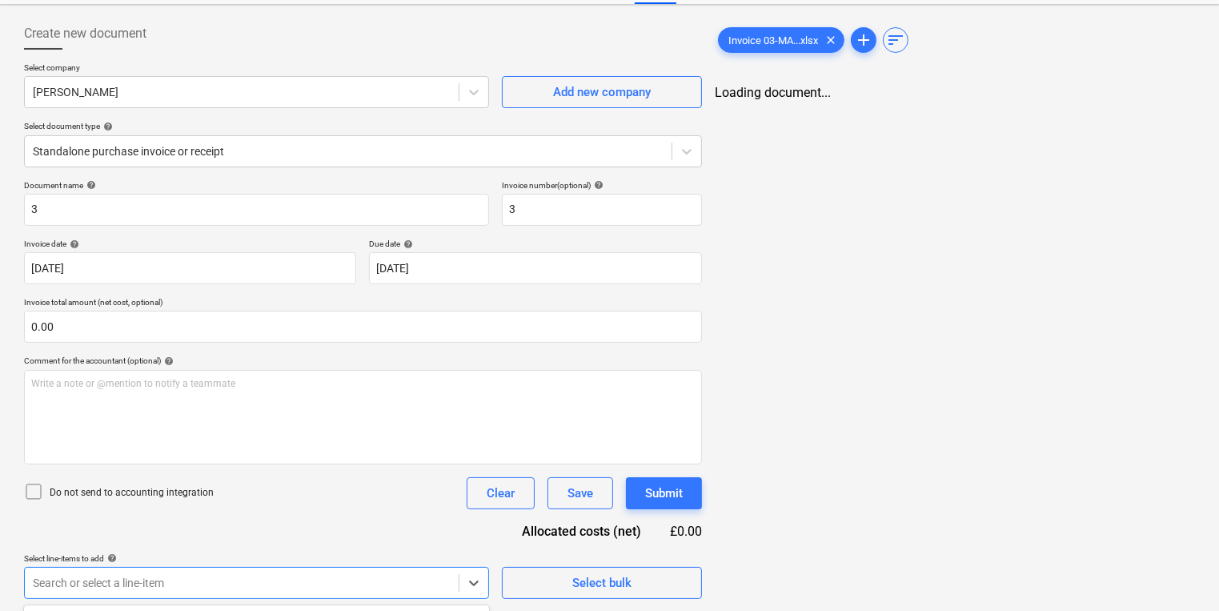
scroll to position [306, 0]
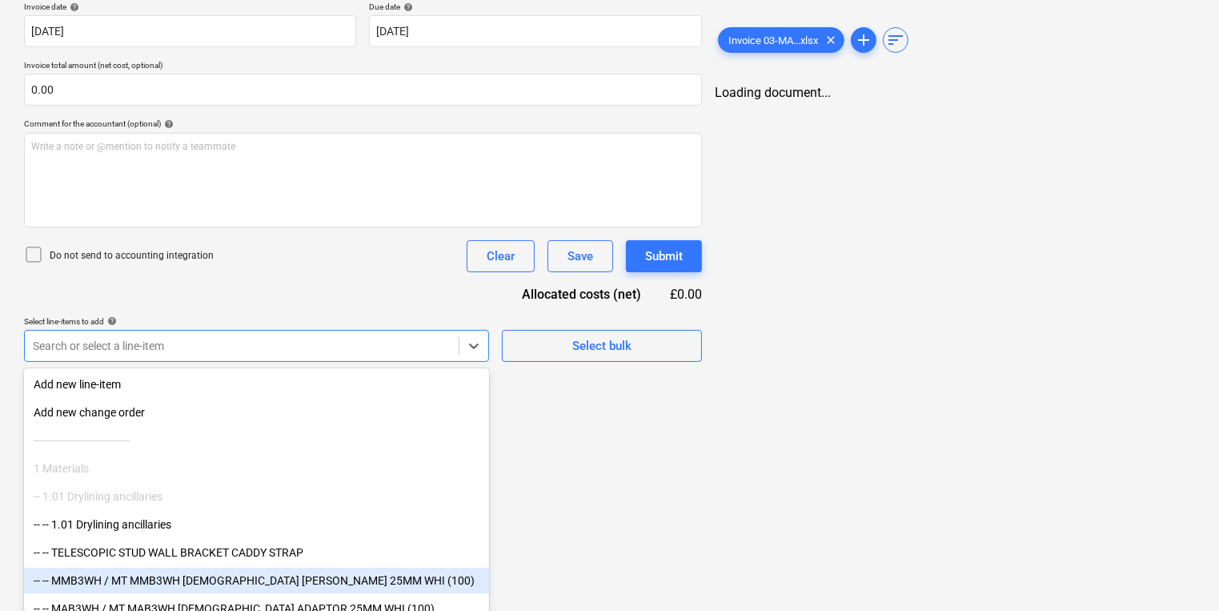
click at [287, 305] on body "Sales Projects Contacts Company Inbox 3 format_size keyboard_arrow_down help se…" at bounding box center [609, -1] width 1219 height 611
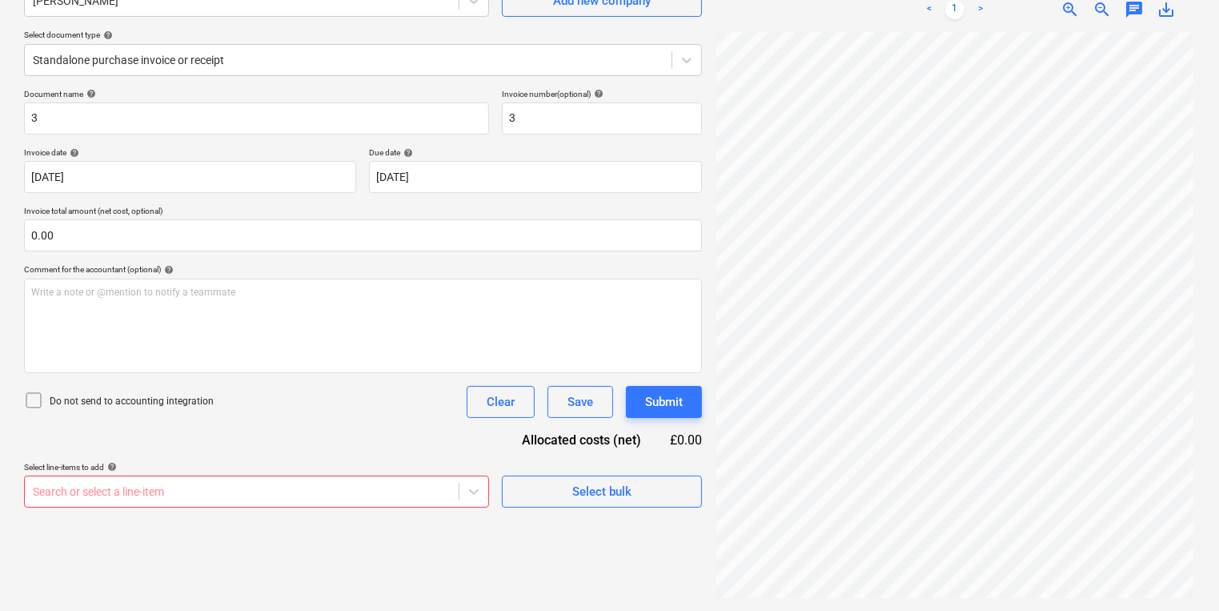
scroll to position [160, 0]
click at [490, 451] on html "Sales Projects Contacts Company Inbox 3 format_size keyboard_arrow_down help se…" at bounding box center [609, 145] width 1219 height 611
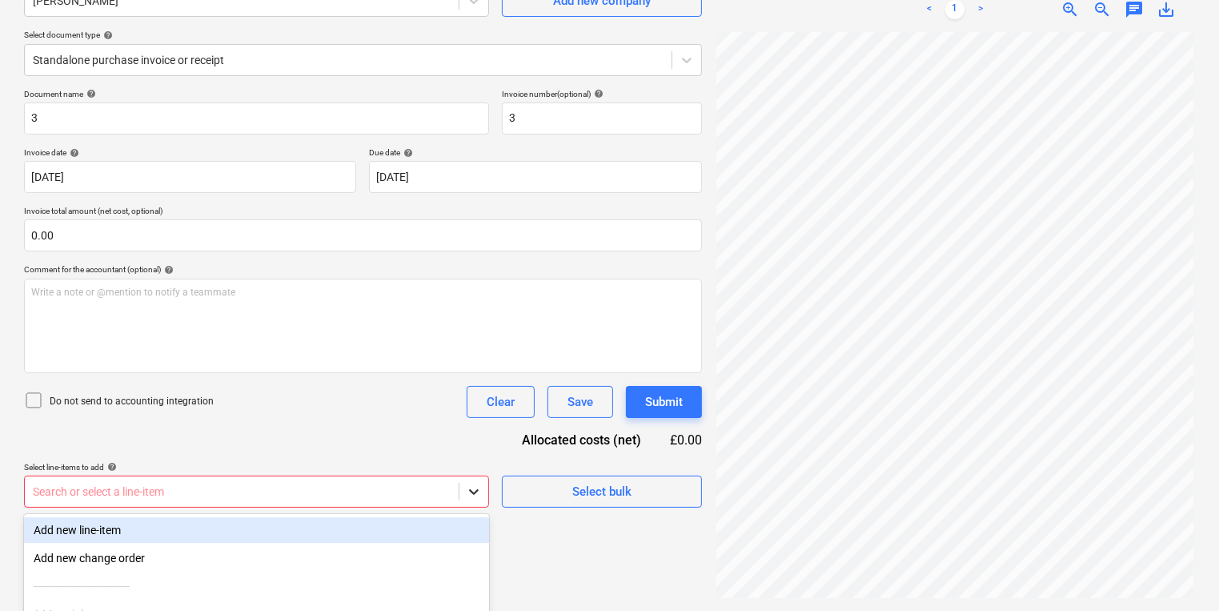
scroll to position [306, 0]
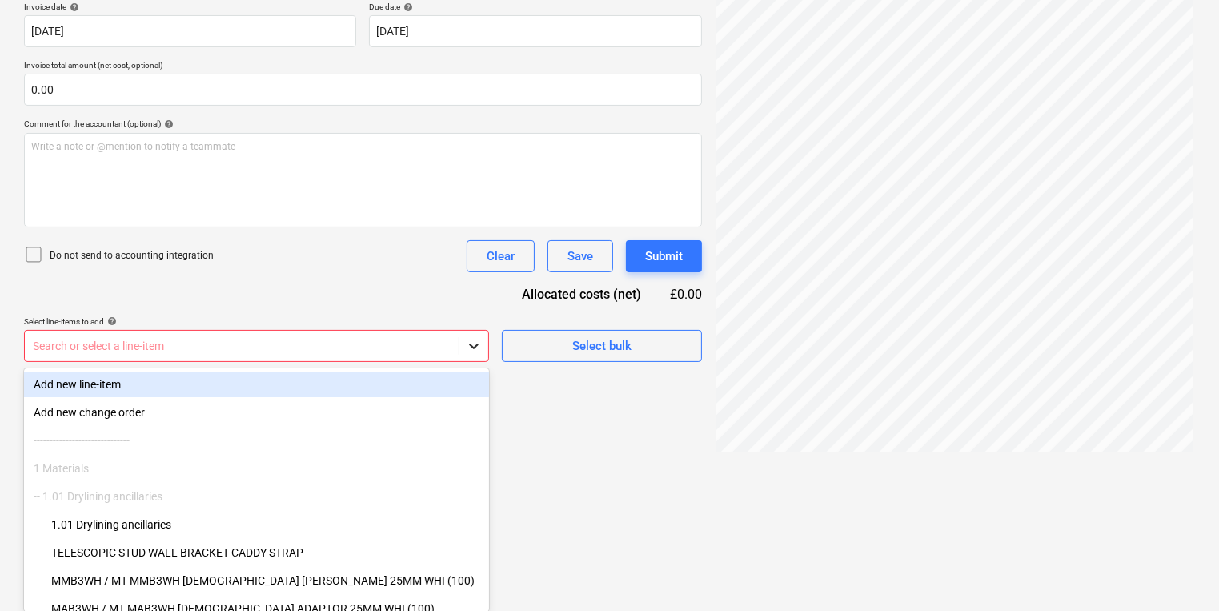
click at [464, 305] on body "Sales Projects Contacts Company Inbox 3 format_size keyboard_arrow_down help se…" at bounding box center [609, -1] width 1219 height 611
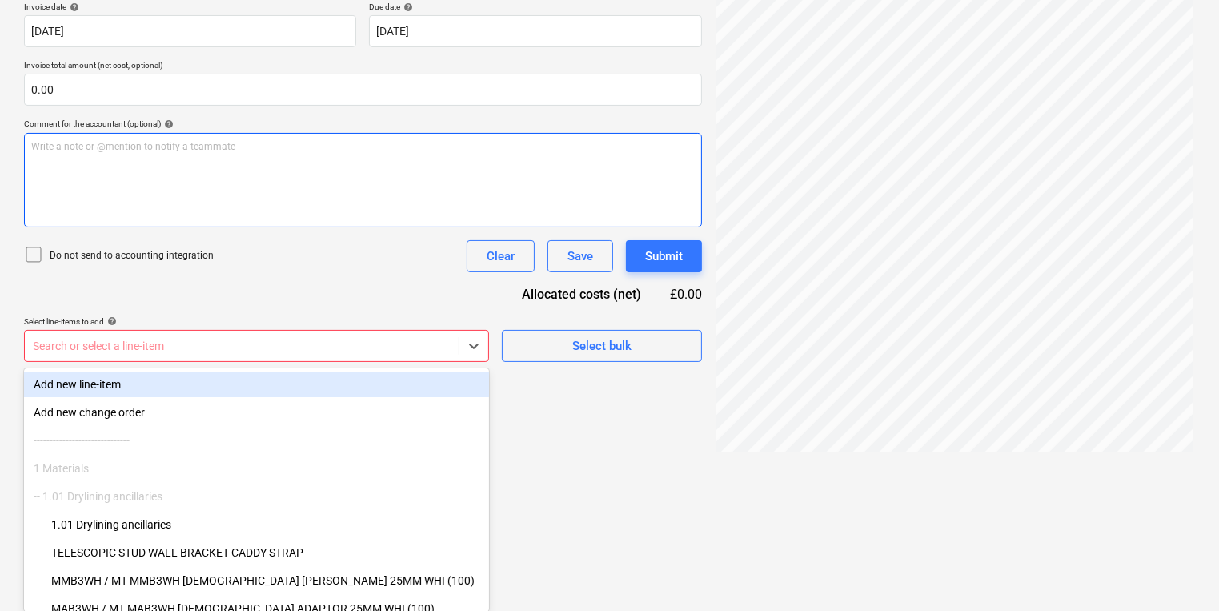
click at [232, 333] on div "Document name help 3 Invoice number (optional) help 3 Invoice date help [DATE] …" at bounding box center [363, 152] width 678 height 419
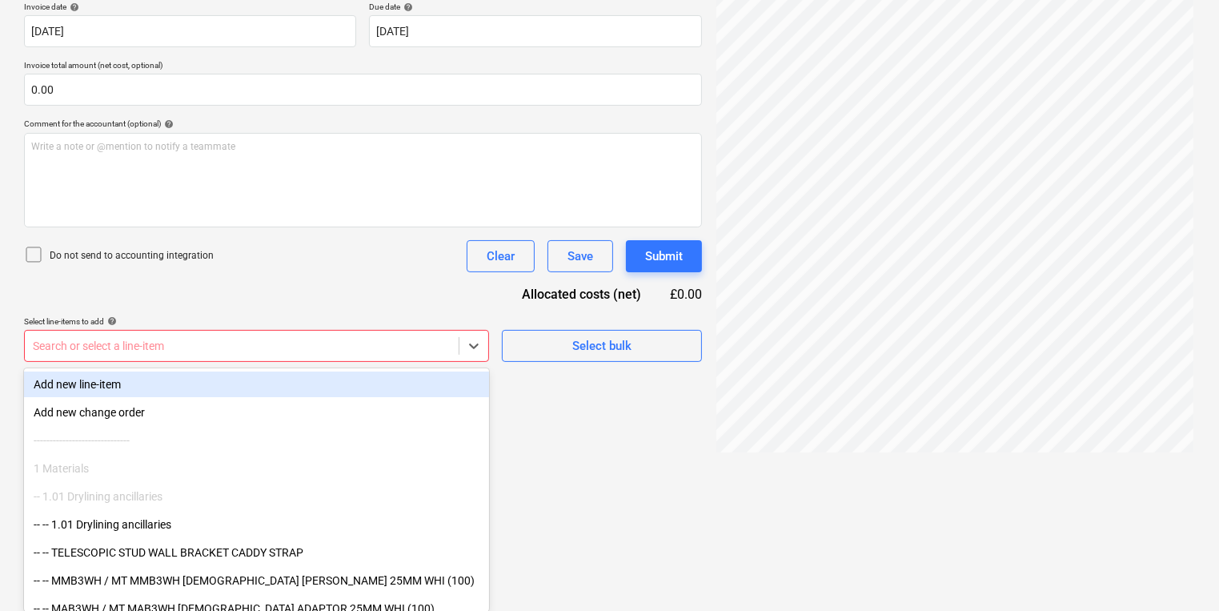
click at [201, 305] on body "Sales Projects Contacts Company Inbox 3 format_size keyboard_arrow_down help se…" at bounding box center [609, -1] width 1219 height 611
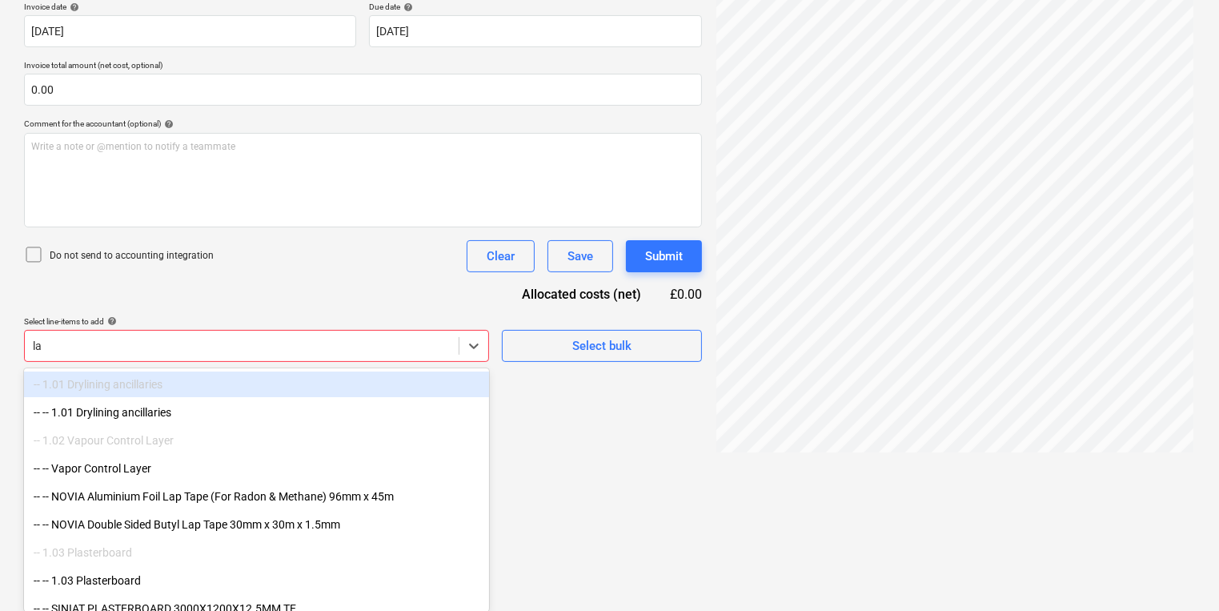
type input "lab"
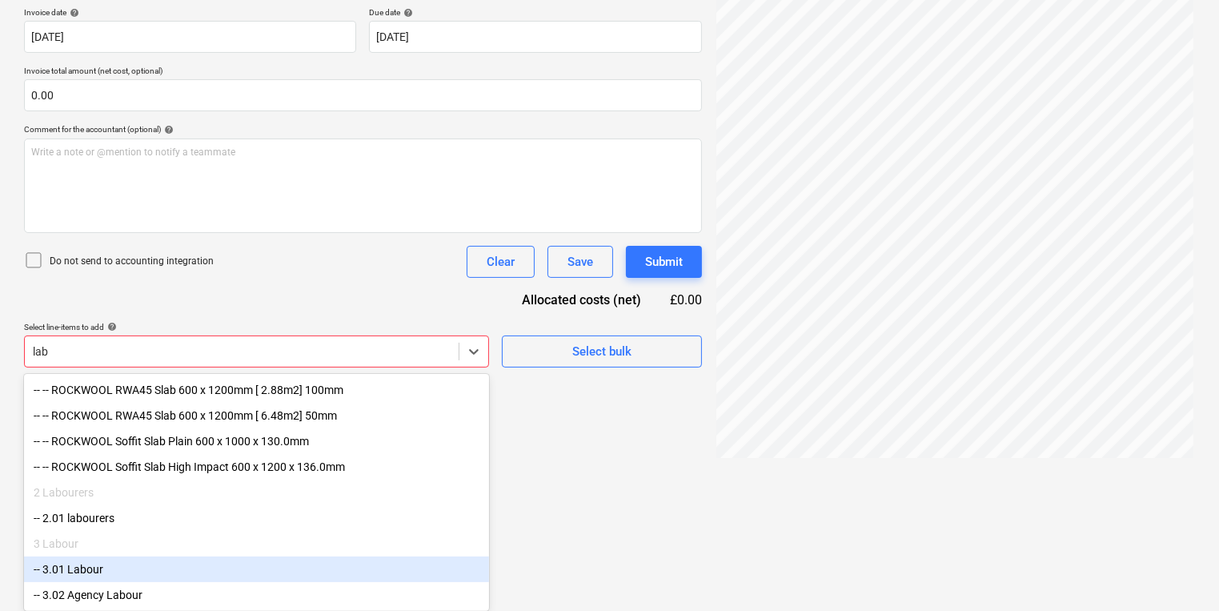
scroll to position [2, 0]
click at [229, 570] on div "-- 3.01 Labour" at bounding box center [256, 569] width 465 height 26
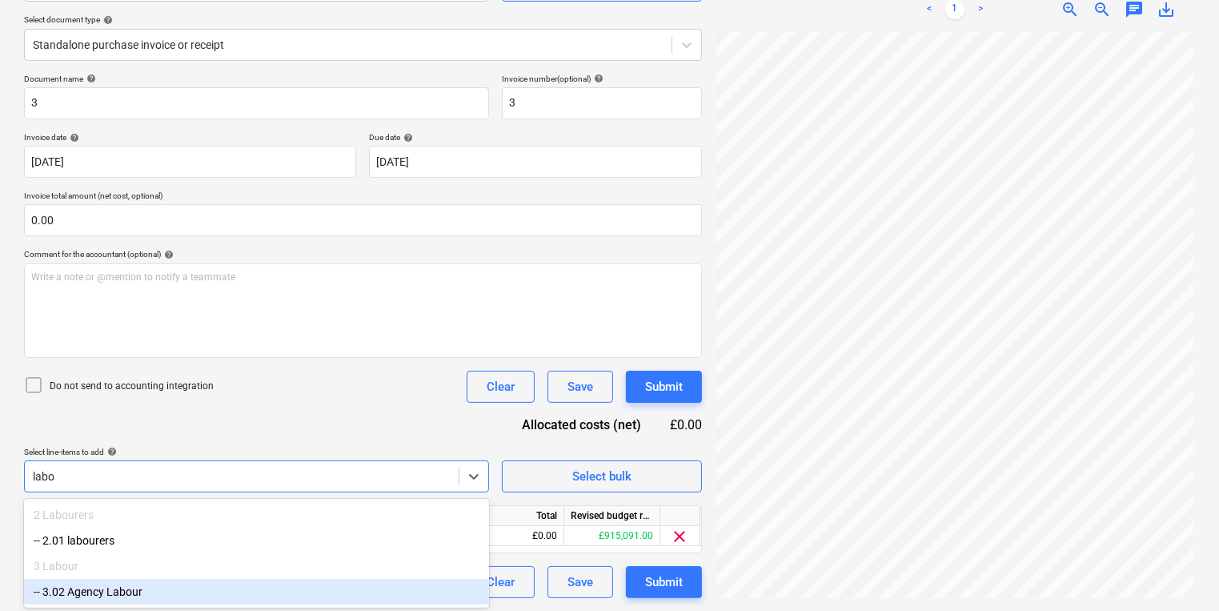
scroll to position [174, 0]
type input "labour"
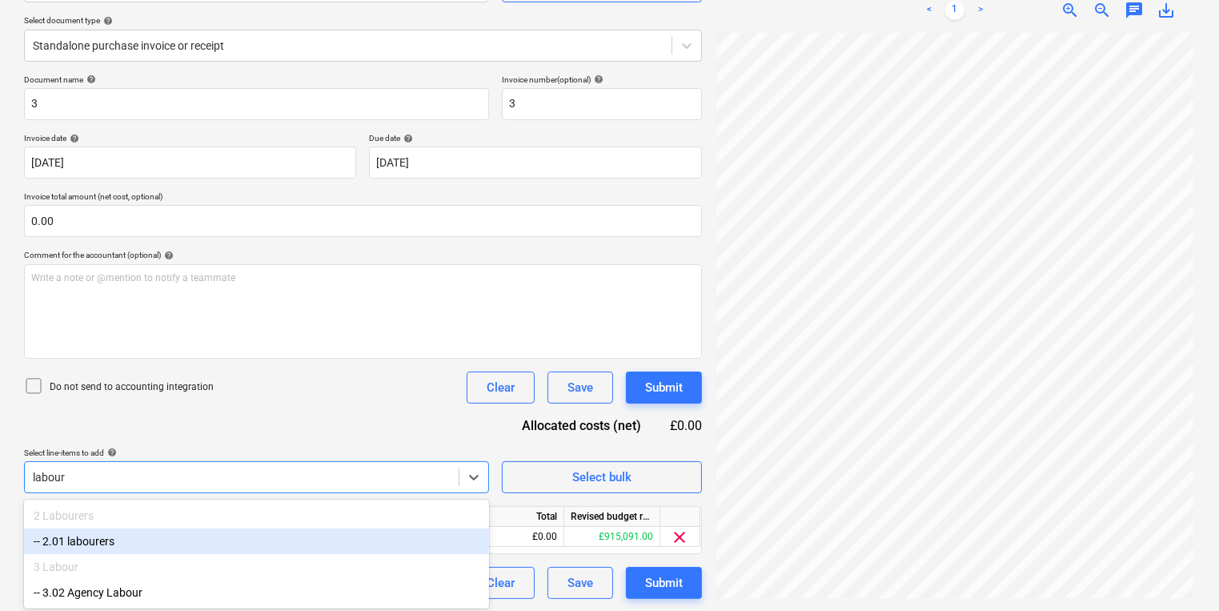
click at [282, 548] on div "-- 2.01 labourers" at bounding box center [256, 541] width 465 height 26
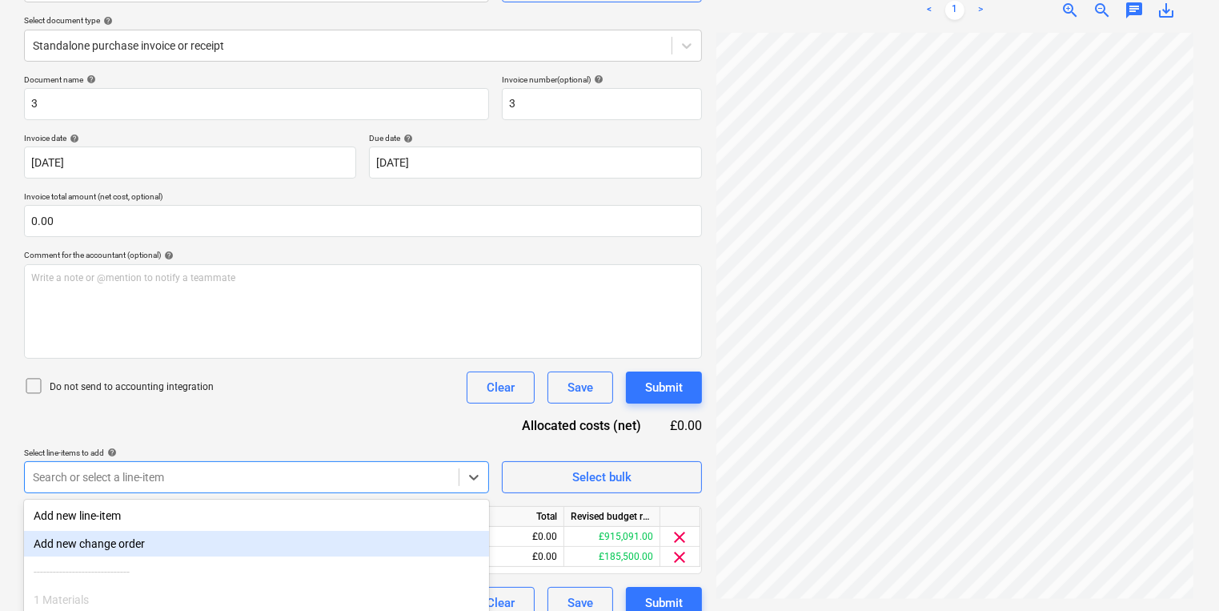
click at [167, 545] on div "Add new change order" at bounding box center [256, 544] width 465 height 26
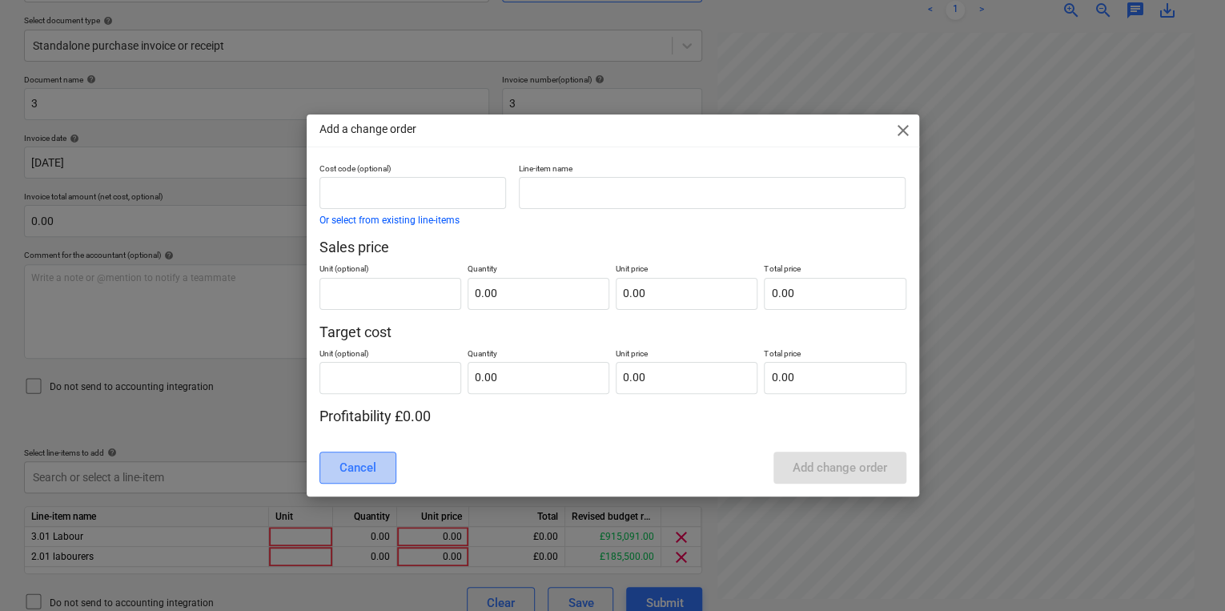
click at [341, 461] on div "Cancel" at bounding box center [357, 467] width 37 height 21
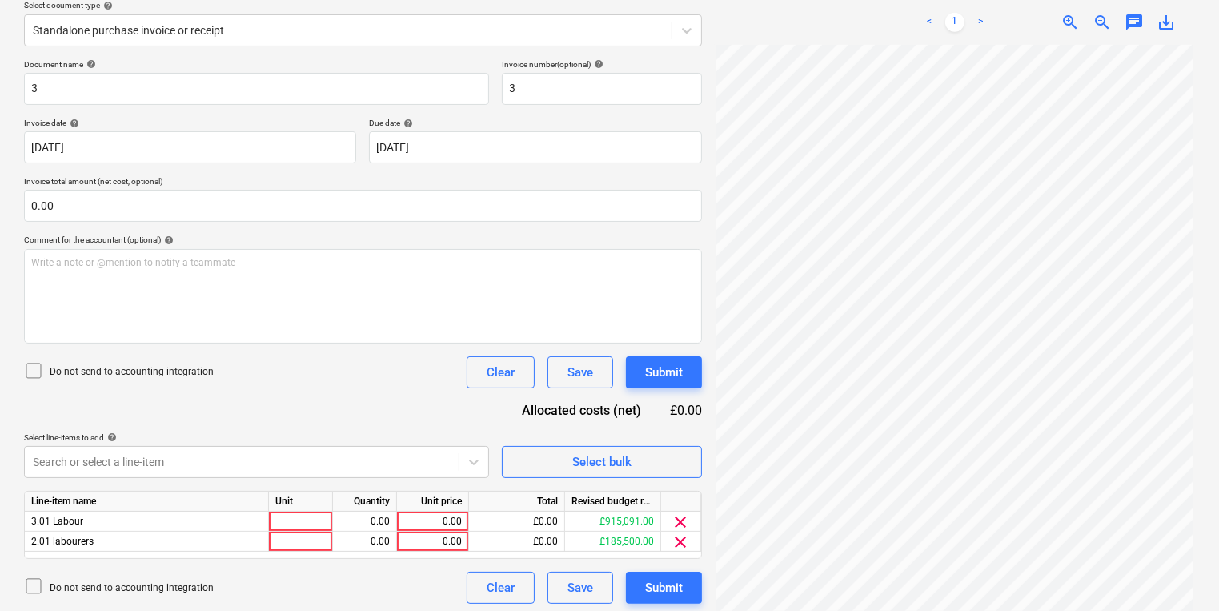
scroll to position [195, 0]
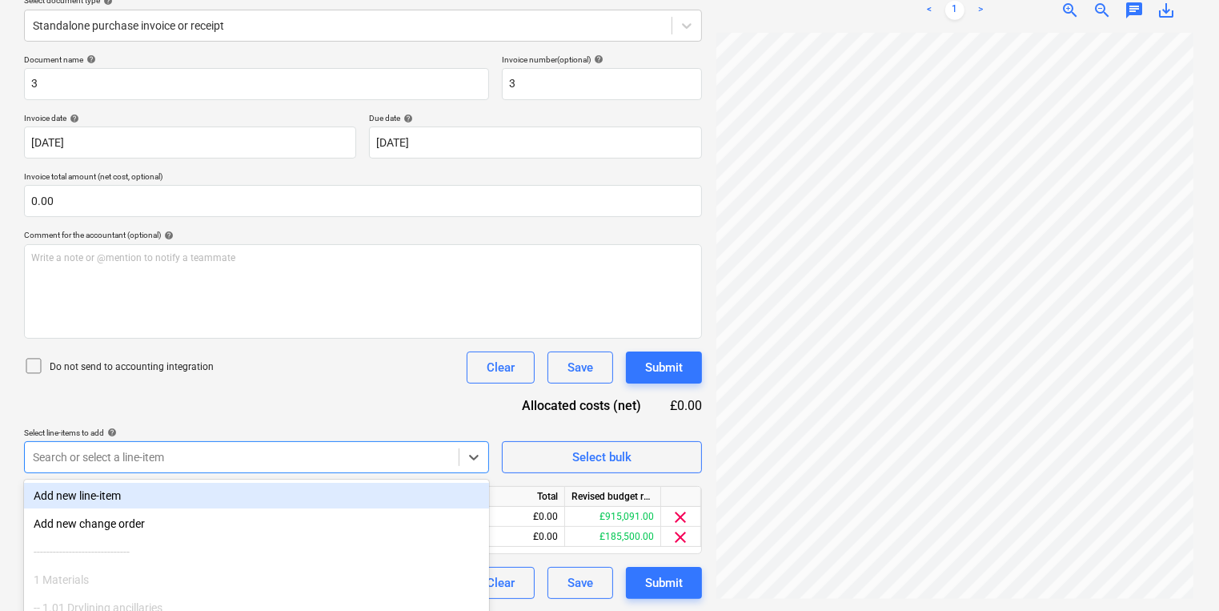
click at [141, 416] on body "Sales Projects Contacts Company Inbox 3 format_size keyboard_arrow_down help se…" at bounding box center [609, 110] width 1219 height 611
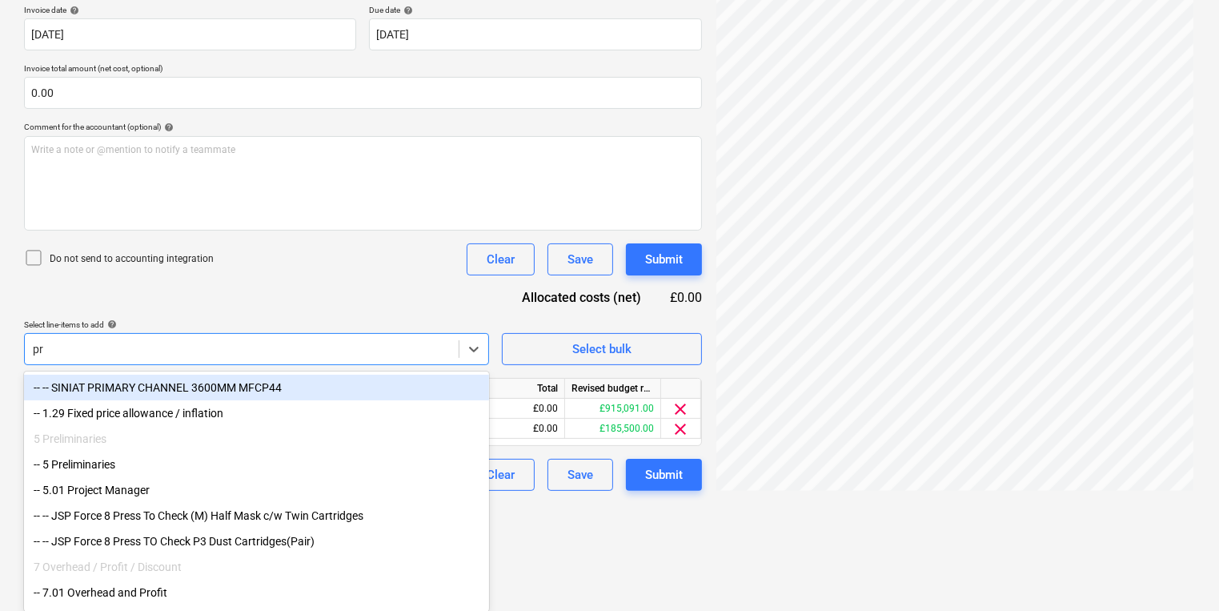
type input "pre"
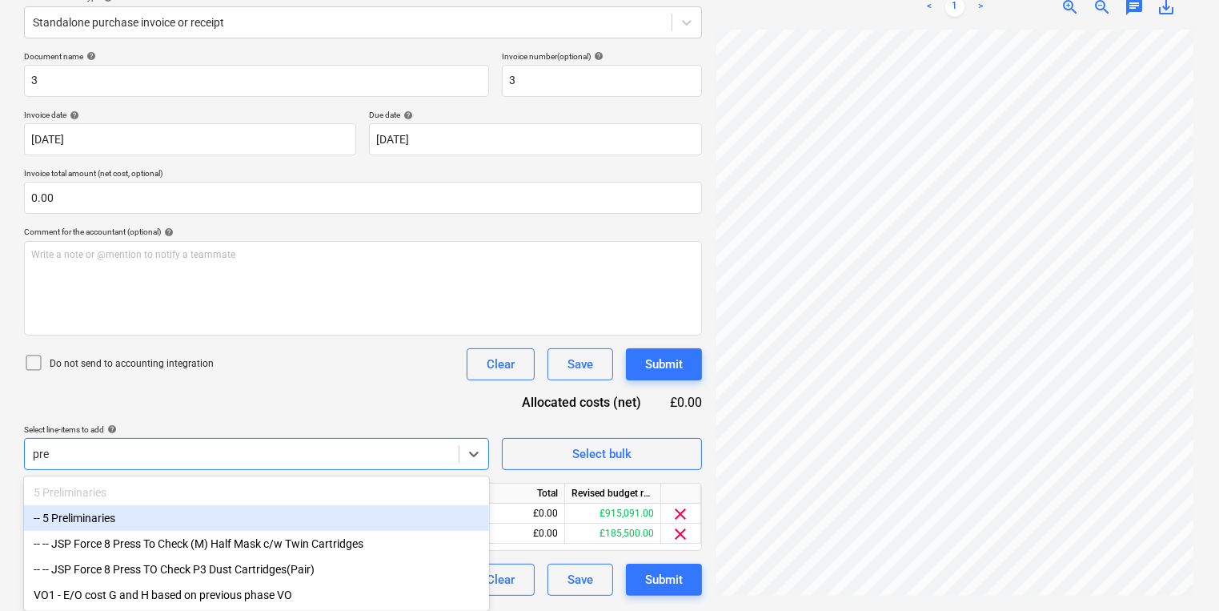
click at [124, 517] on div "-- 5 Preliminaries" at bounding box center [256, 518] width 465 height 26
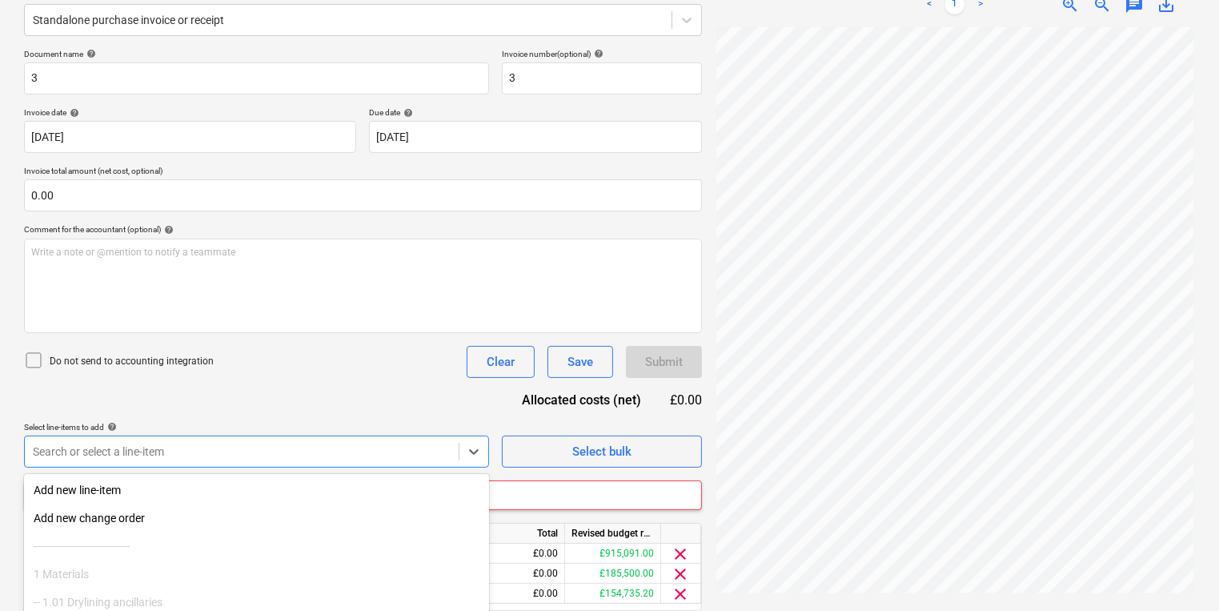
scroll to position [306, 0]
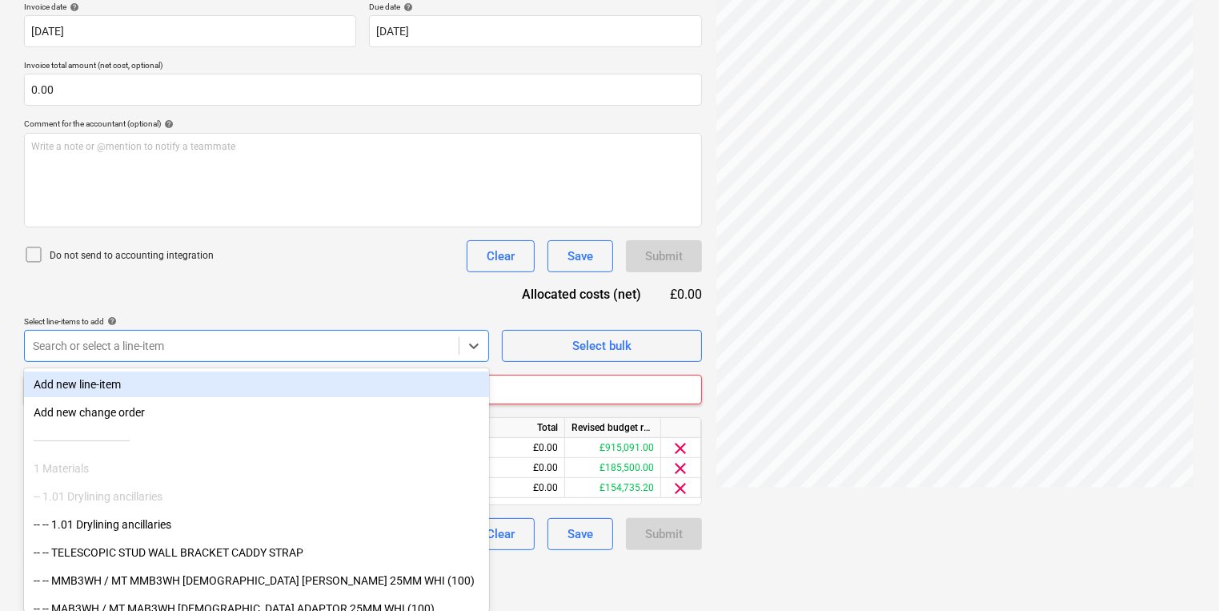
click at [330, 266] on div "Document name help 3 Invoice number (optional) help 3 Invoice date help [DATE] …" at bounding box center [363, 246] width 678 height 607
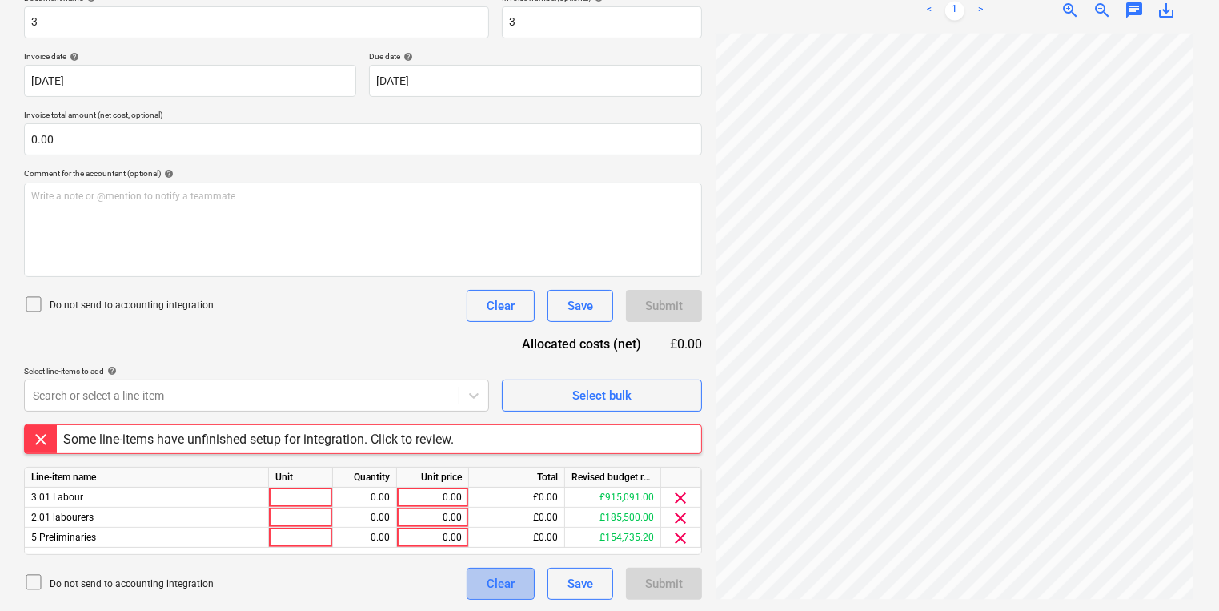
click at [509, 575] on div "Clear" at bounding box center [501, 583] width 28 height 21
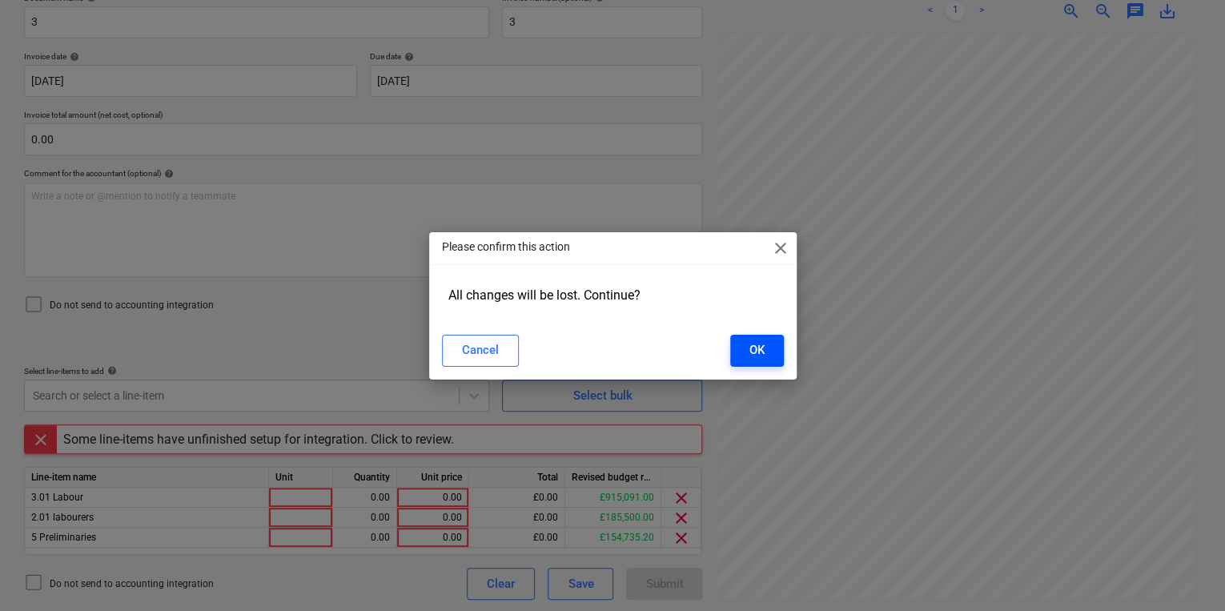
click at [771, 346] on button "OK" at bounding box center [757, 351] width 54 height 32
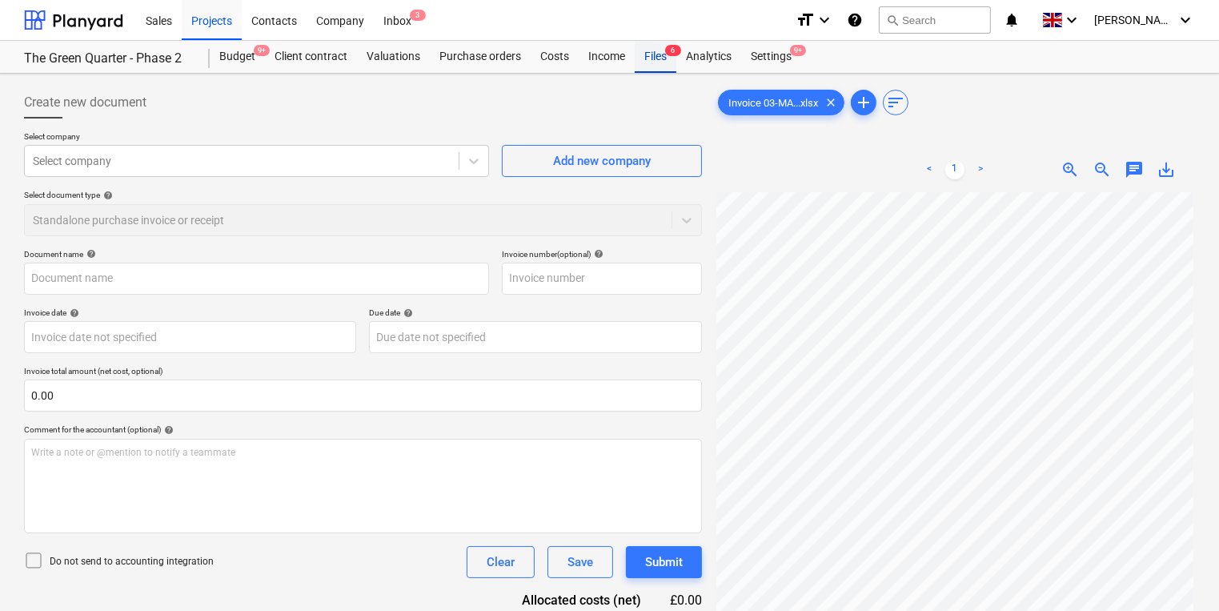
click at [653, 54] on div "Files 6" at bounding box center [656, 57] width 42 height 32
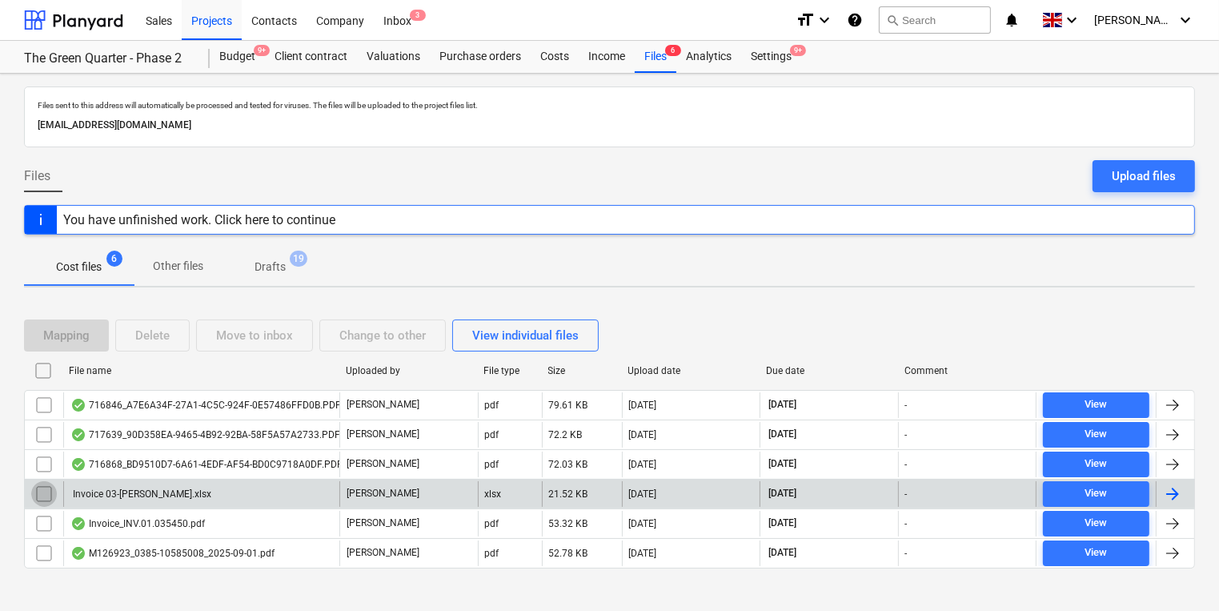
click at [42, 488] on input "checkbox" at bounding box center [44, 494] width 26 height 26
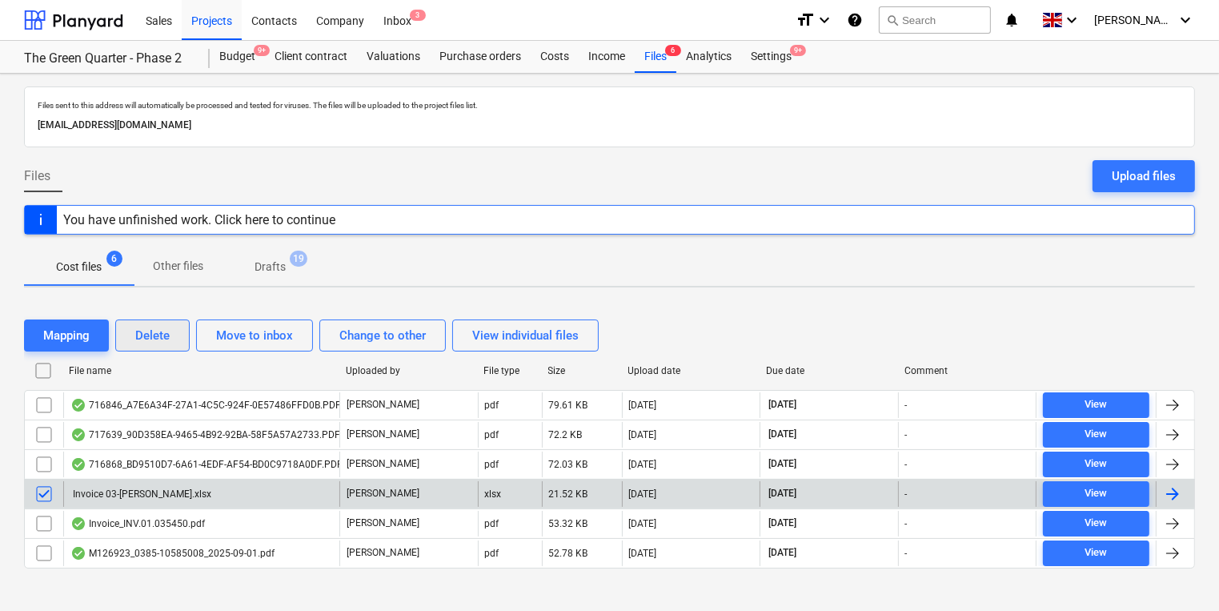
click at [135, 331] on div "Delete" at bounding box center [152, 335] width 34 height 21
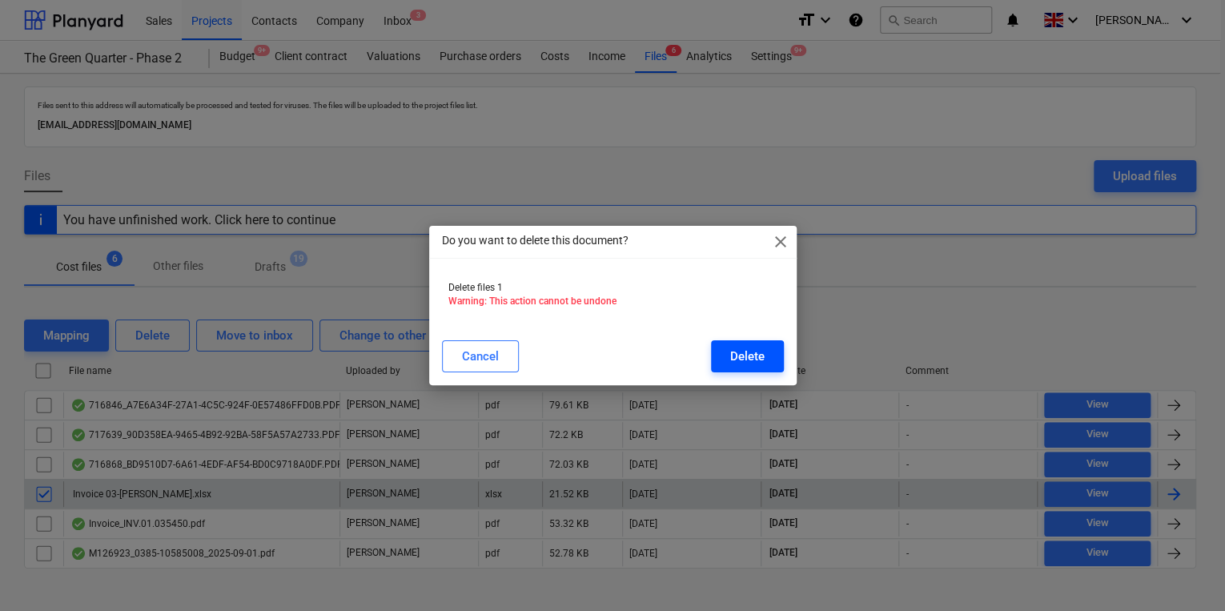
click at [770, 347] on button "Delete" at bounding box center [747, 356] width 73 height 32
